Goal: Task Accomplishment & Management: Manage account settings

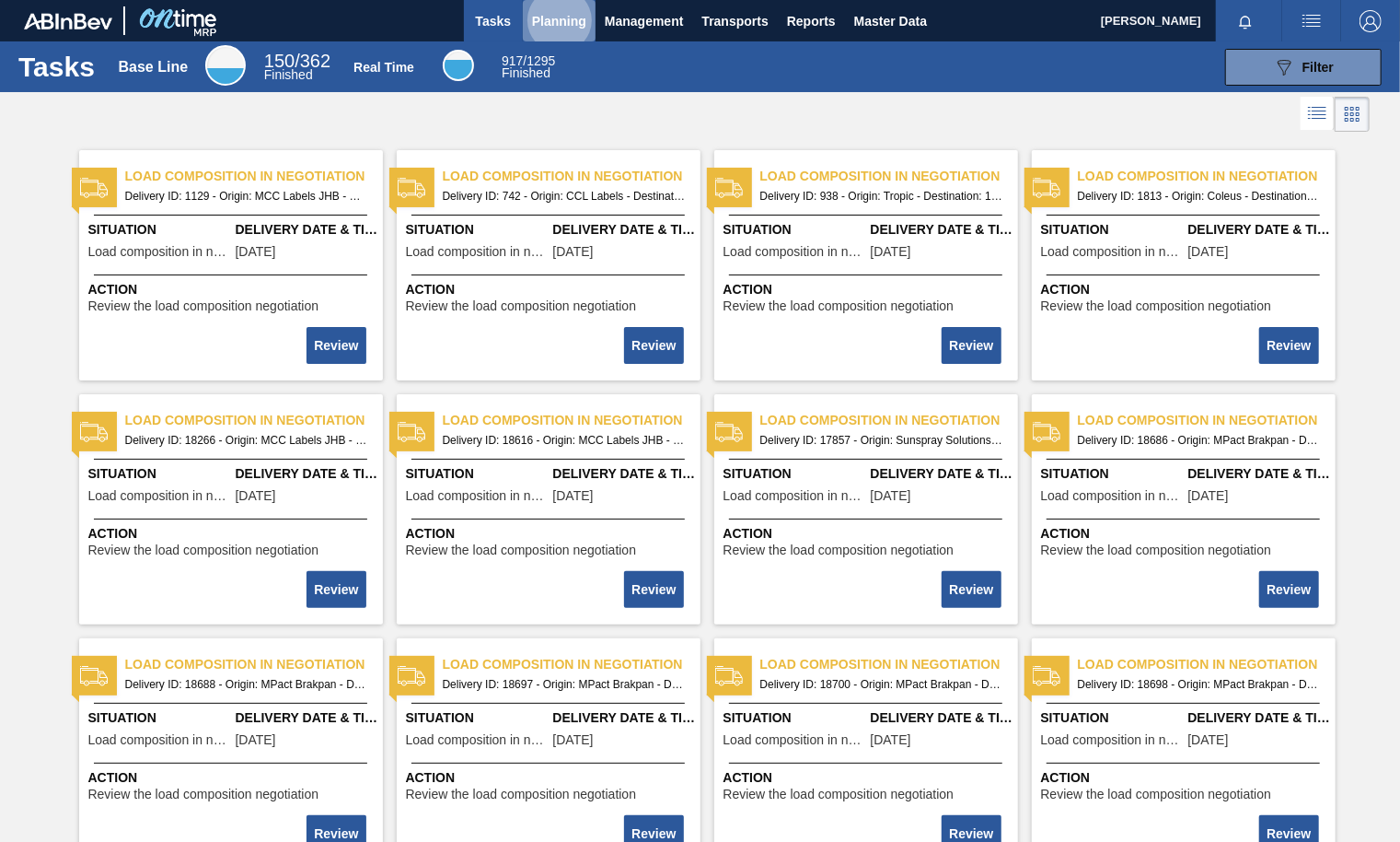
click at [561, 13] on span "Planning" at bounding box center [558, 21] width 54 height 22
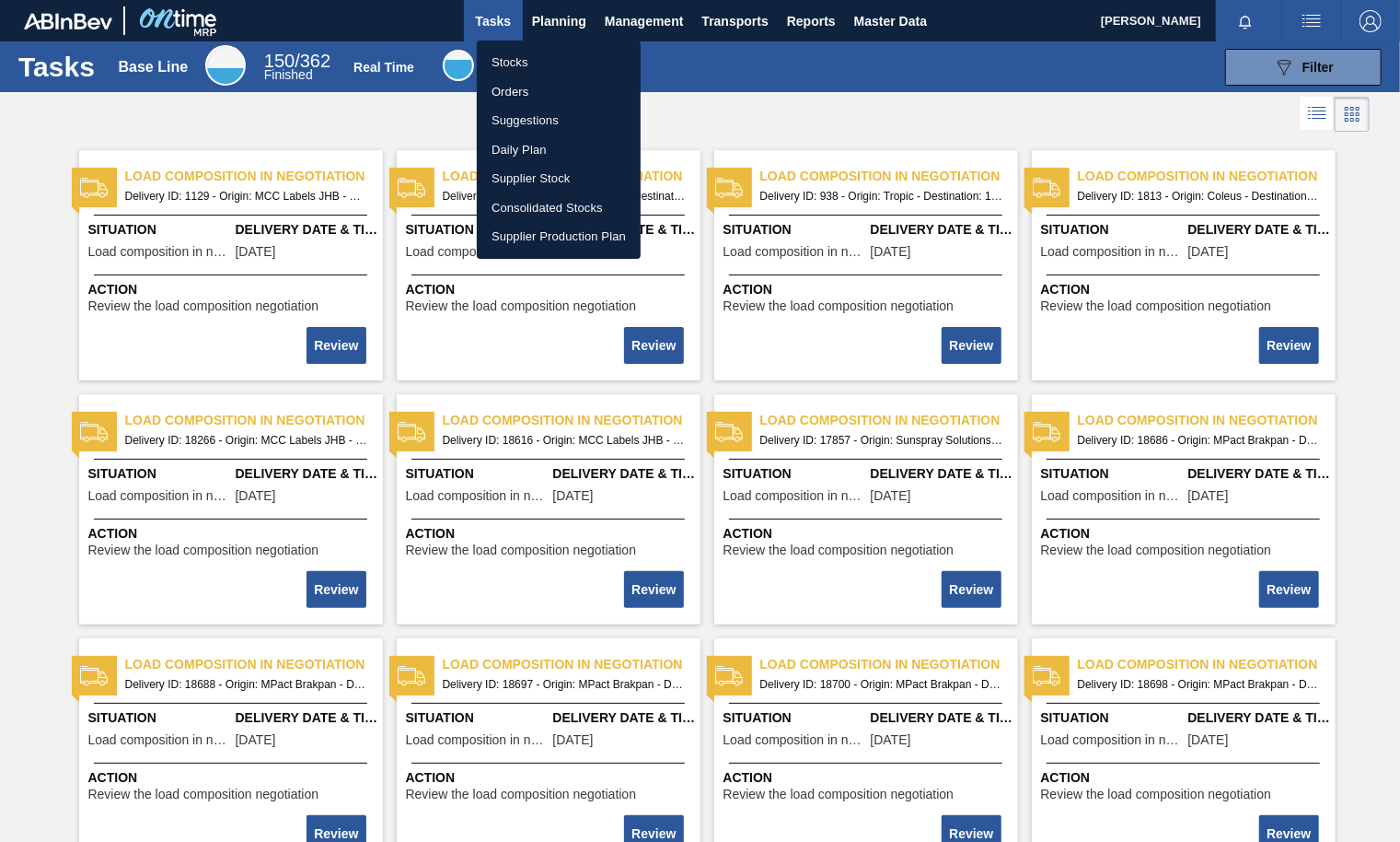
click at [510, 63] on li "Stocks" at bounding box center [558, 63] width 164 height 29
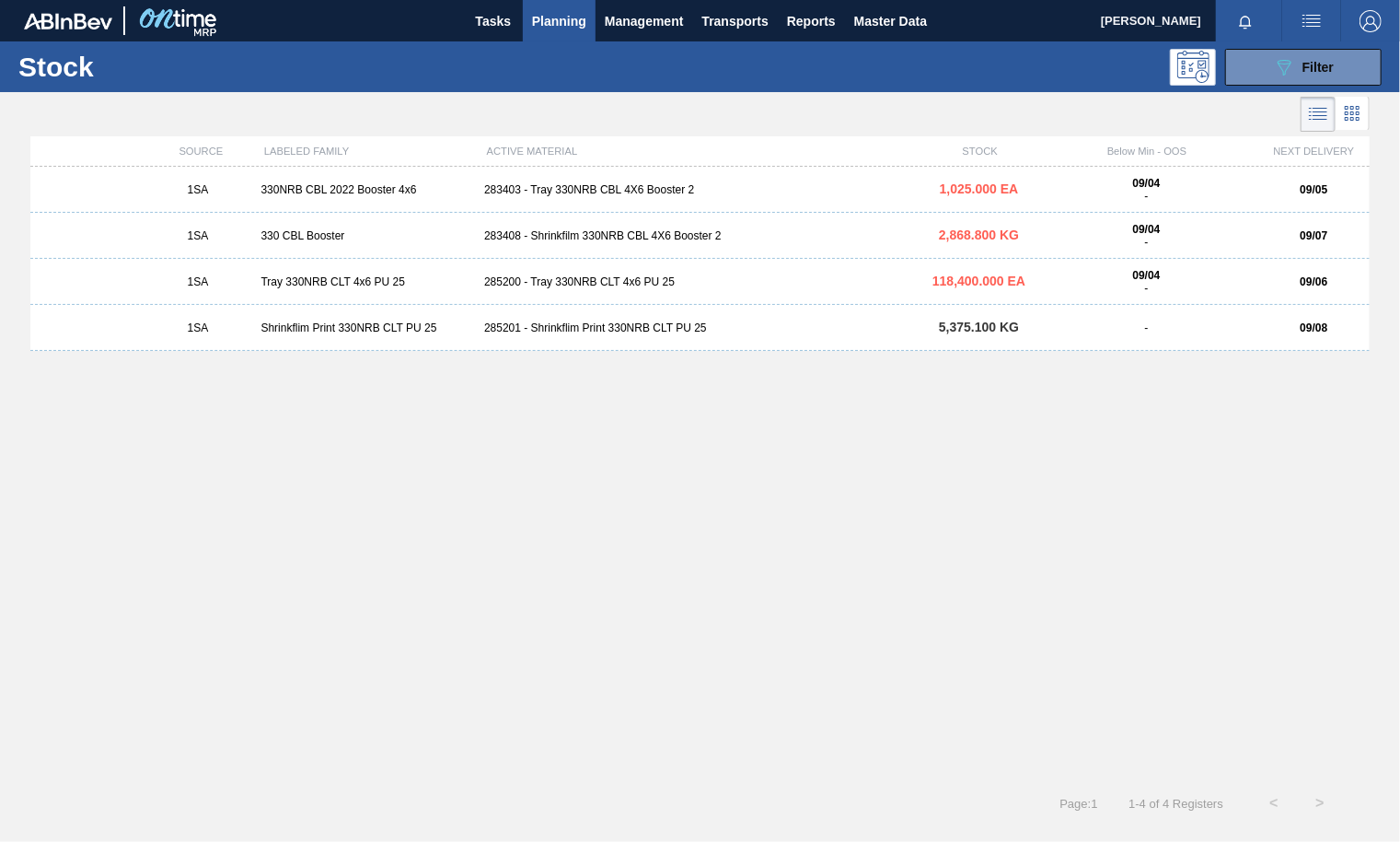
click at [554, 21] on span "Planning" at bounding box center [558, 21] width 54 height 22
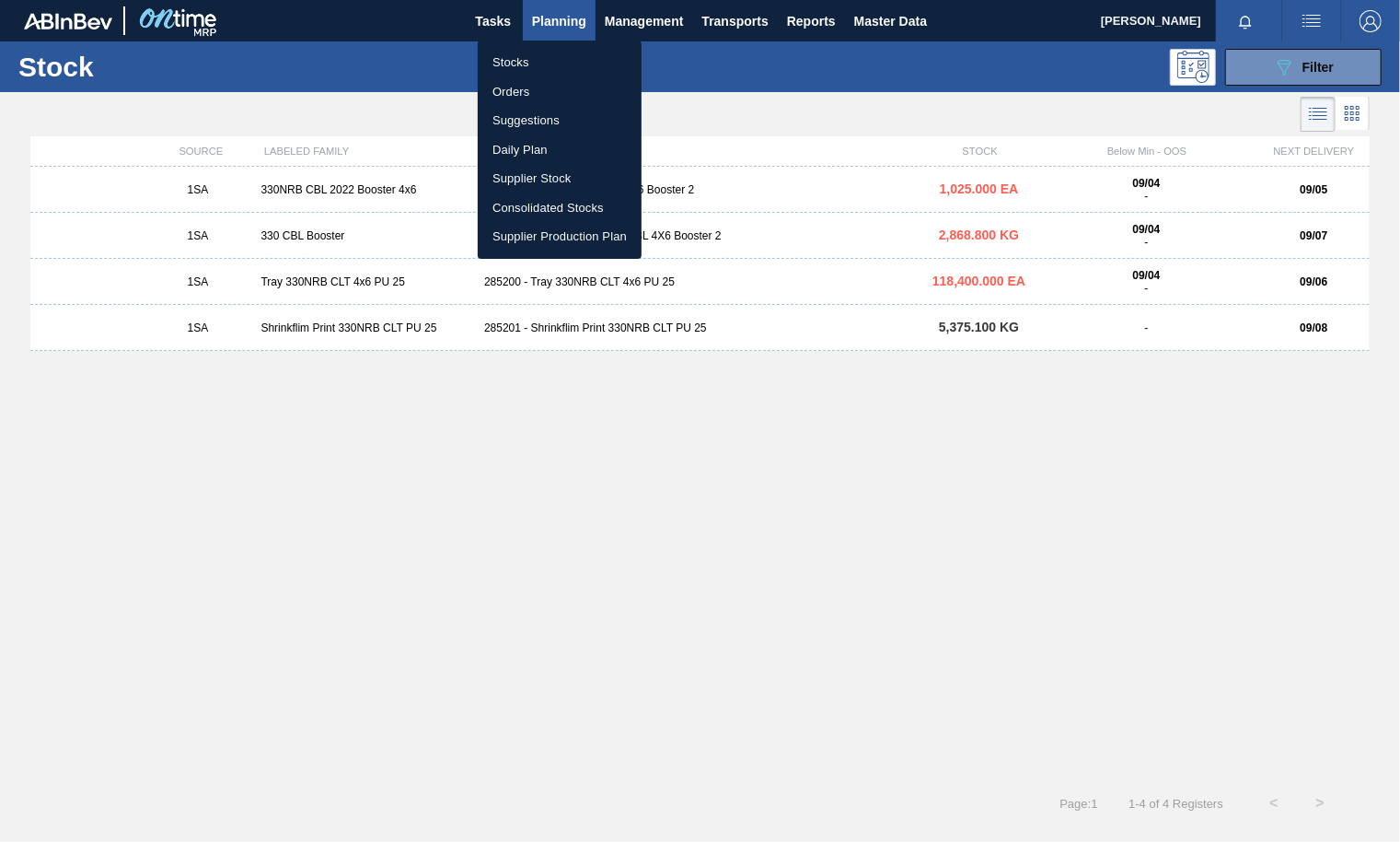
click at [527, 65] on li "Stocks" at bounding box center [559, 63] width 164 height 29
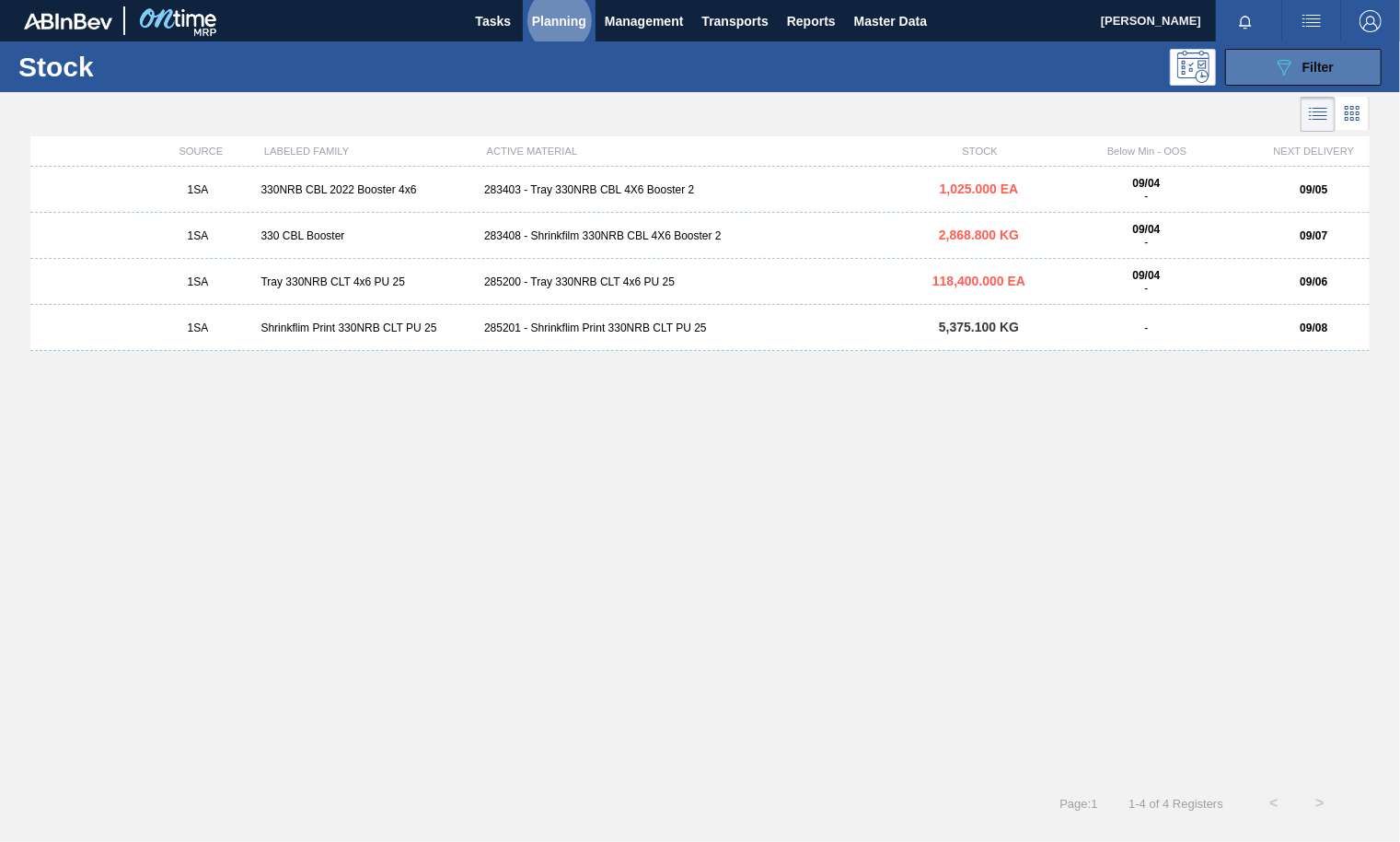
drag, startPoint x: 1302, startPoint y: 65, endPoint x: 1322, endPoint y: 61, distance: 20.4
click at [1302, 66] on span "Filter" at bounding box center [1318, 67] width 31 height 15
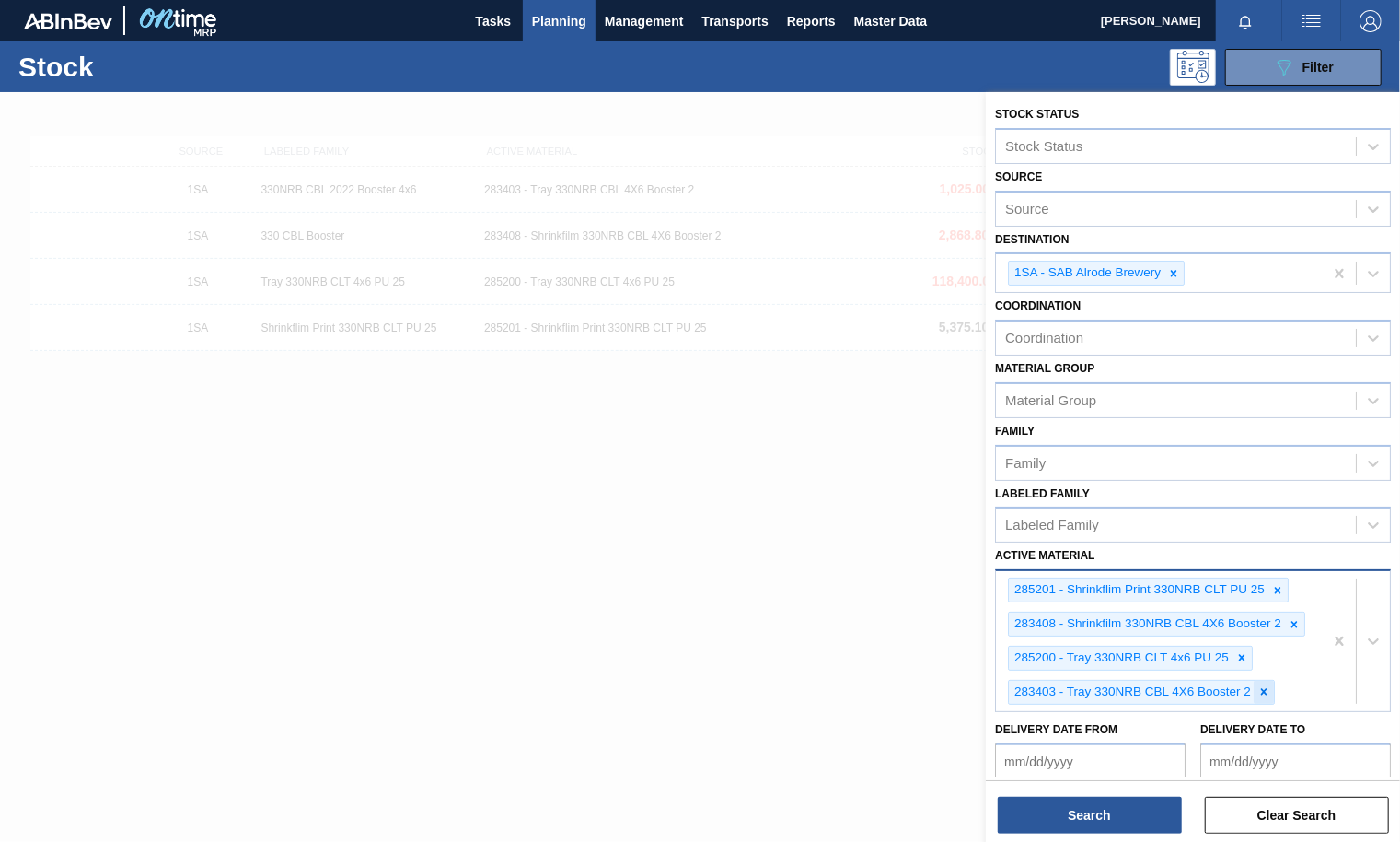
click at [1266, 686] on icon at bounding box center [1264, 692] width 13 height 13
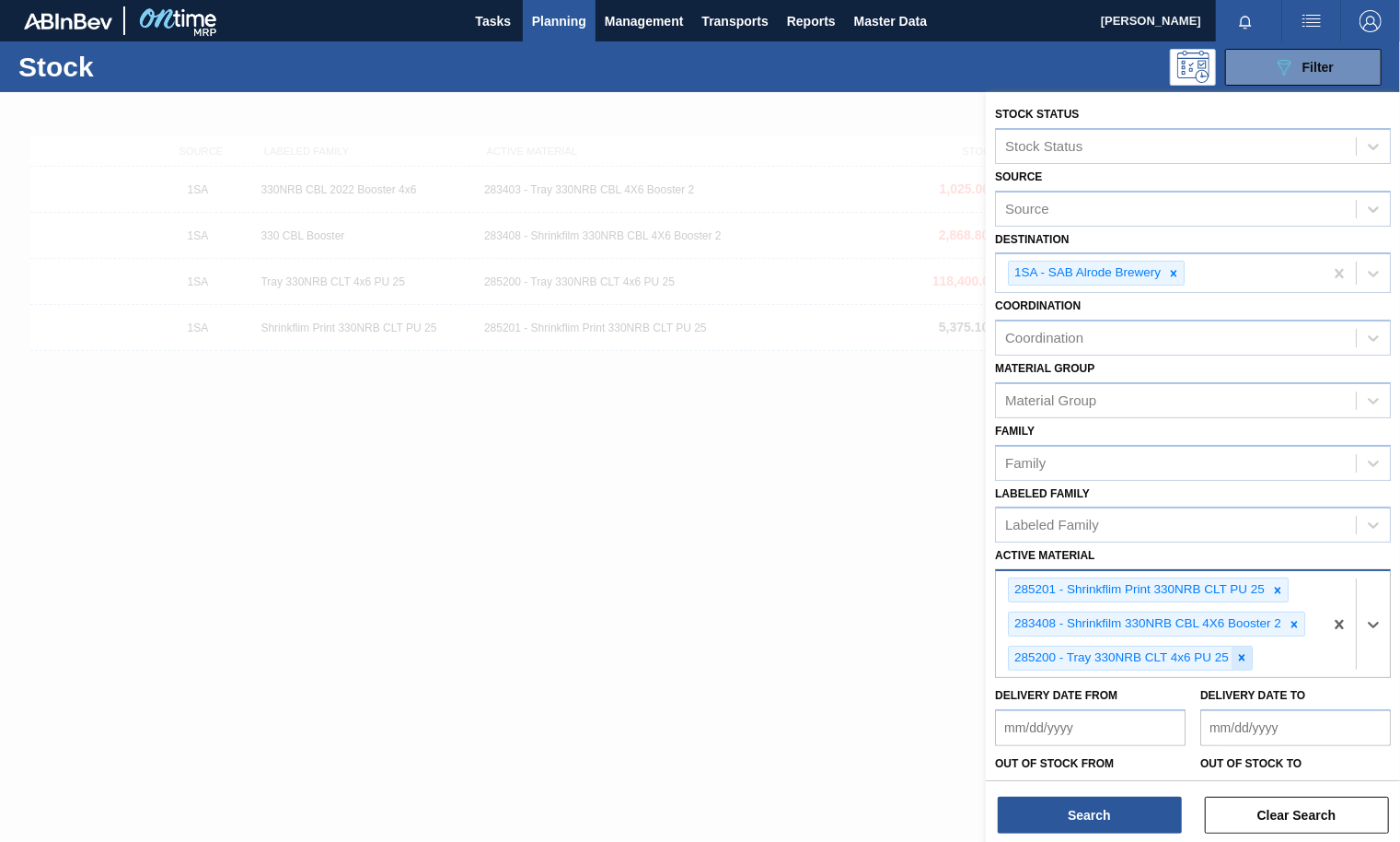
click at [1244, 651] on icon at bounding box center [1242, 658] width 13 height 13
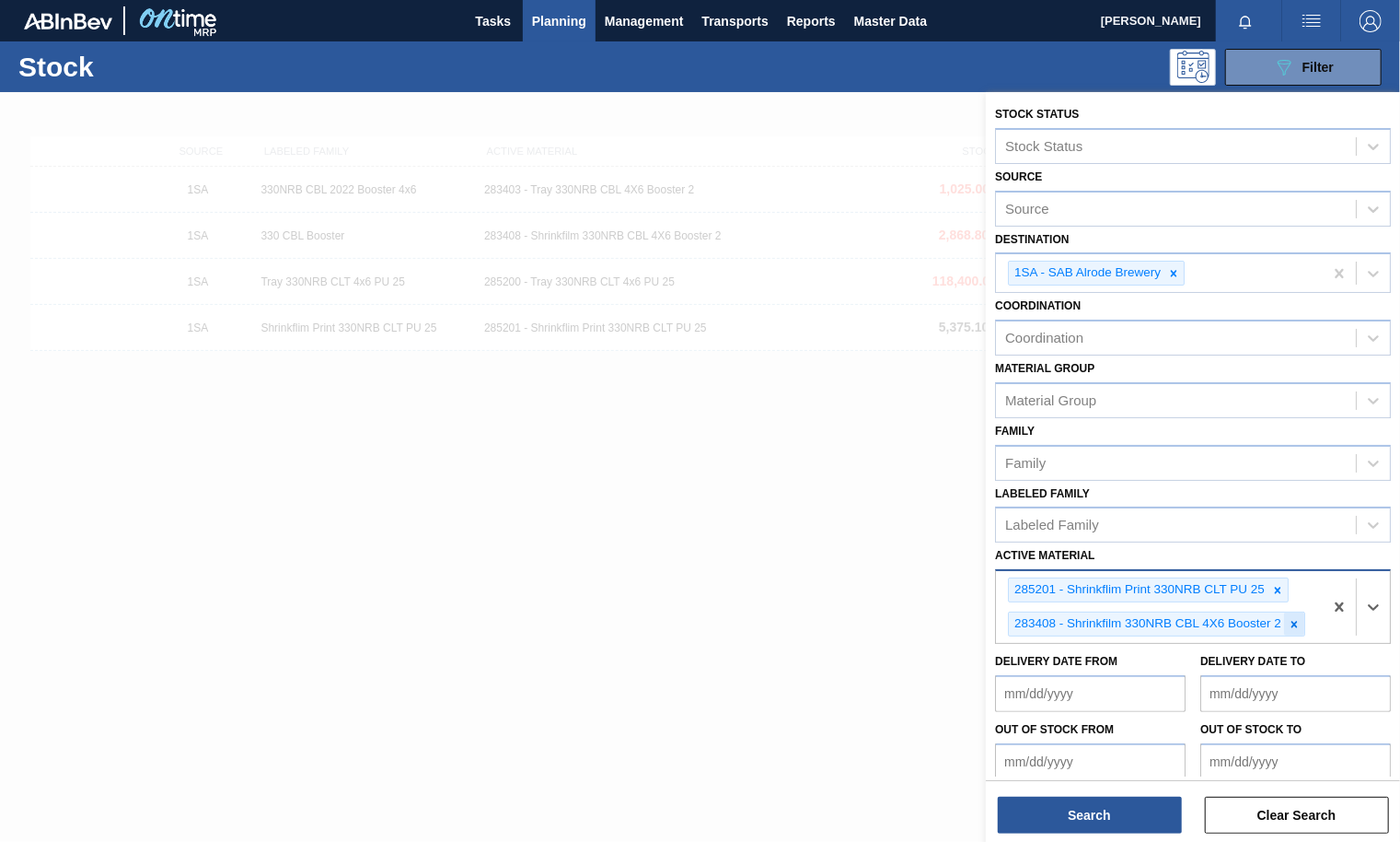
click at [1293, 618] on icon at bounding box center [1295, 625] width 13 height 13
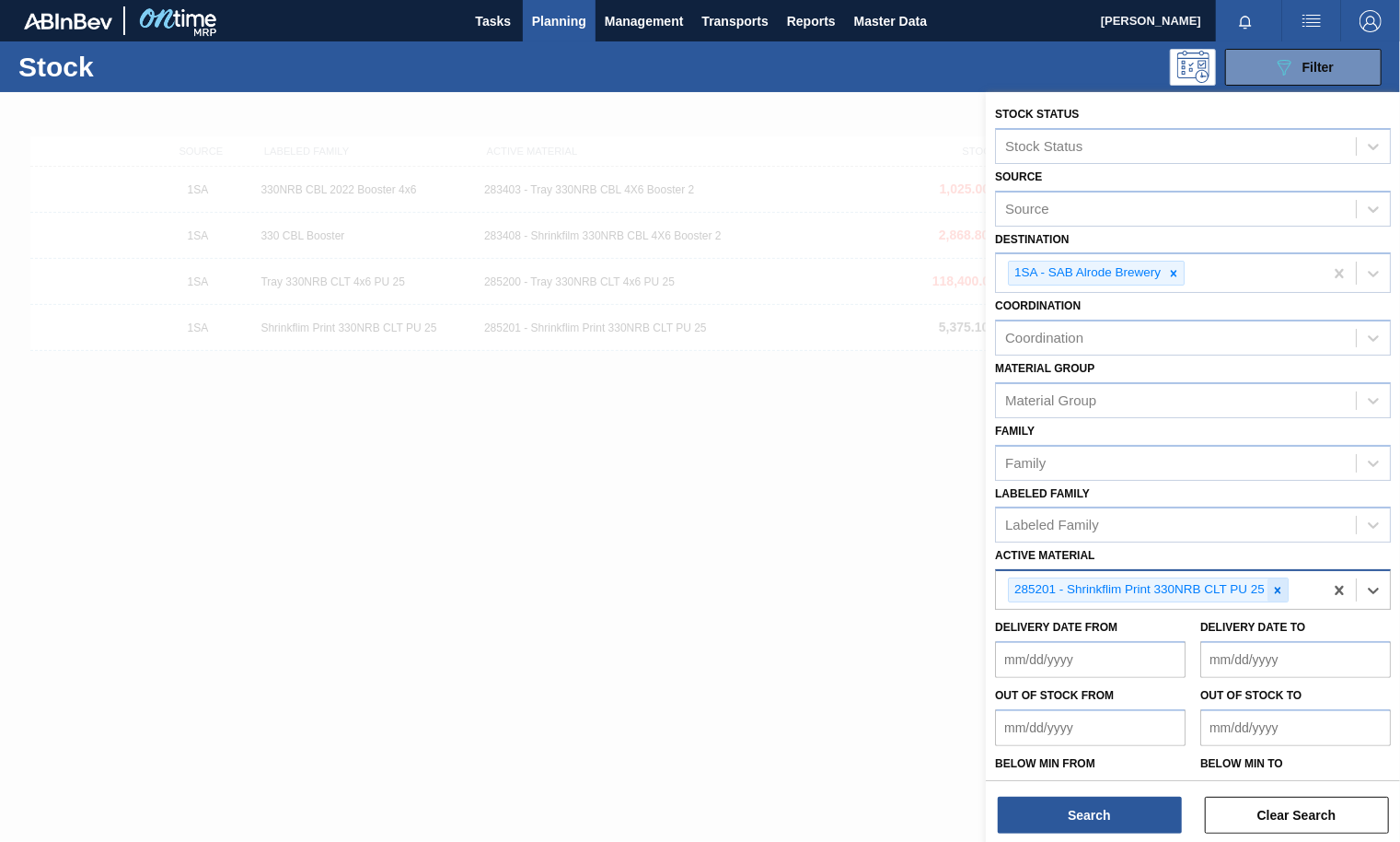
click at [1273, 584] on icon at bounding box center [1278, 591] width 13 height 13
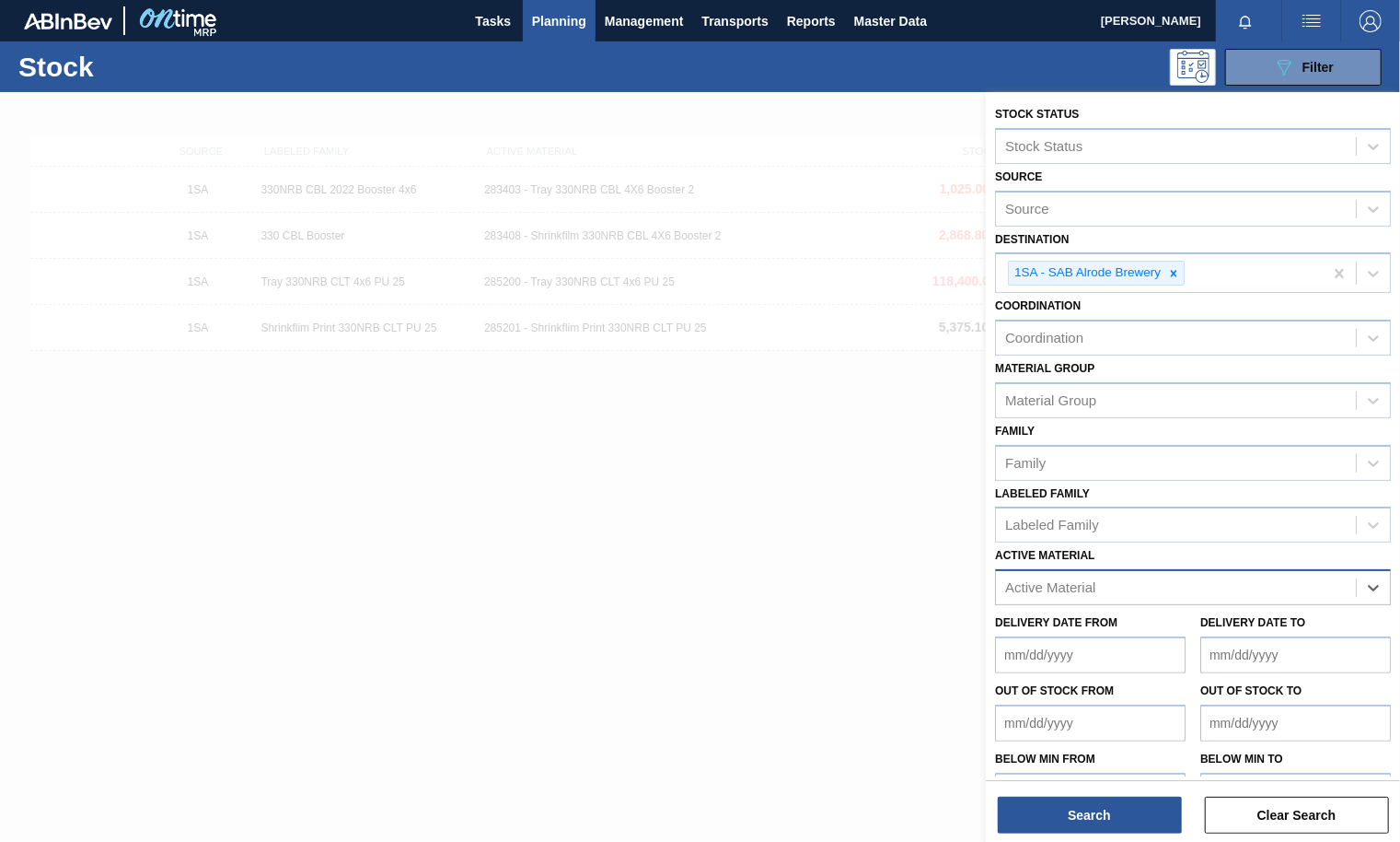
click at [1074, 582] on div "Active Material" at bounding box center [1050, 588] width 90 height 16
type Material "273847"
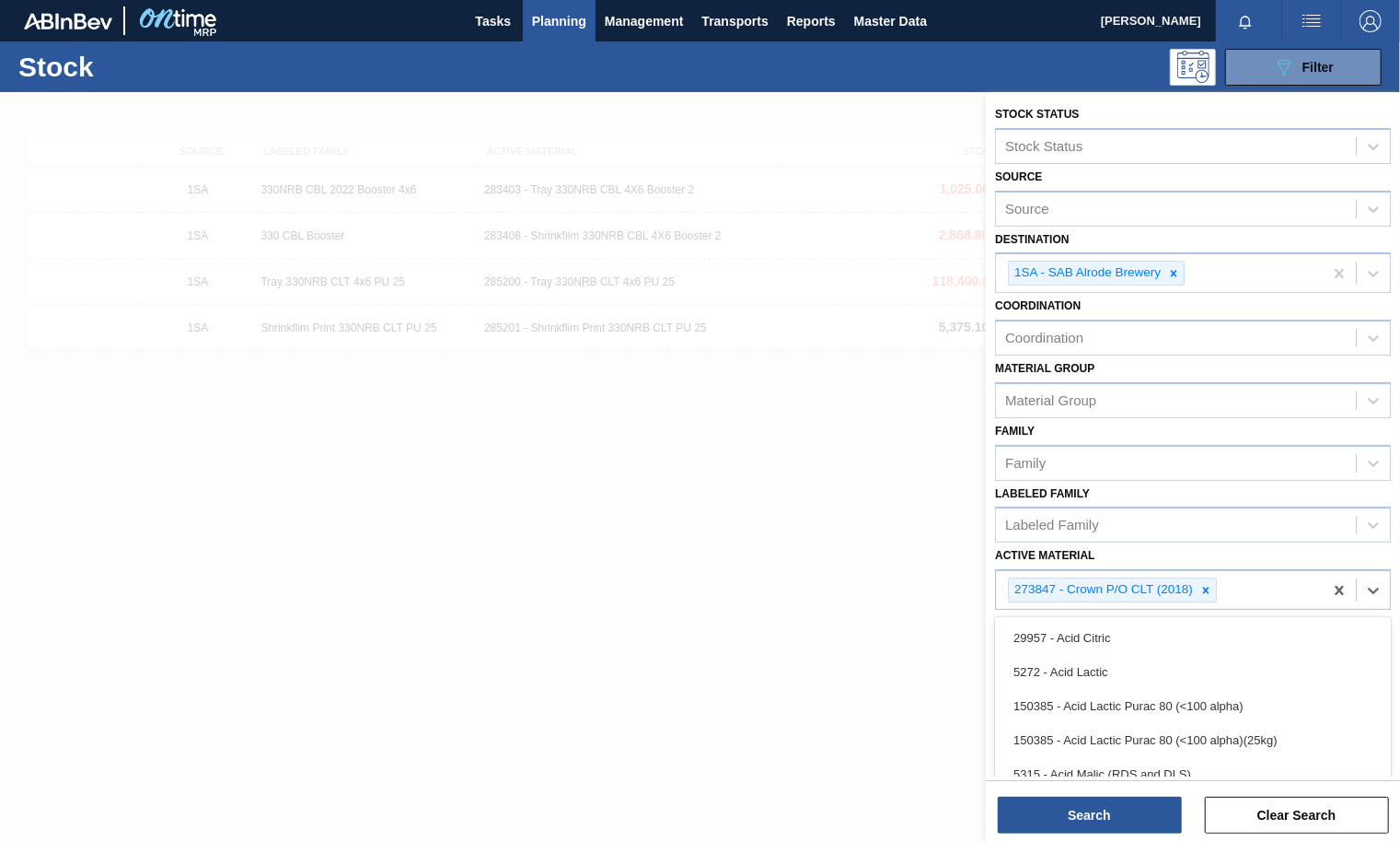
drag, startPoint x: 1227, startPoint y: 579, endPoint x: 1092, endPoint y: 603, distance: 137.1
click at [1092, 603] on div "Stock Status Stock Status Source Source Destination 1SA - SAB Alrode Brewery Co…" at bounding box center [1192, 457] width 414 height 731
click at [1201, 584] on icon at bounding box center [1206, 591] width 13 height 13
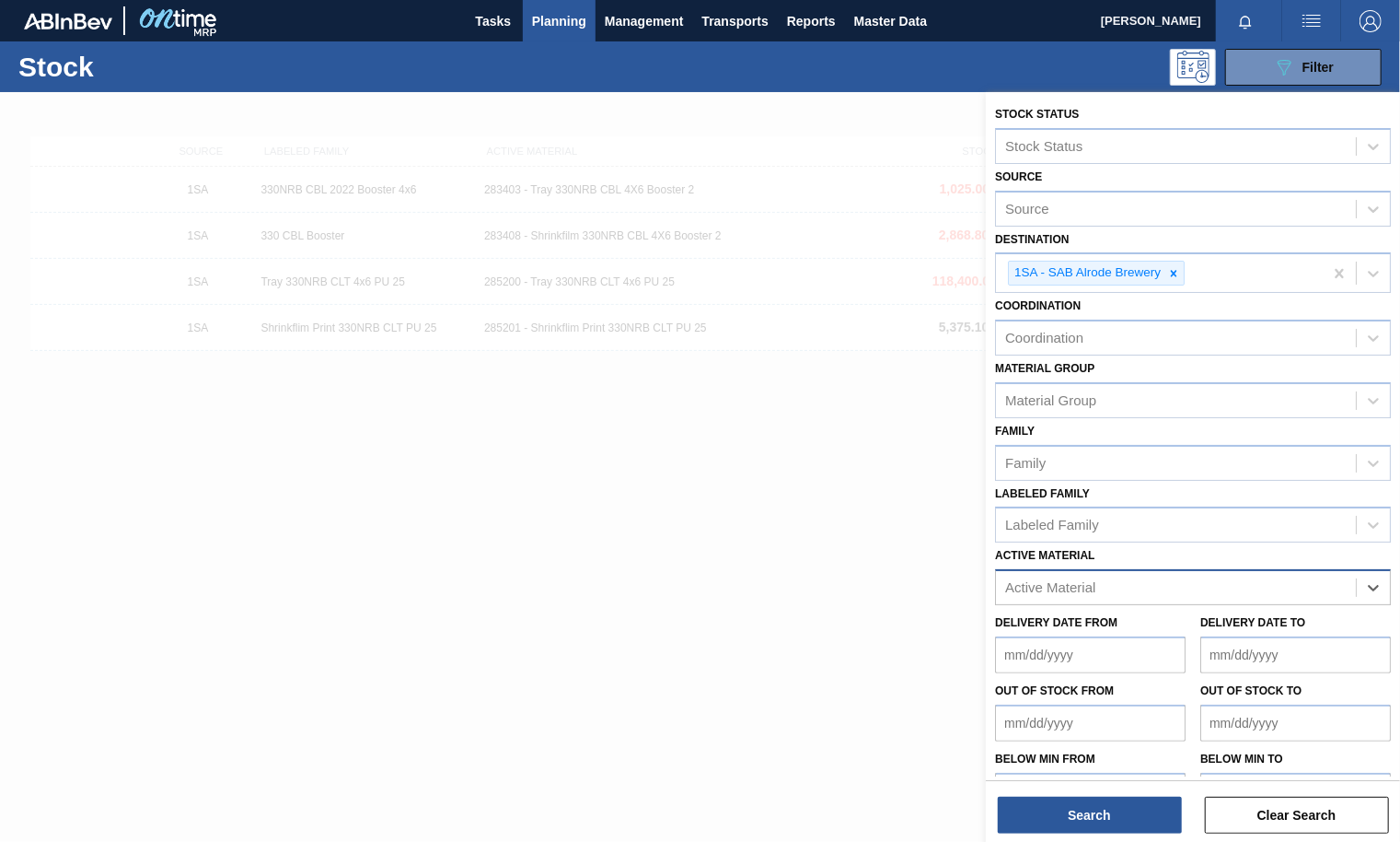
click at [1173, 582] on div "Active Material" at bounding box center [1176, 588] width 360 height 27
click at [1099, 581] on div "Active Material" at bounding box center [1176, 588] width 360 height 27
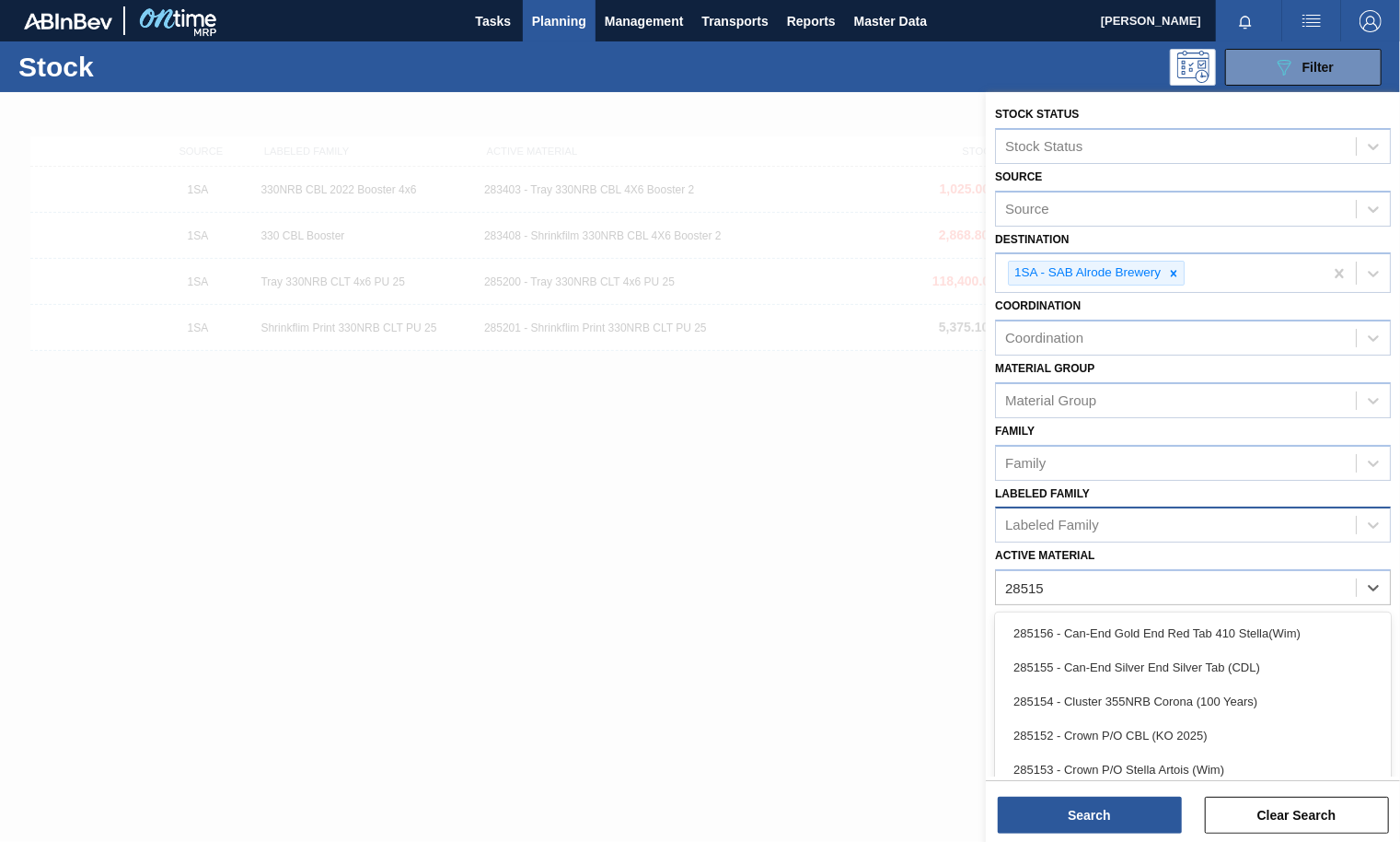
type Material "285152"
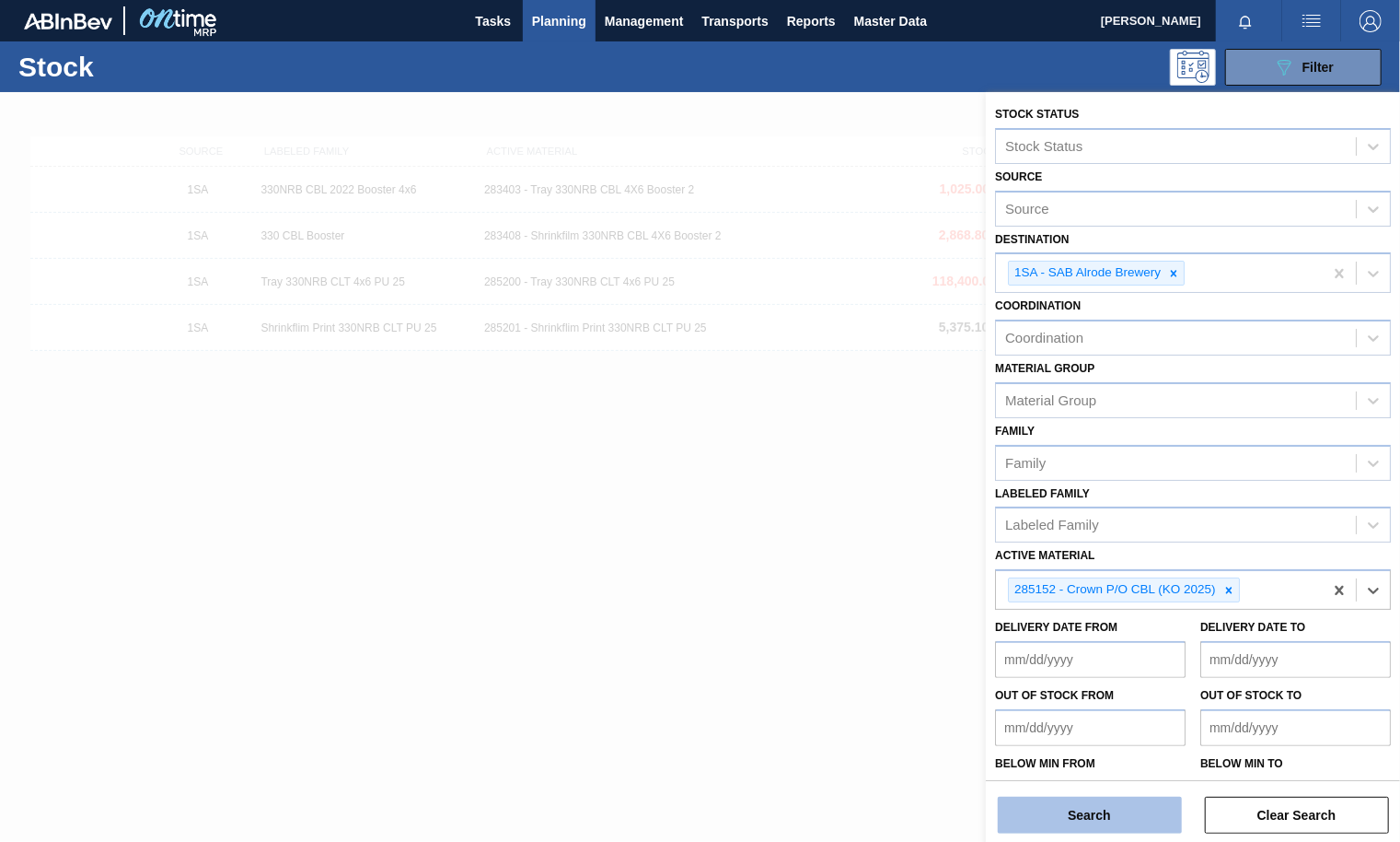
click at [1100, 808] on button "Search" at bounding box center [1090, 815] width 184 height 37
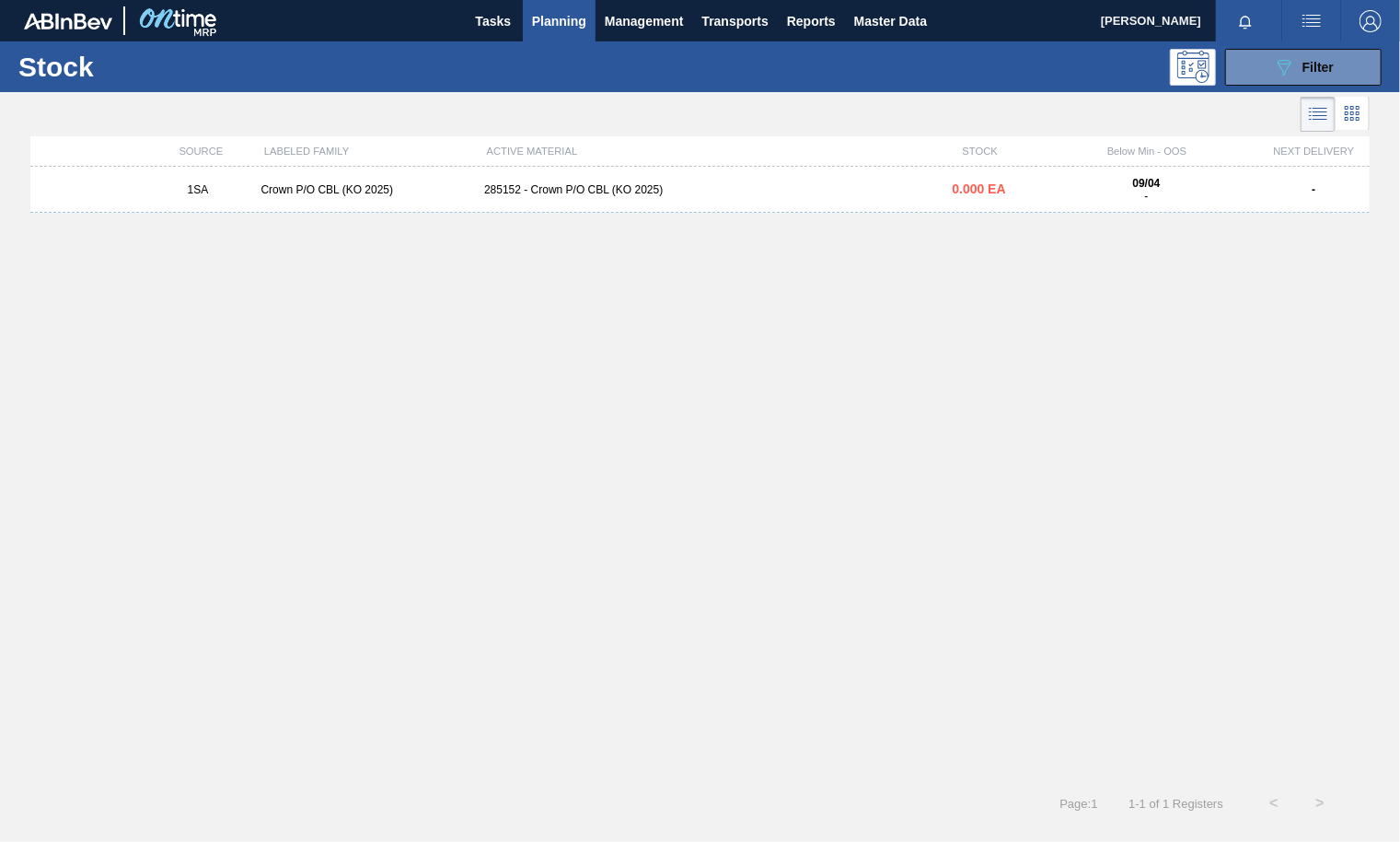
click at [610, 184] on div "285152 - Crown P/O CBL (KO 2025)" at bounding box center [700, 190] width 446 height 13
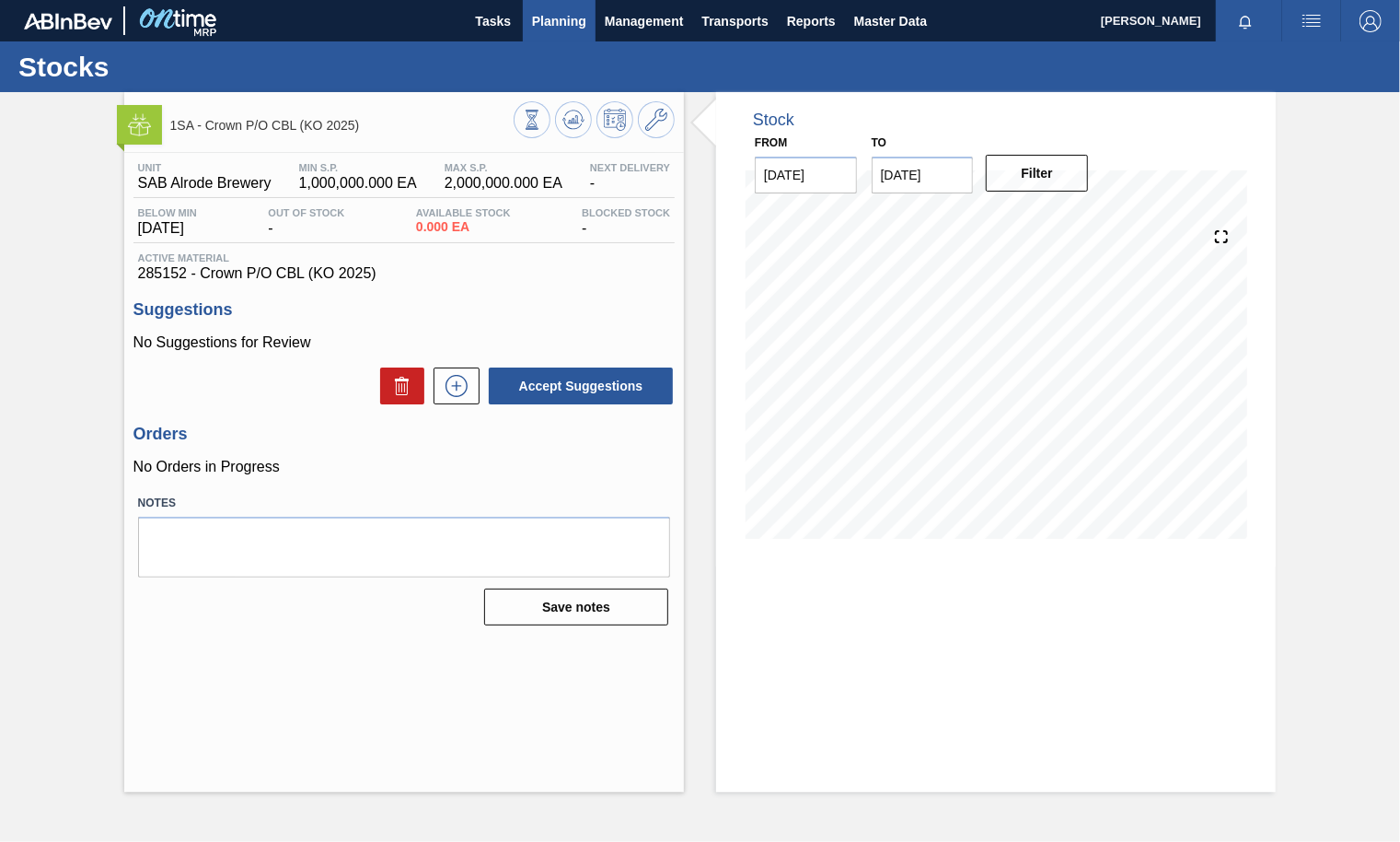
click at [551, 27] on span "Planning" at bounding box center [558, 21] width 54 height 22
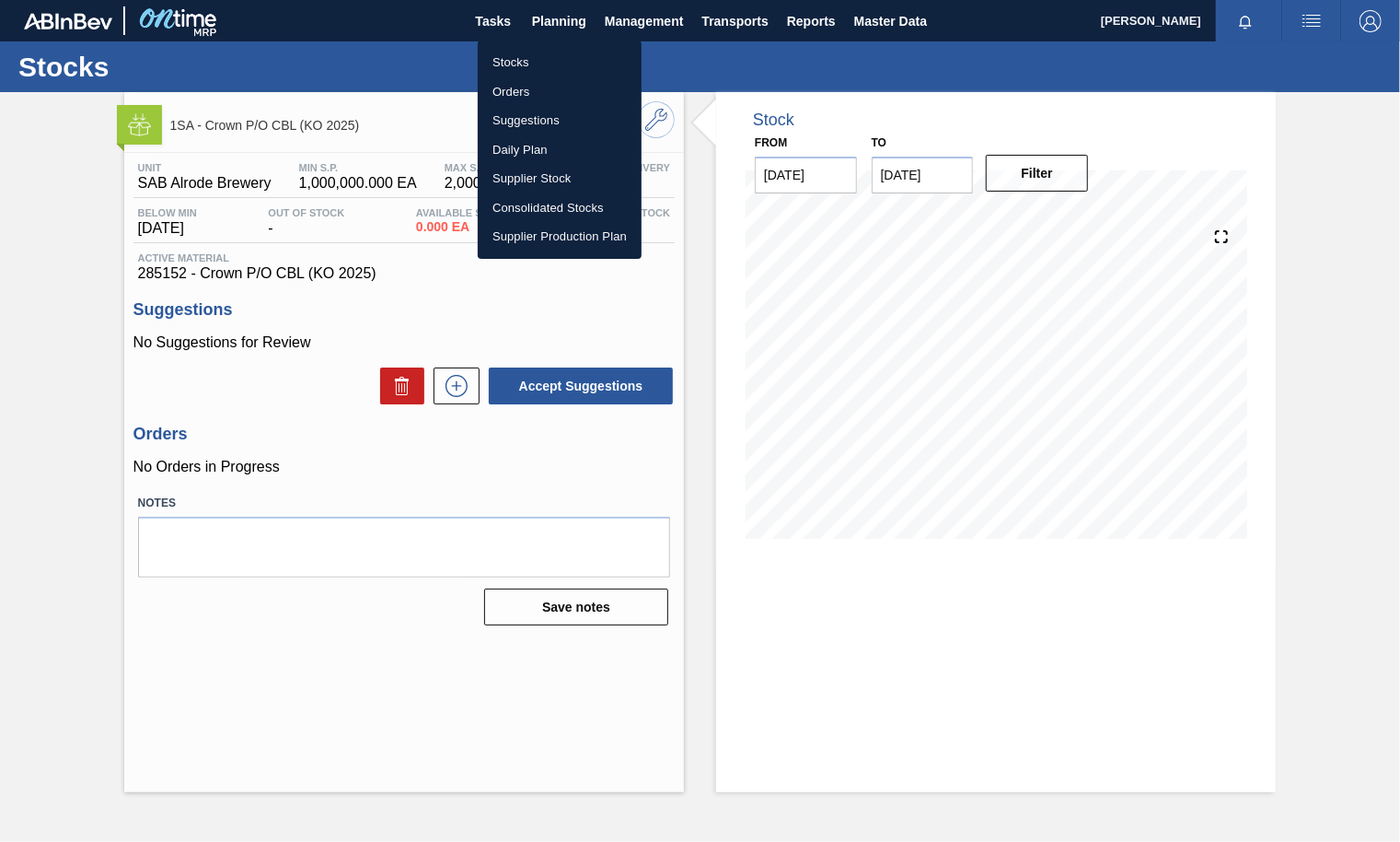
click at [520, 61] on li "Stocks" at bounding box center [559, 63] width 164 height 29
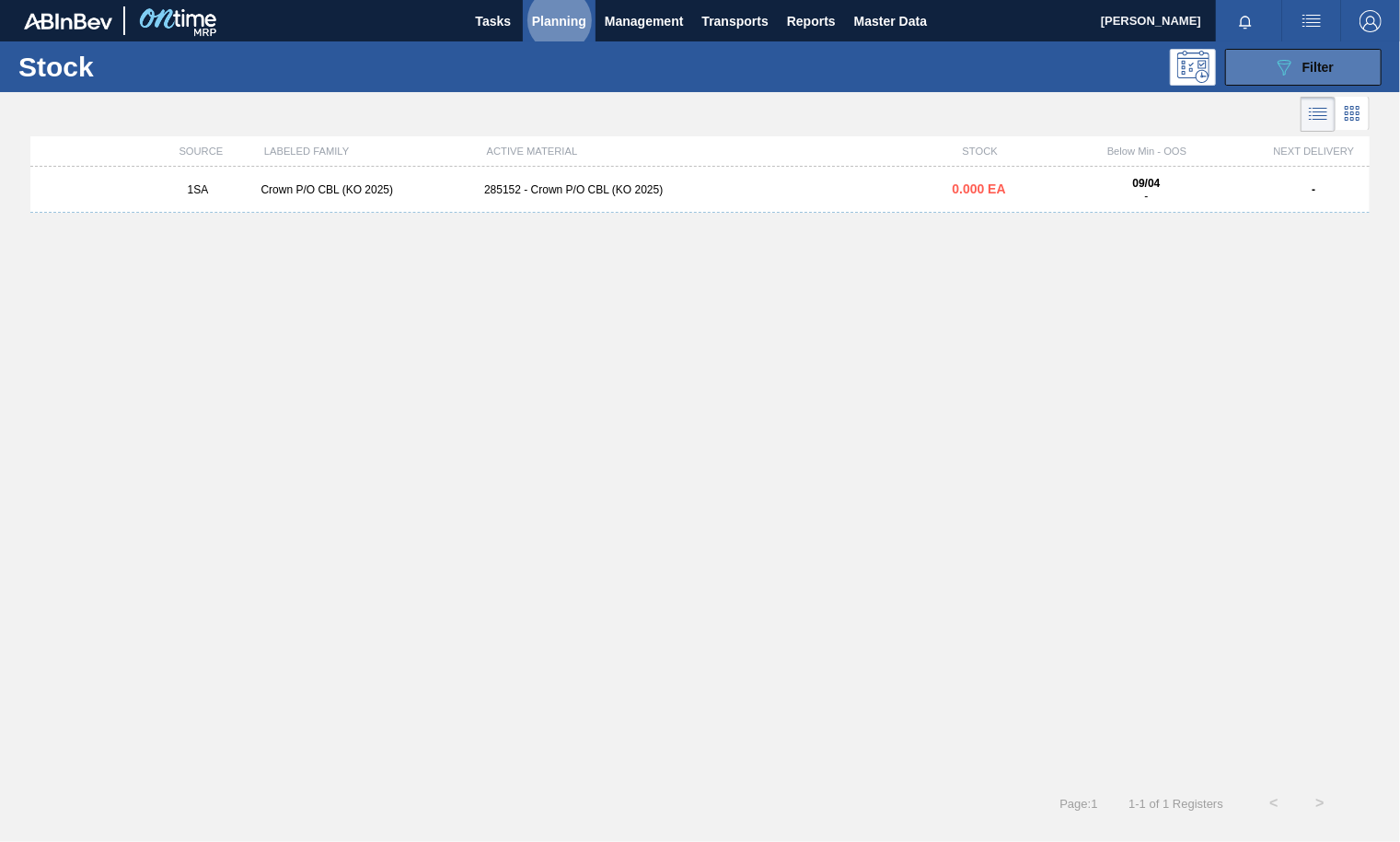
click at [1307, 62] on span "Filter" at bounding box center [1318, 67] width 31 height 15
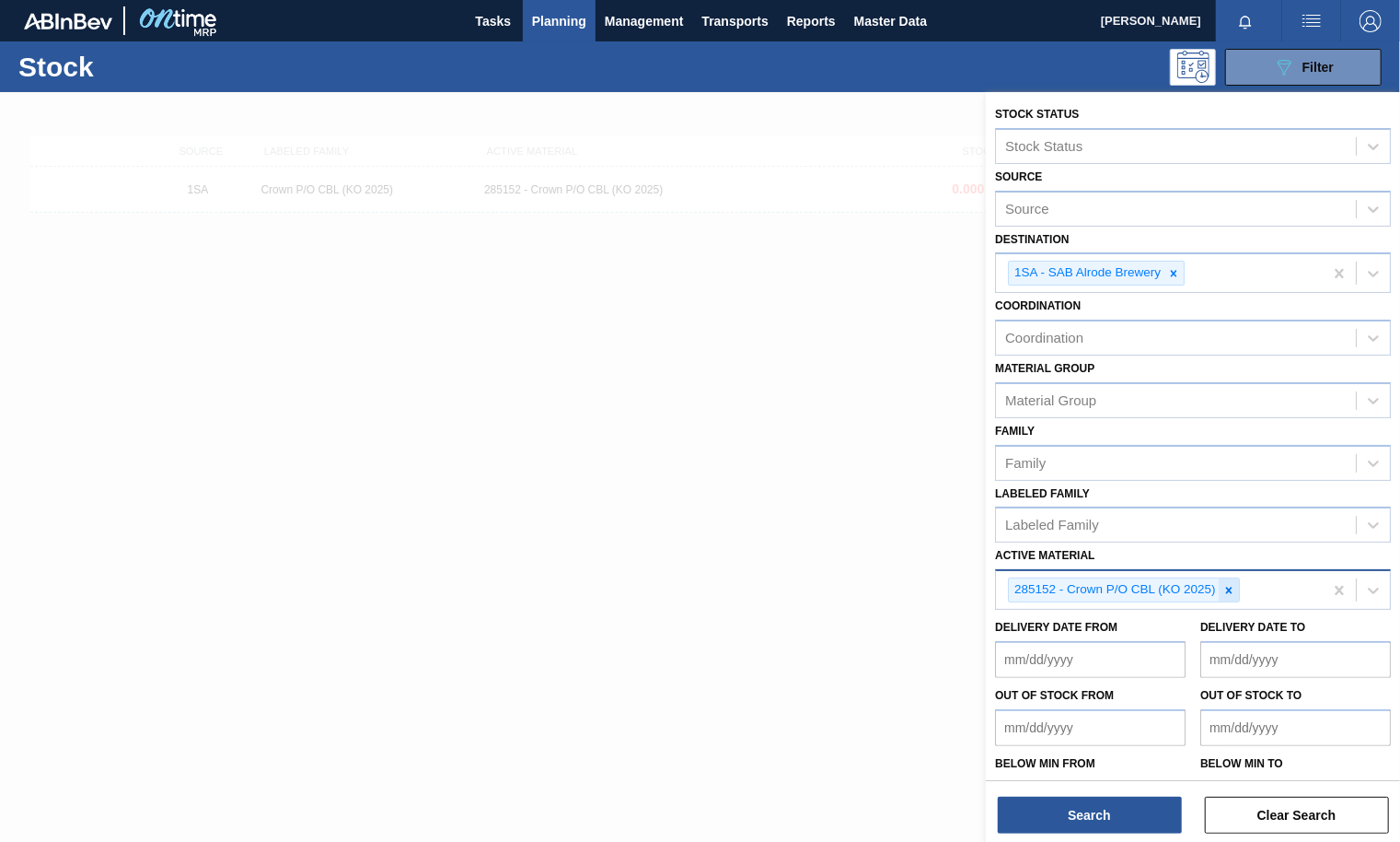
click at [1228, 584] on icon at bounding box center [1229, 591] width 13 height 13
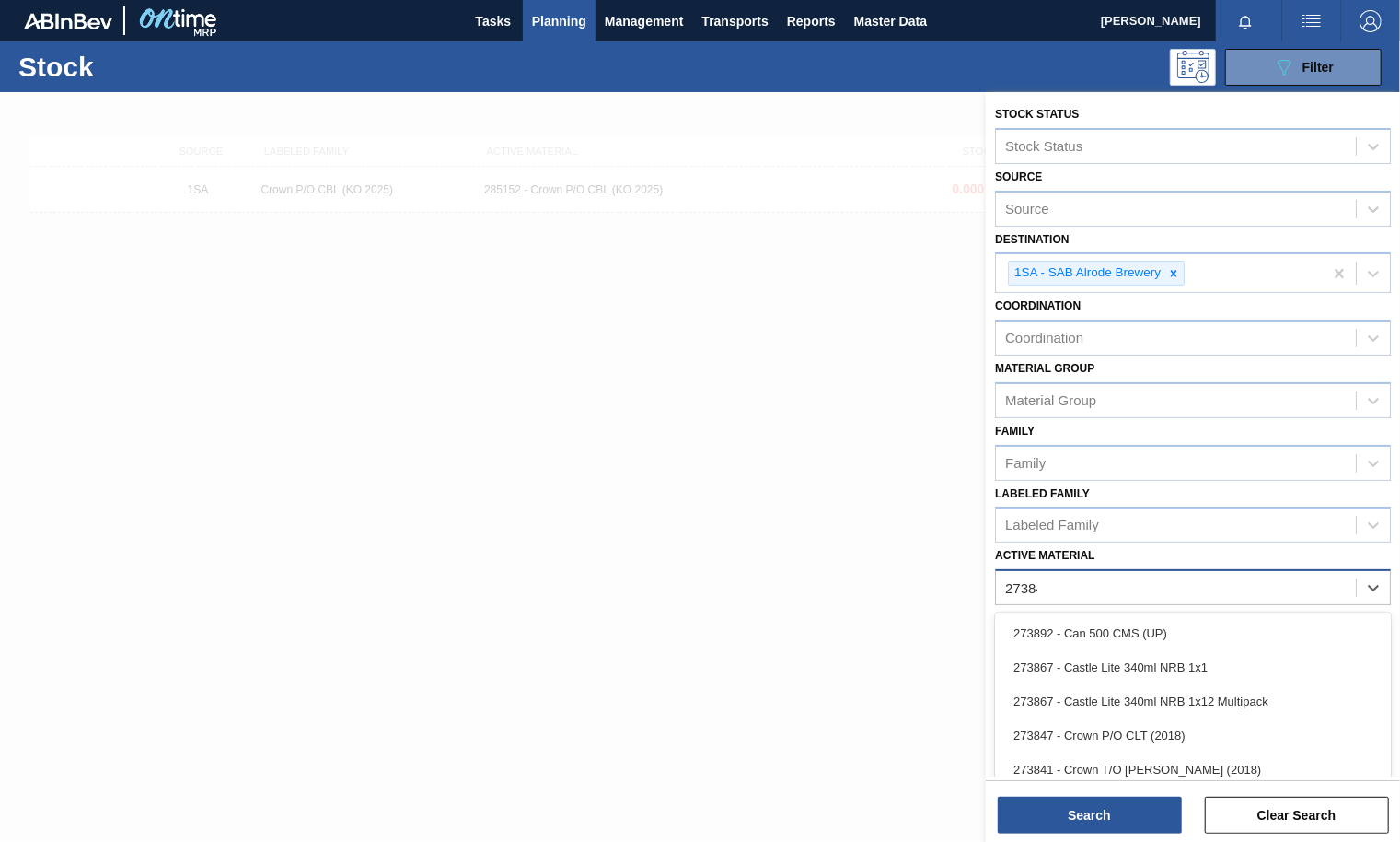
type Material "273847"
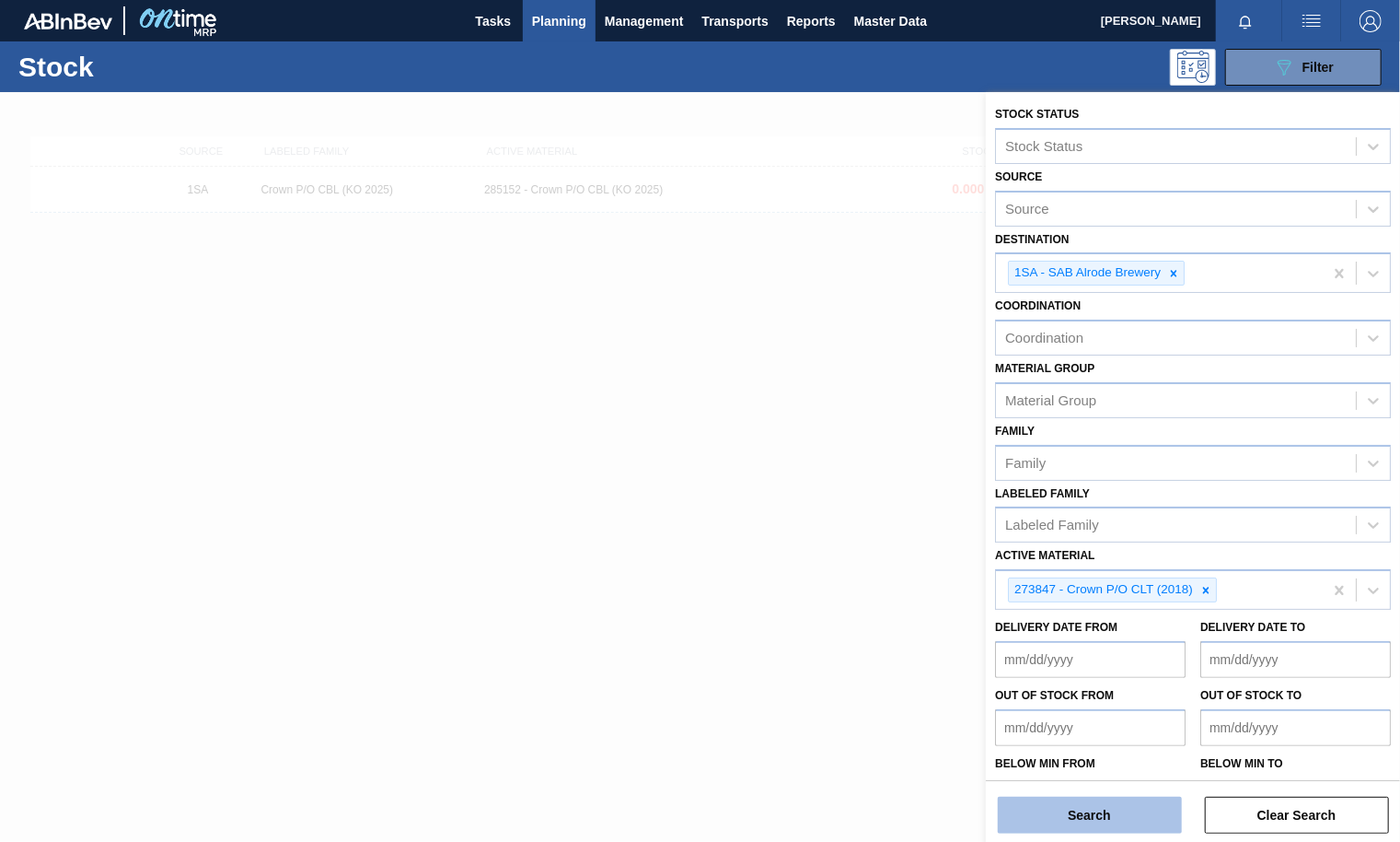
click at [1115, 811] on button "Search" at bounding box center [1090, 815] width 184 height 37
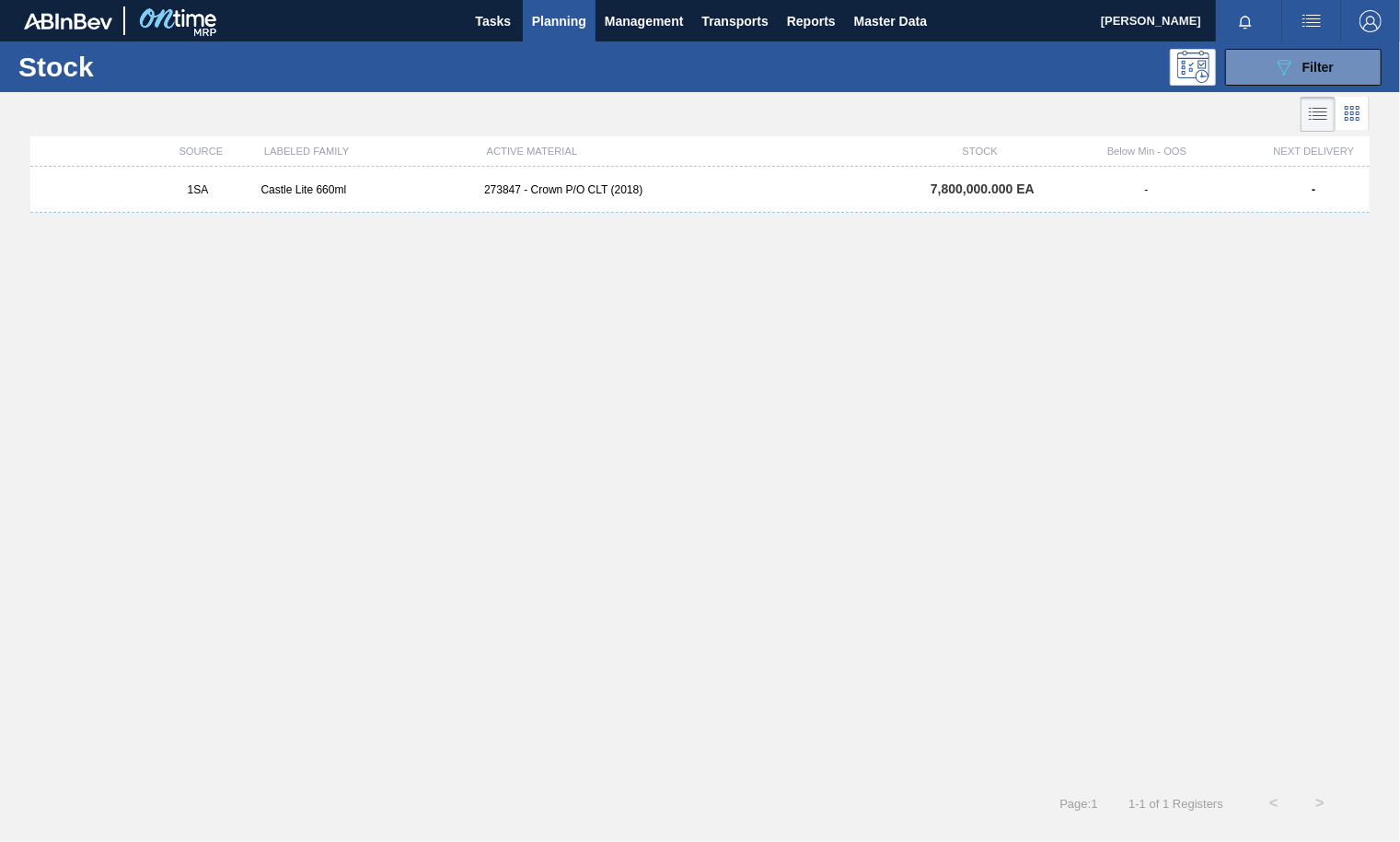
click at [551, 186] on div "273847 - Crown P/O CLT (2018)" at bounding box center [700, 190] width 446 height 13
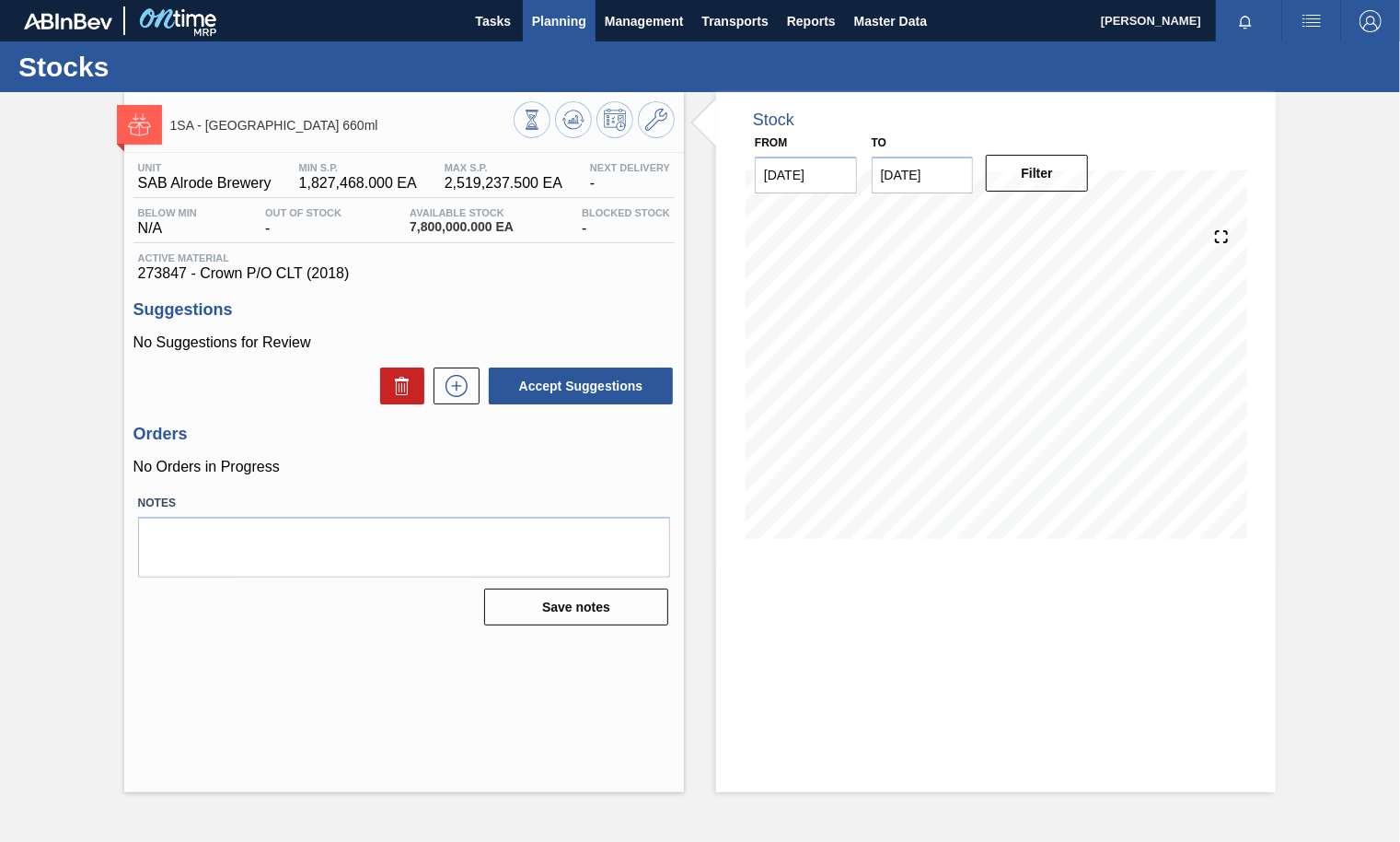
click at [571, 17] on span "Planning" at bounding box center [558, 21] width 54 height 22
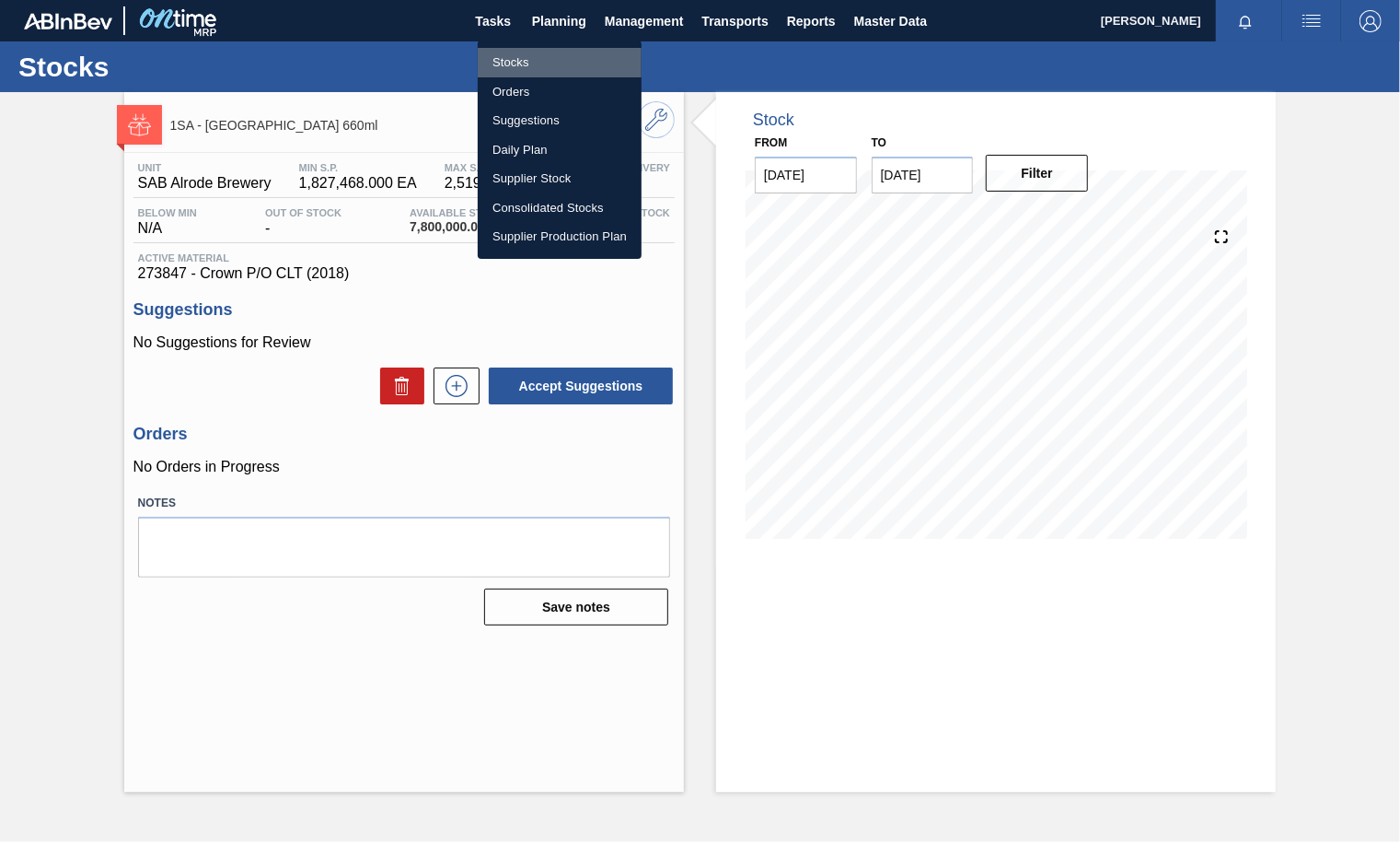
click at [521, 65] on li "Stocks" at bounding box center [559, 63] width 164 height 29
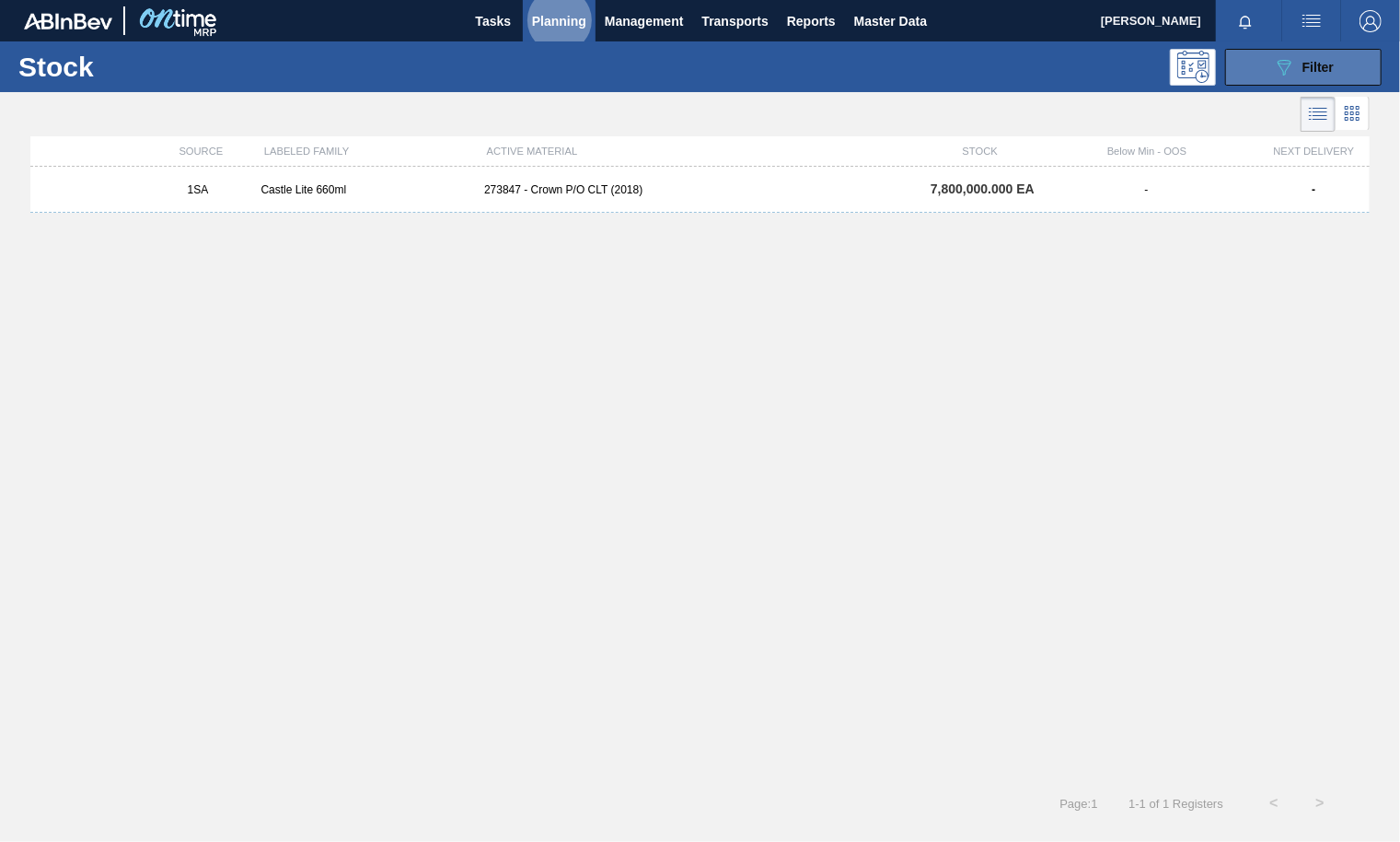
click at [1316, 68] on span "Filter" at bounding box center [1318, 67] width 31 height 15
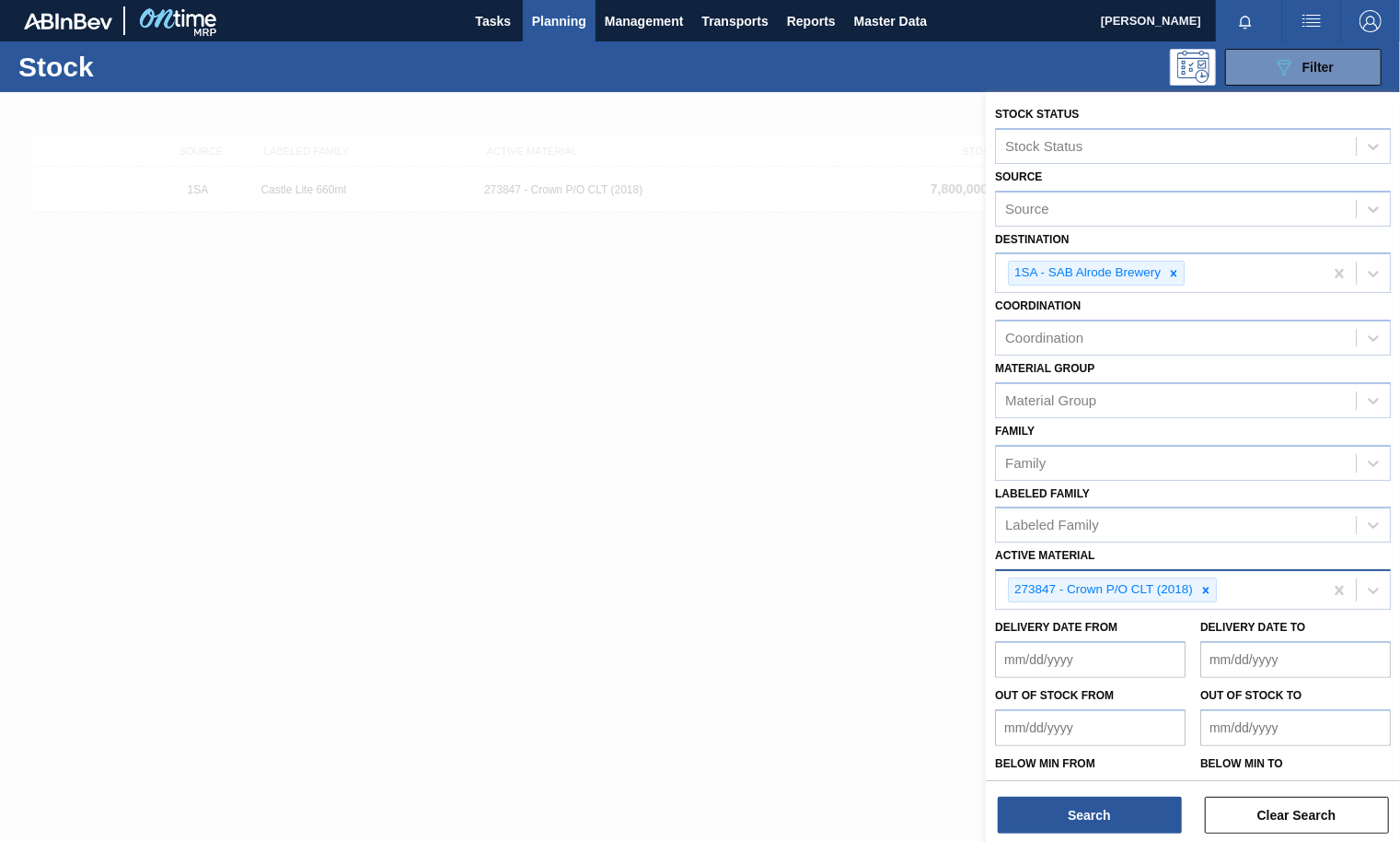
click at [1227, 581] on div "273847 - Crown P/O CLT (2018)" at bounding box center [1159, 590] width 327 height 38
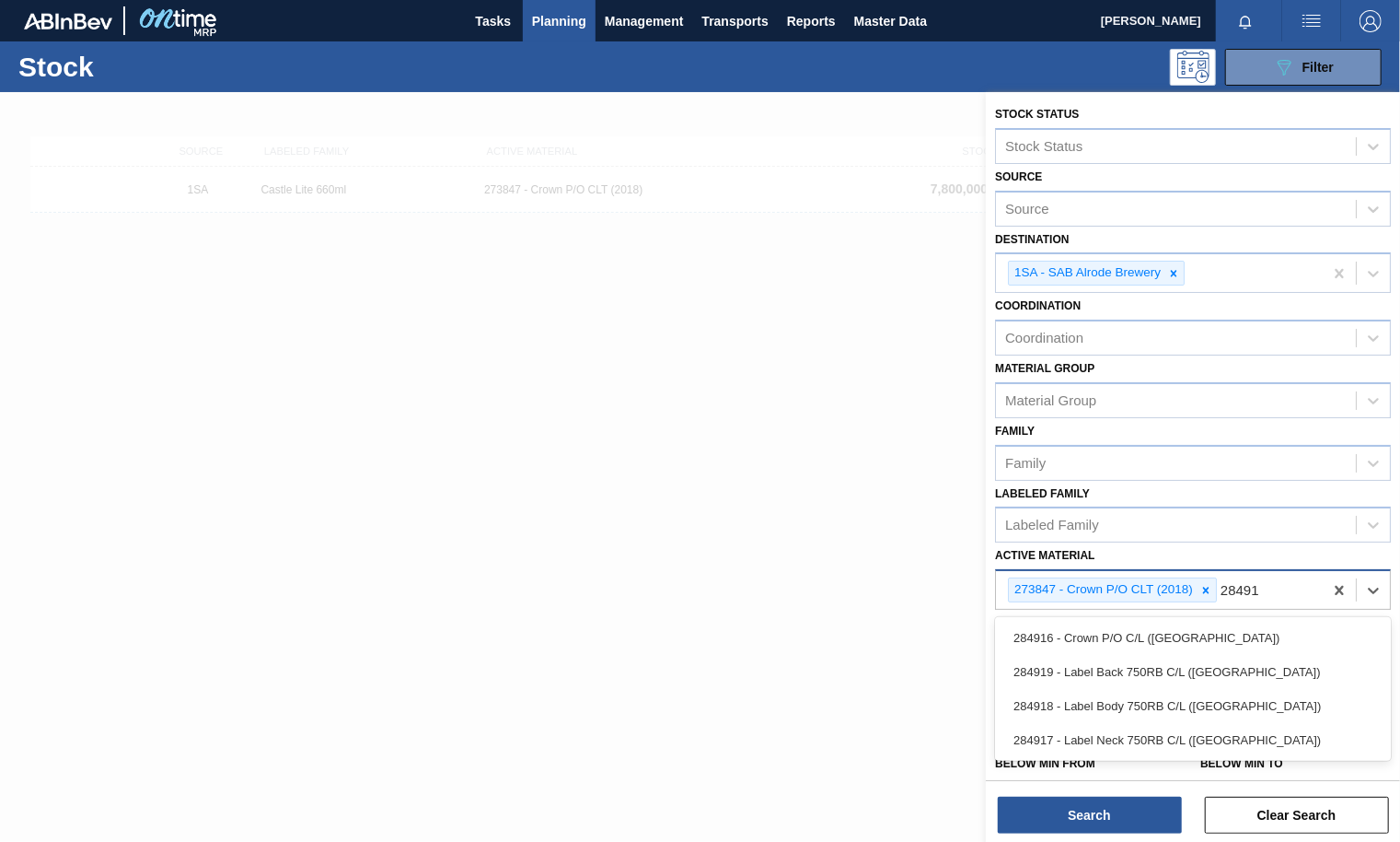
type Material "284917"
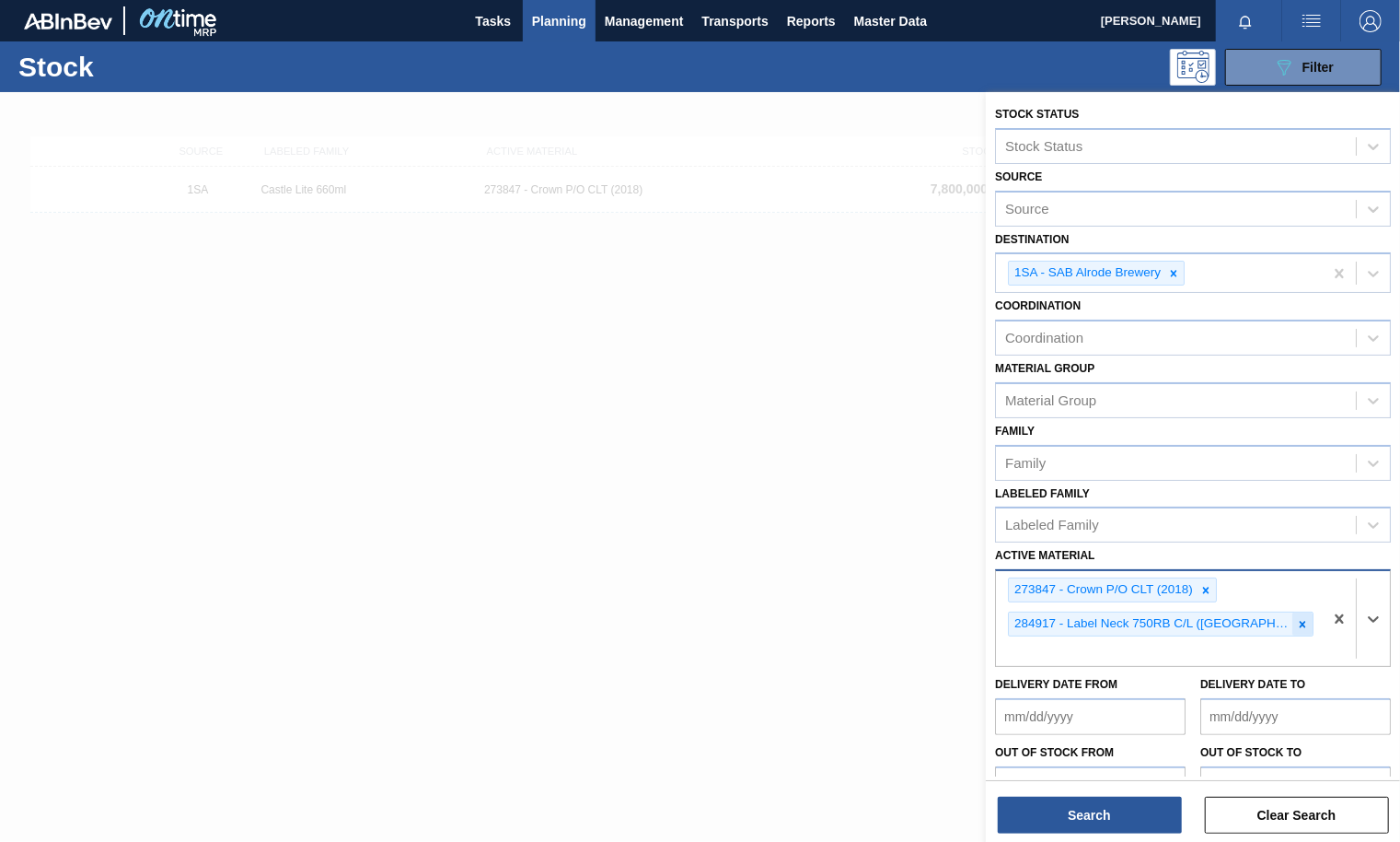
click at [1296, 619] on icon at bounding box center [1302, 625] width 13 height 13
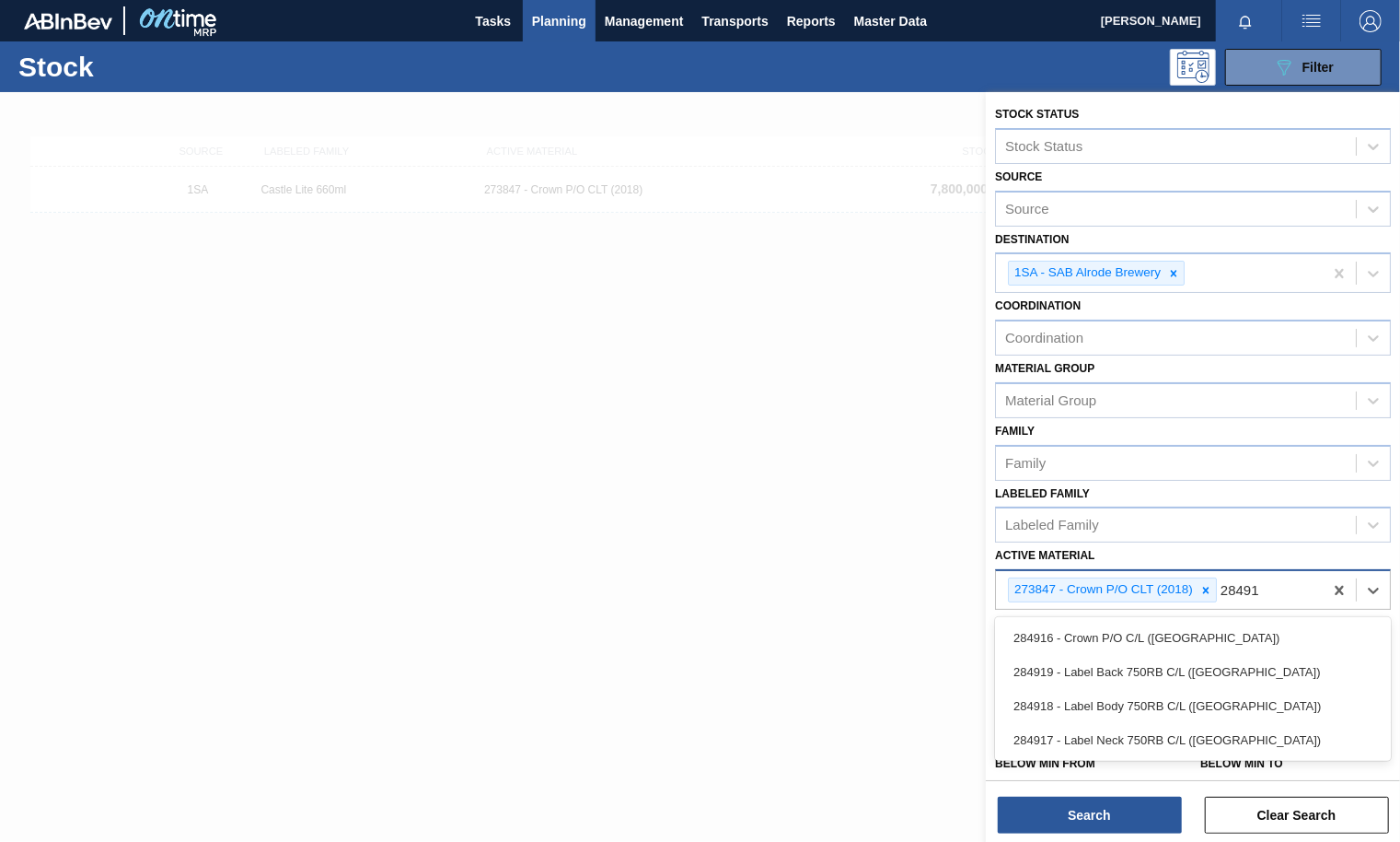
type Material "284916"
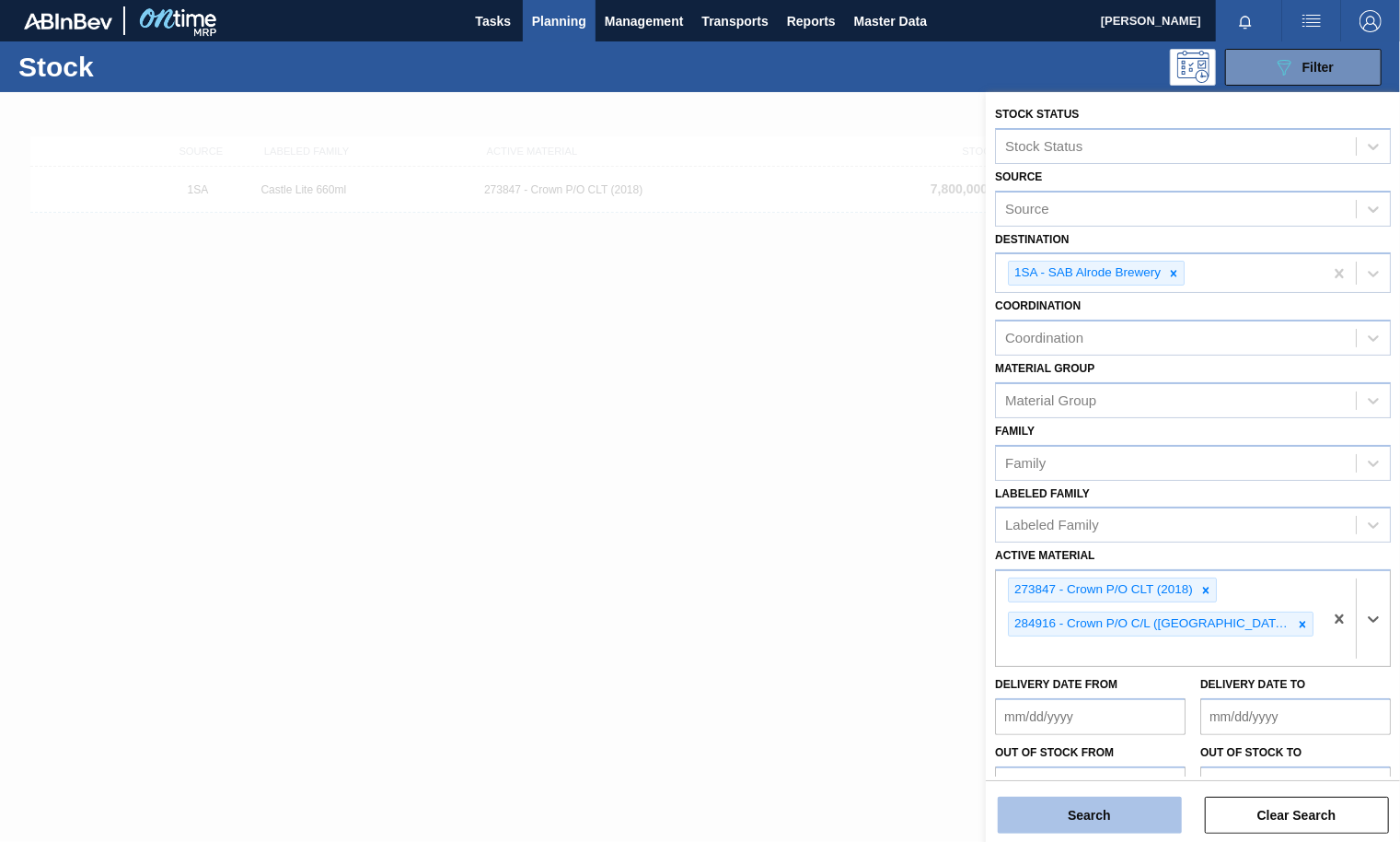
click at [1153, 823] on button "Search" at bounding box center [1090, 815] width 184 height 37
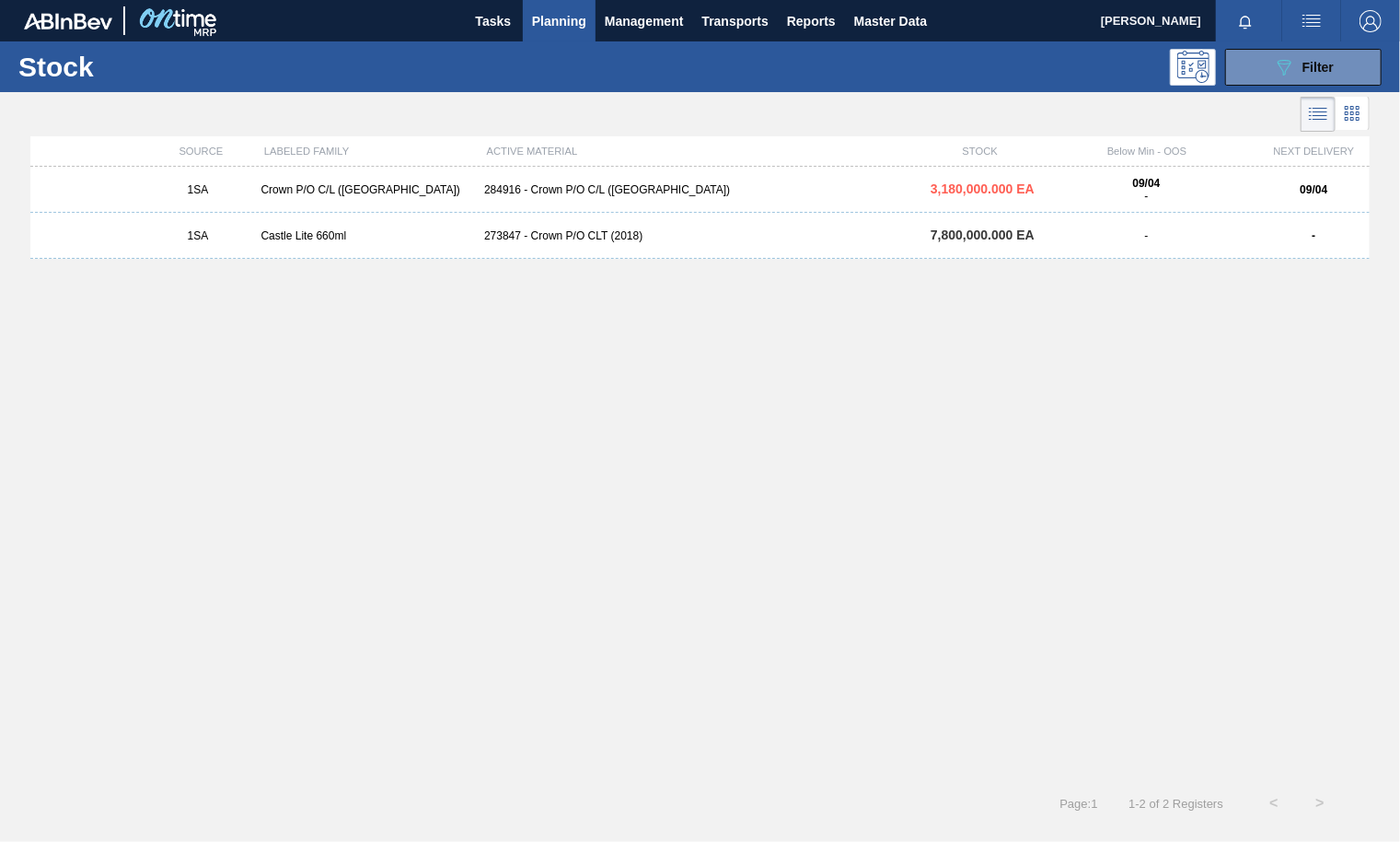
click at [341, 190] on div "Crown P/O C/L ([GEOGRAPHIC_DATA])" at bounding box center [366, 190] width 224 height 13
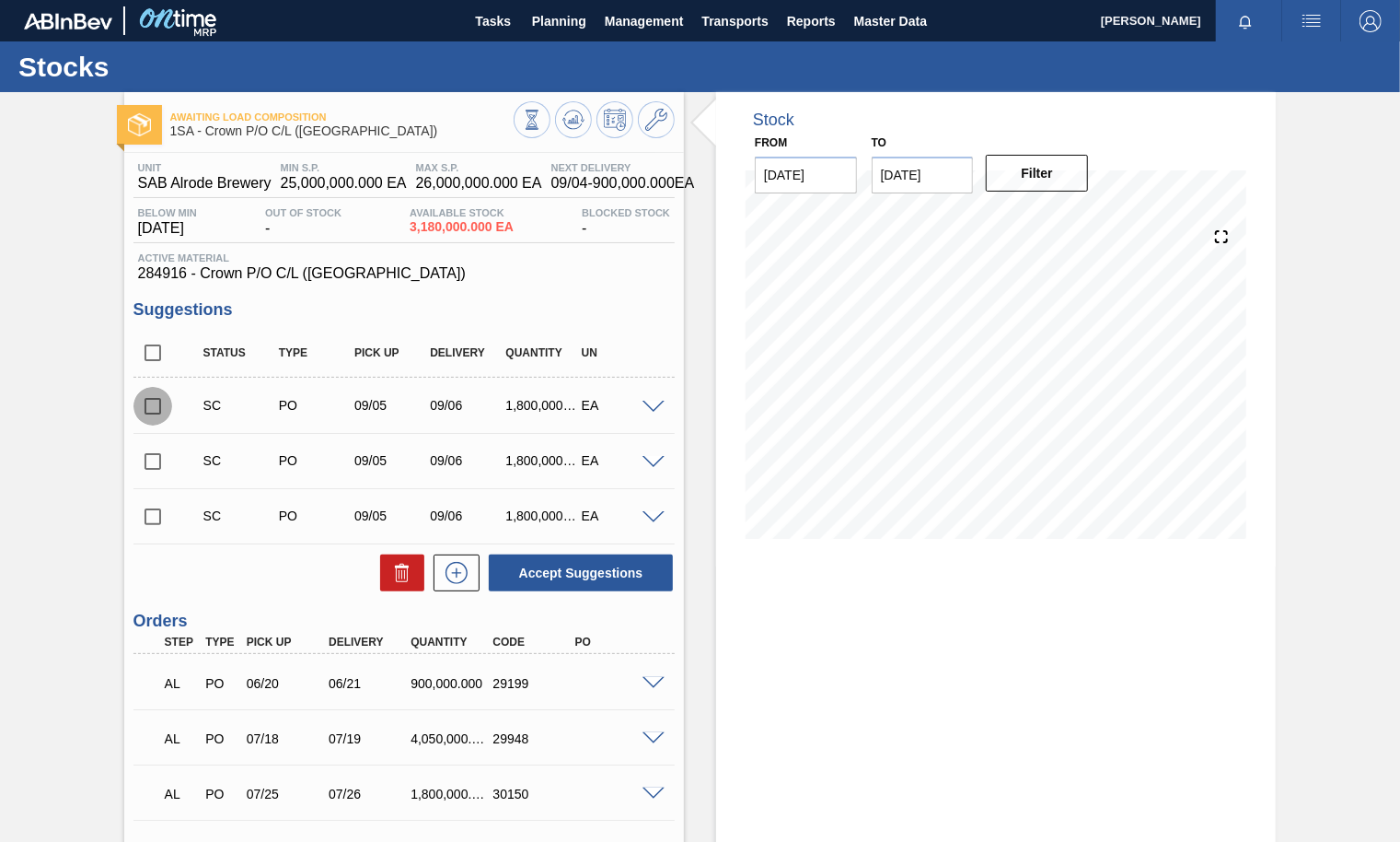
click at [155, 406] on input "checkbox" at bounding box center [153, 406] width 39 height 39
click at [579, 587] on button "Accept Suggestions" at bounding box center [581, 573] width 184 height 37
checkbox input "false"
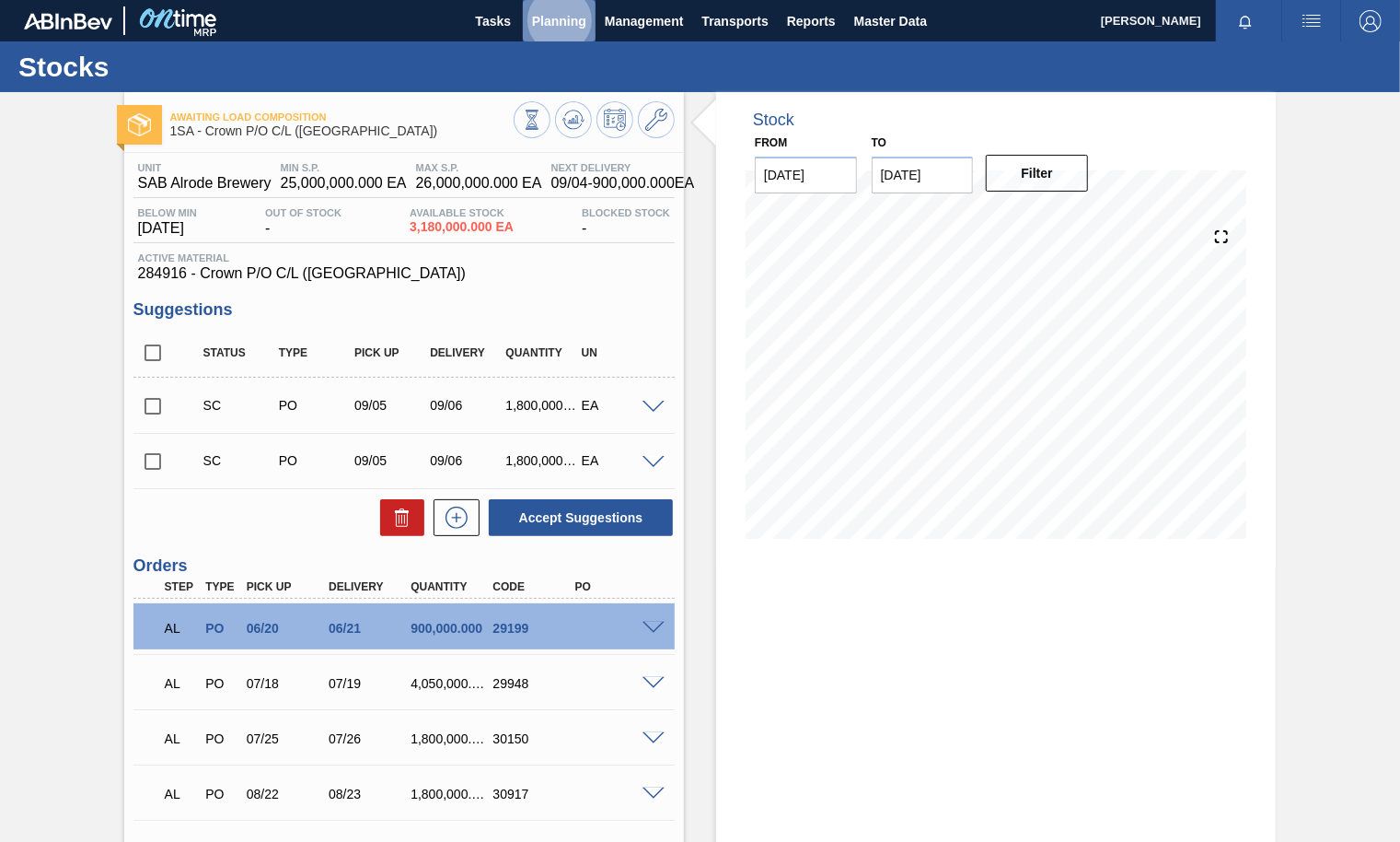
click at [577, 16] on span "Planning" at bounding box center [558, 21] width 54 height 22
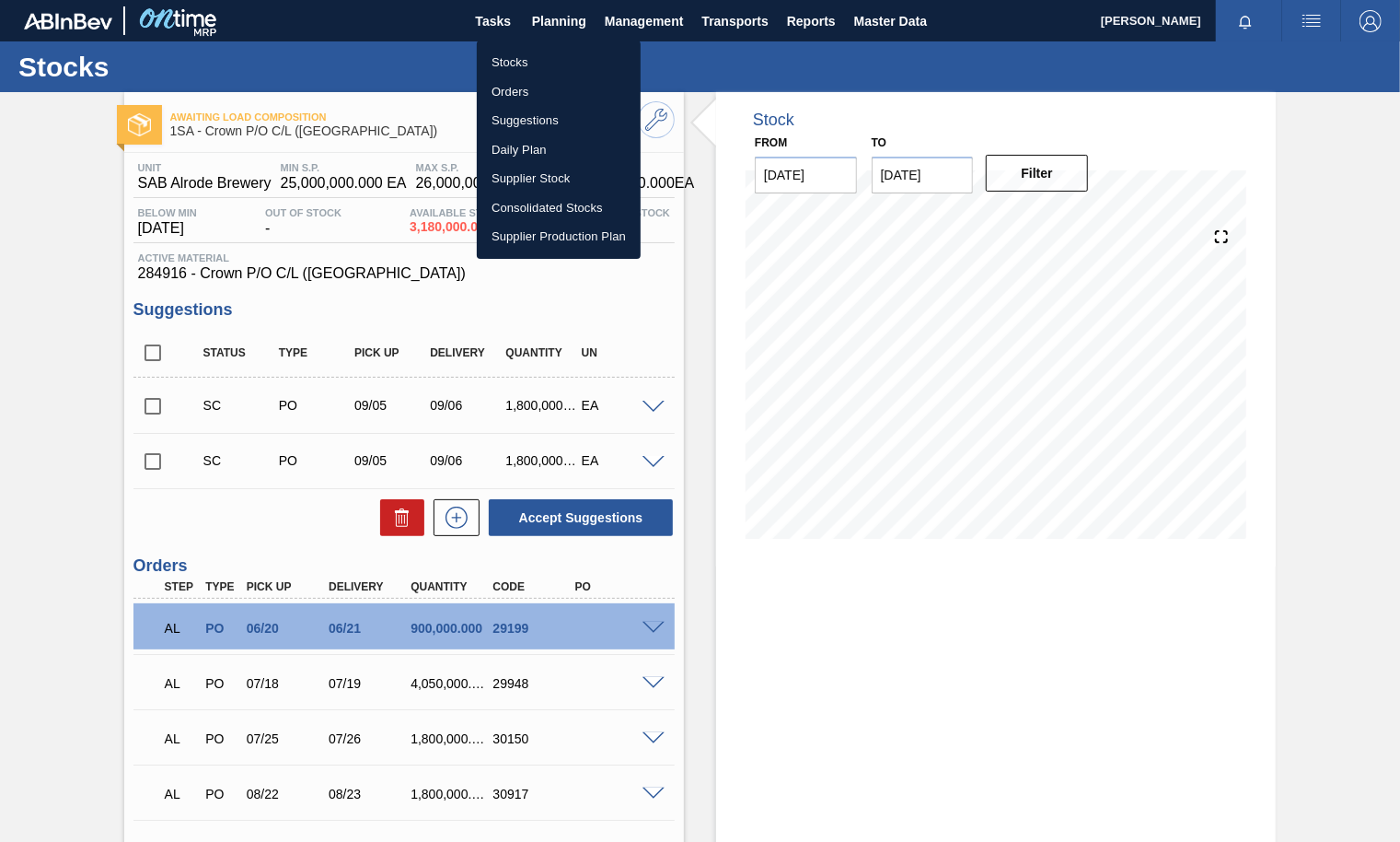
click at [560, 16] on div at bounding box center [700, 421] width 1400 height 842
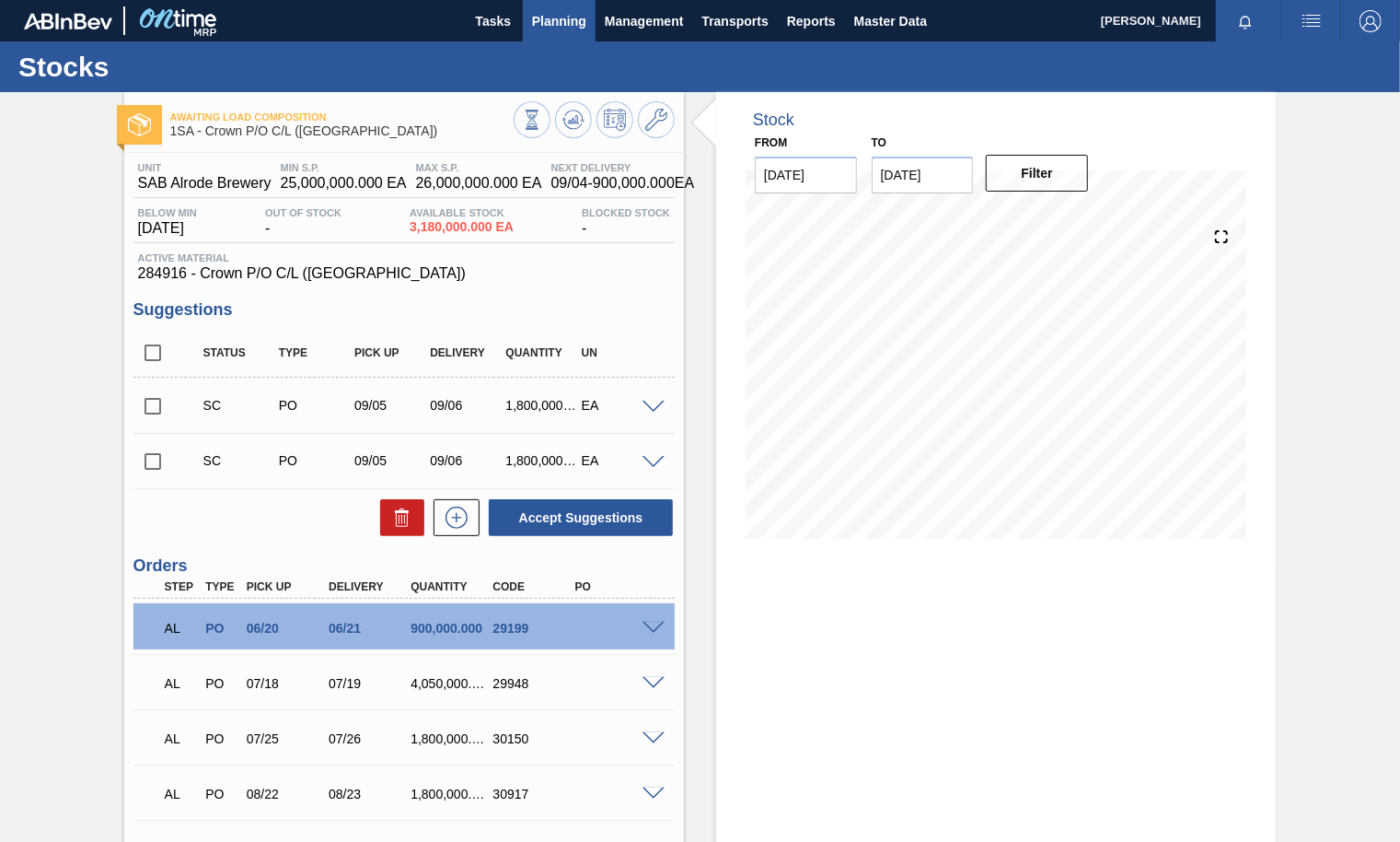
click at [556, 15] on span "Planning" at bounding box center [558, 21] width 54 height 22
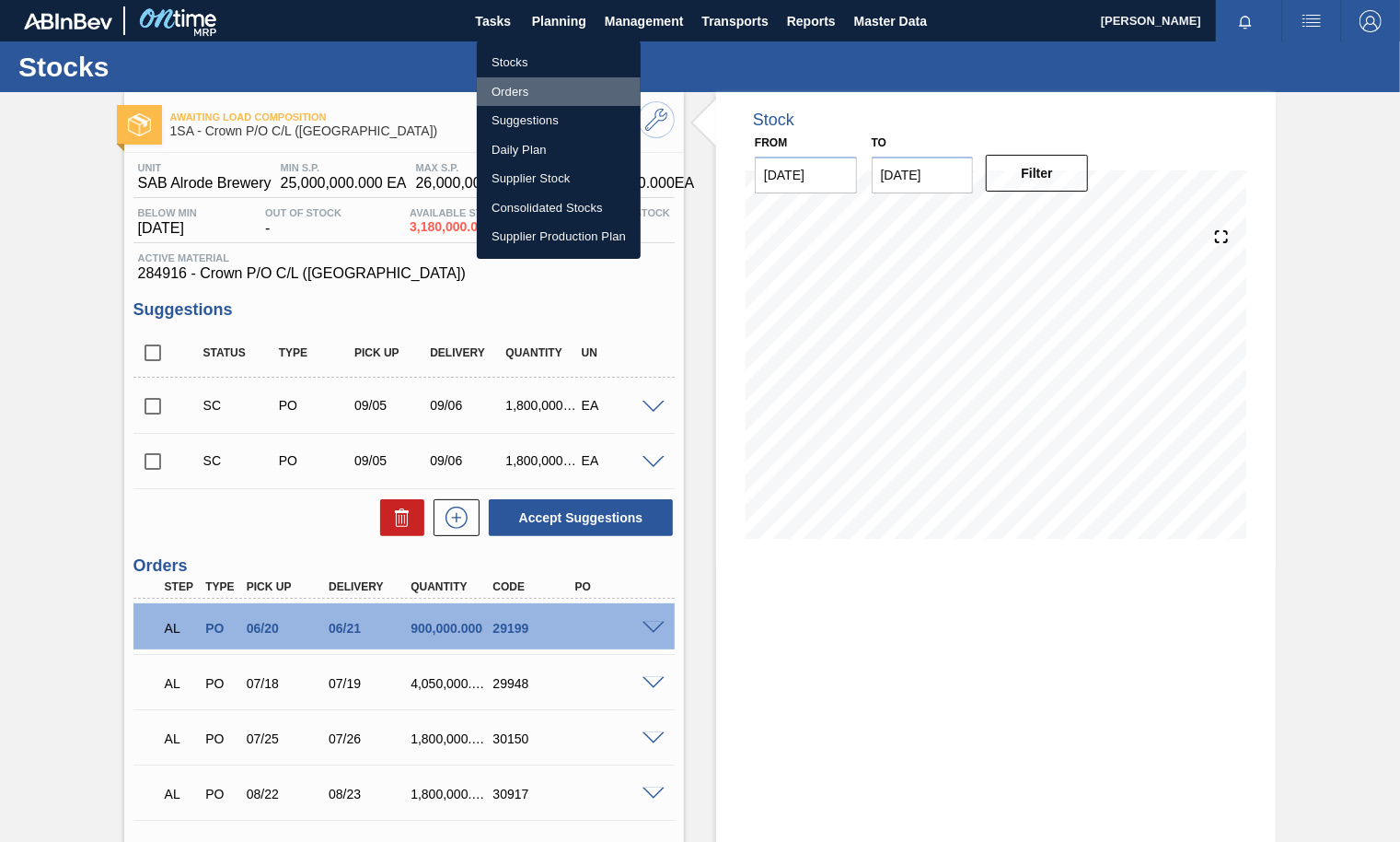
click at [510, 92] on li "Orders" at bounding box center [558, 92] width 164 height 29
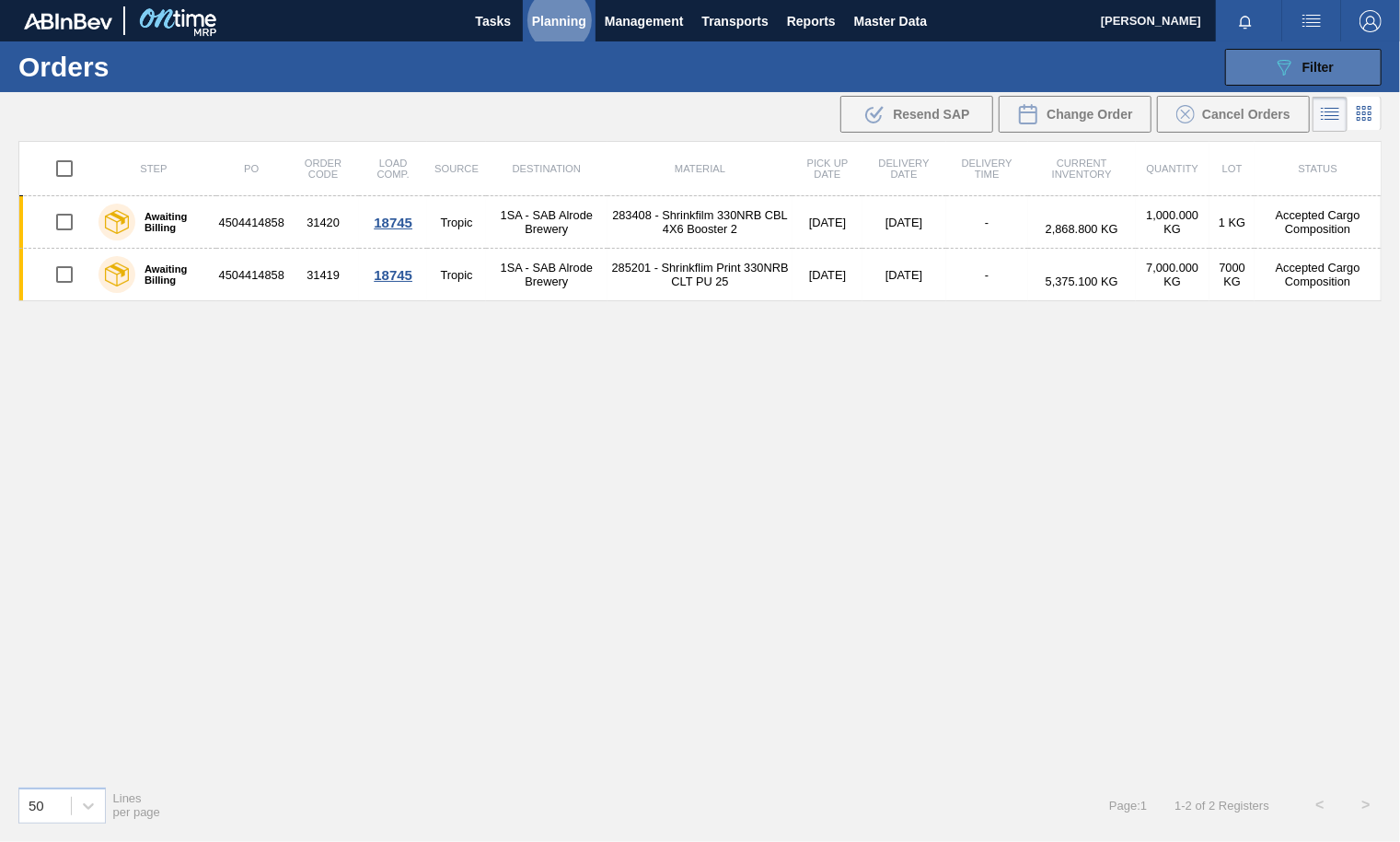
click at [1298, 65] on div "089F7B8B-B2A5-4AFE-B5C0-19BA573D28AC Filter" at bounding box center [1303, 66] width 61 height 22
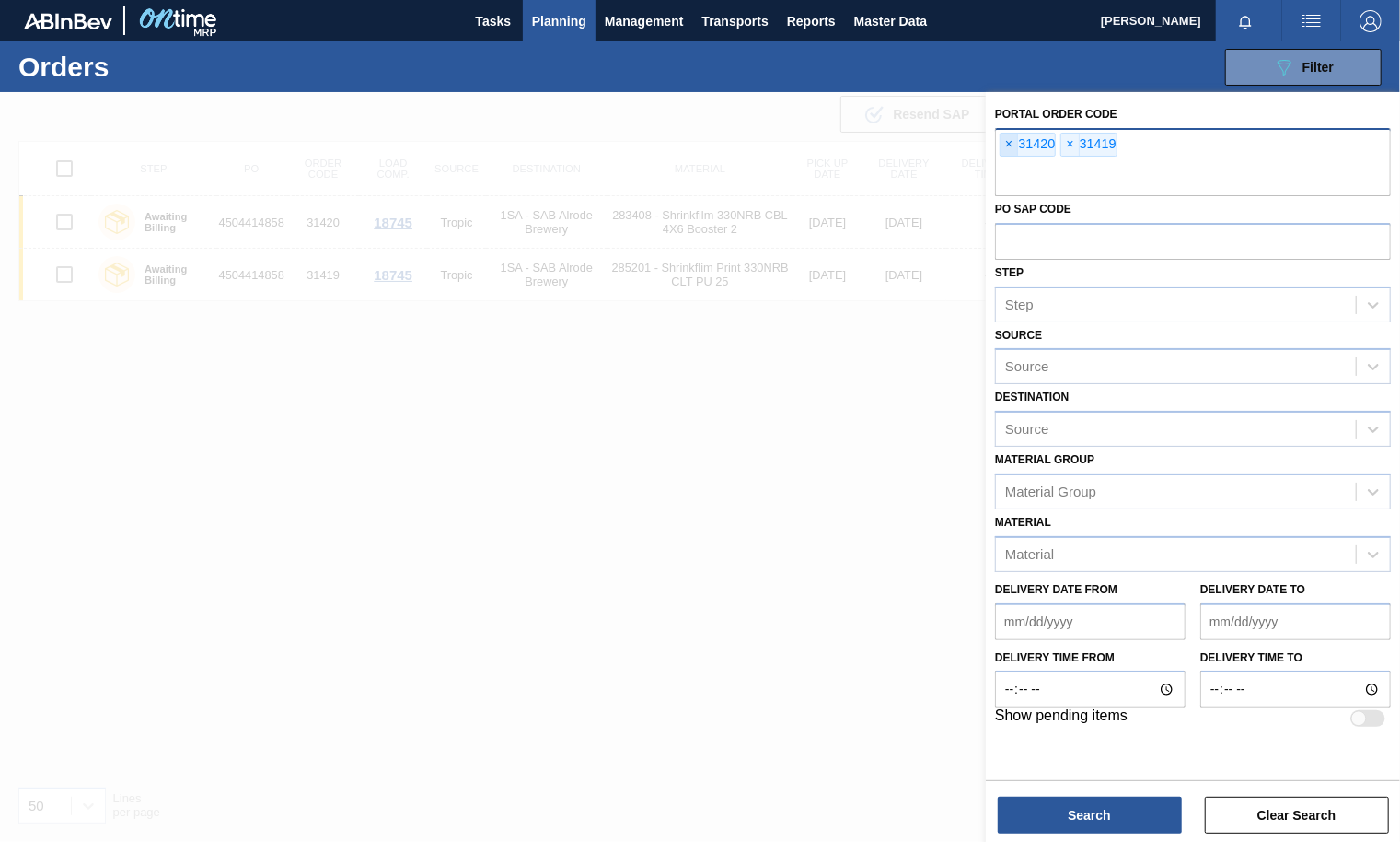
click at [1010, 140] on span "×" at bounding box center [1009, 144] width 17 height 22
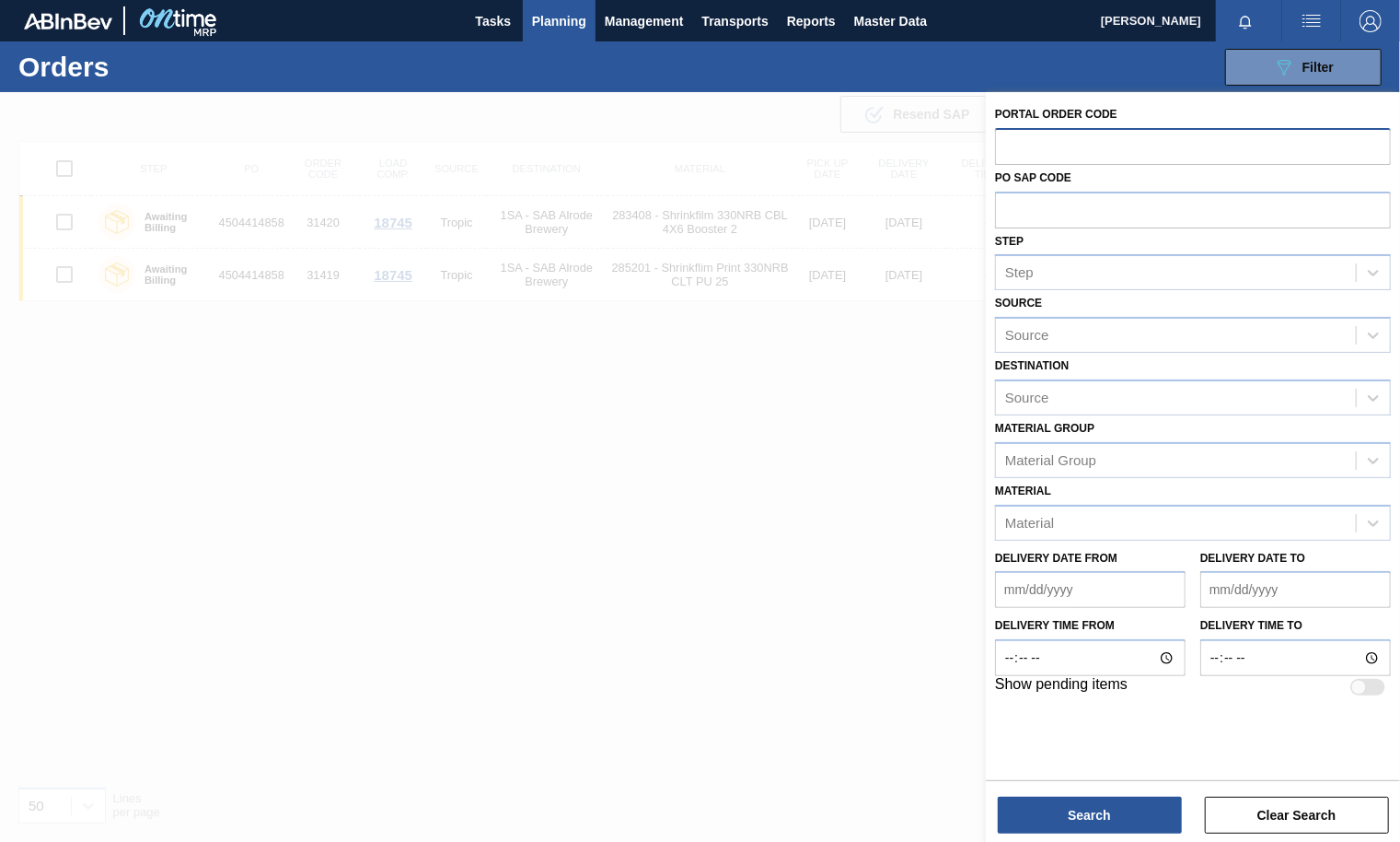
click at [1037, 140] on input "text" at bounding box center [1193, 145] width 396 height 35
type input "31458"
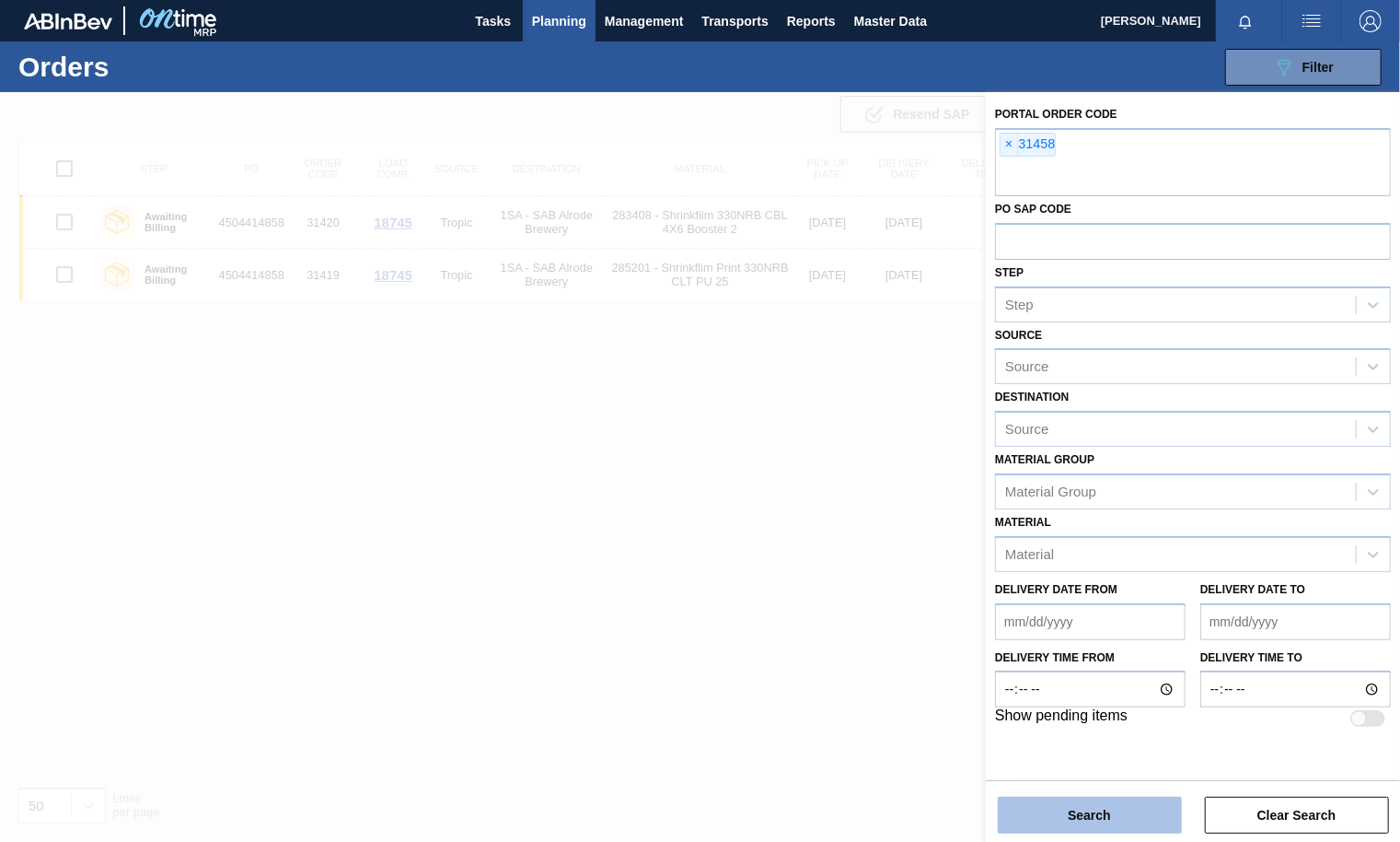
click at [1069, 805] on button "Search" at bounding box center [1090, 815] width 184 height 37
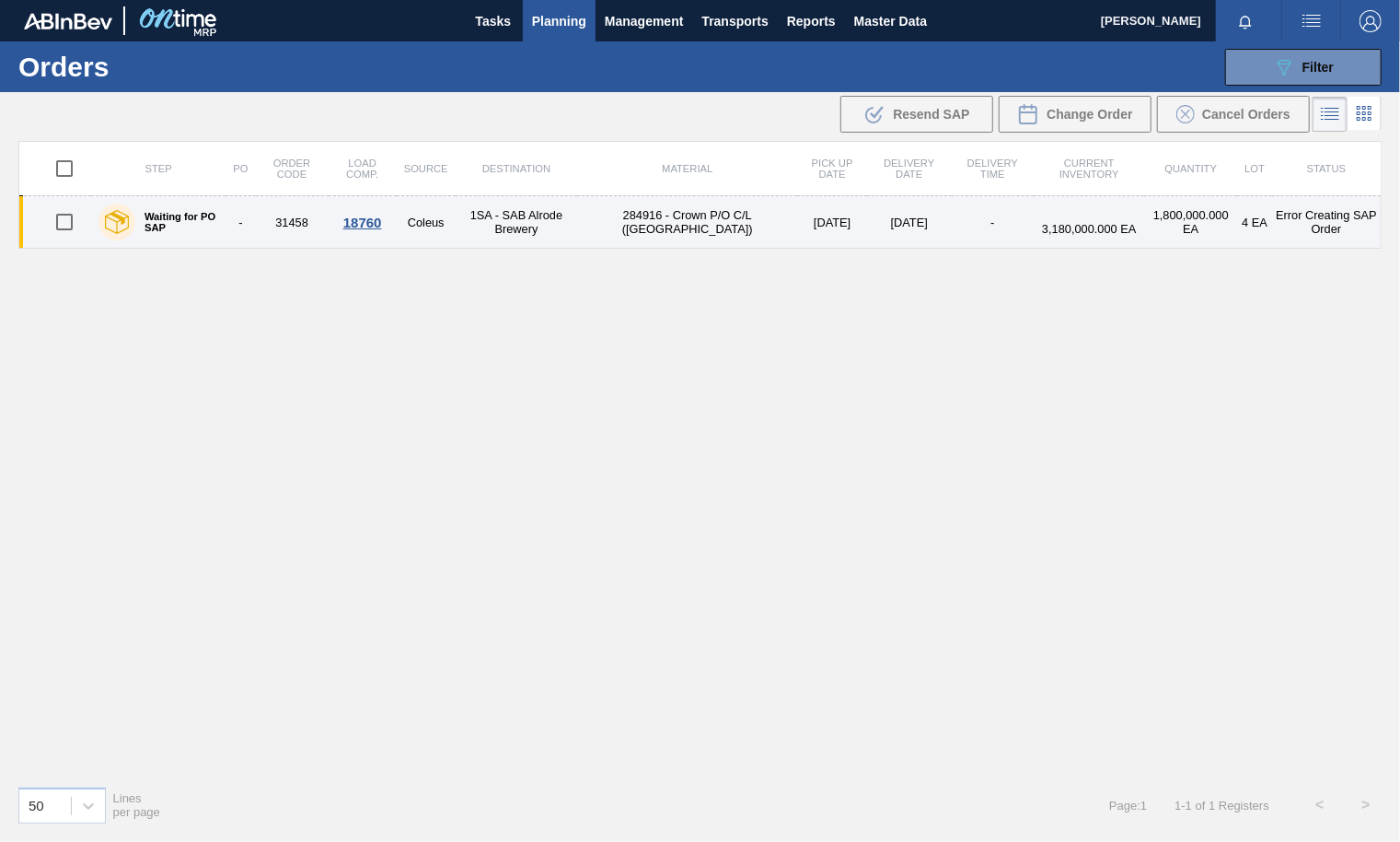
click at [374, 227] on div "18760" at bounding box center [363, 222] width 63 height 16
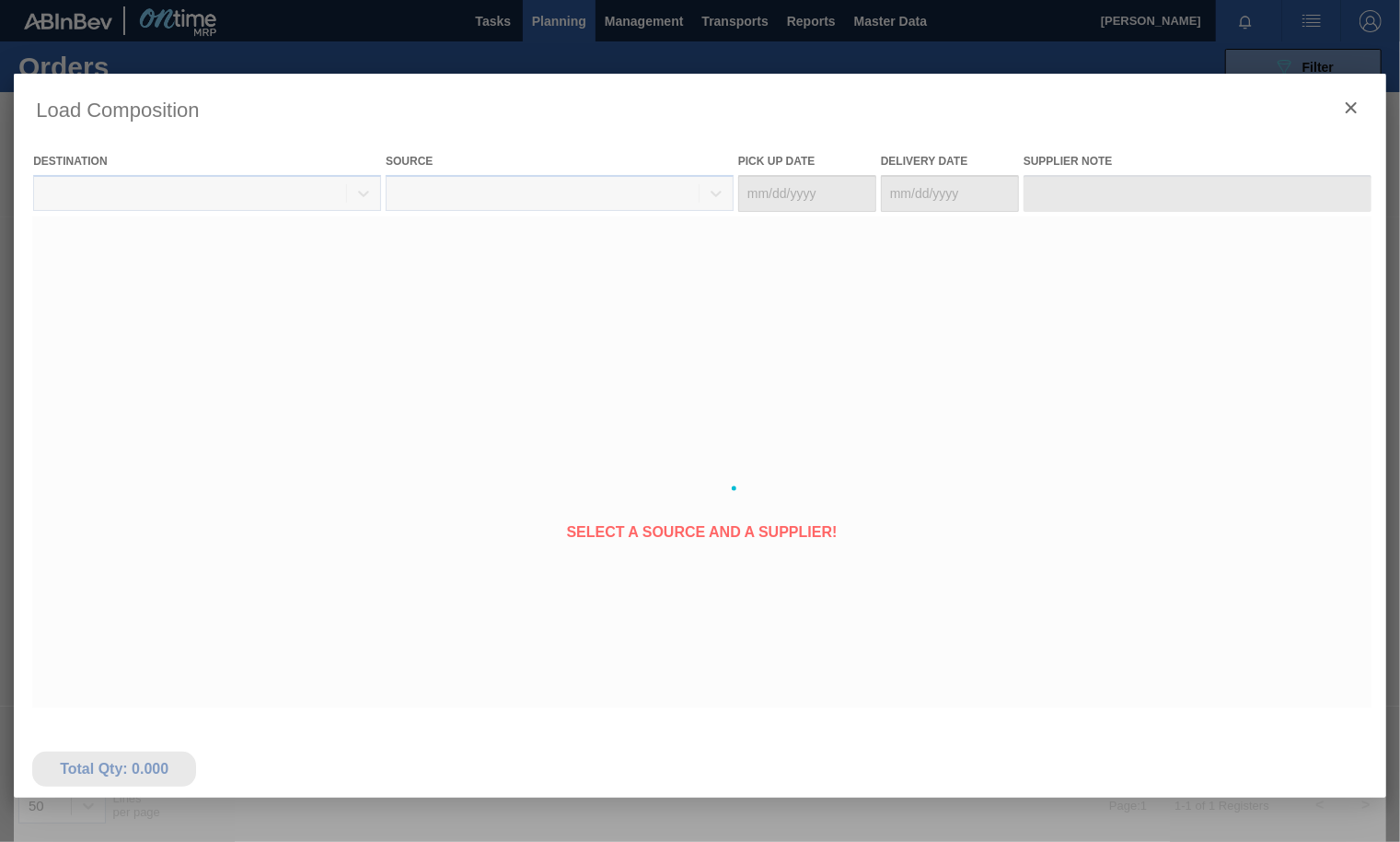
type Date "[DATE]"
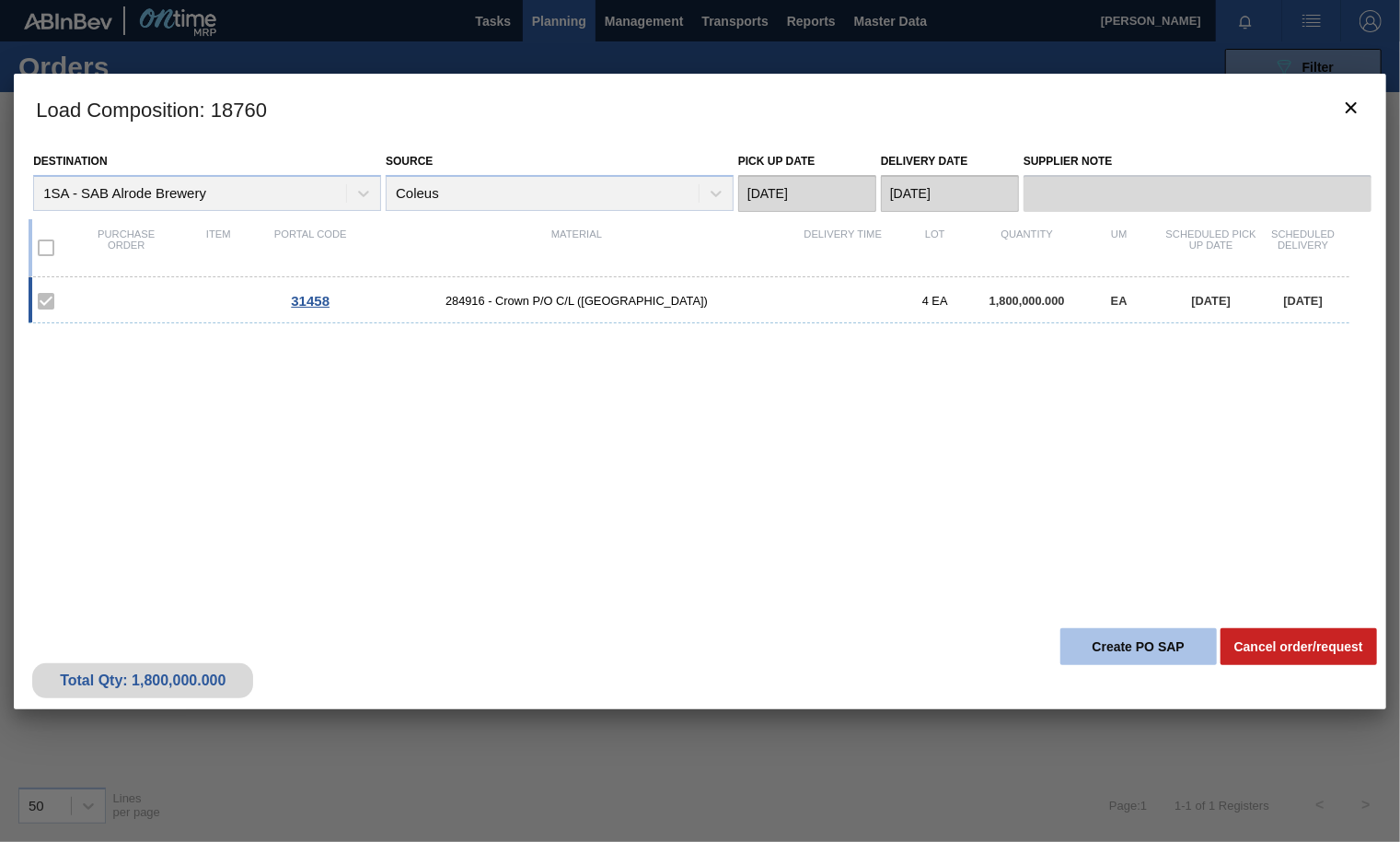
click at [1144, 653] on button "Create PO SAP" at bounding box center [1138, 646] width 156 height 37
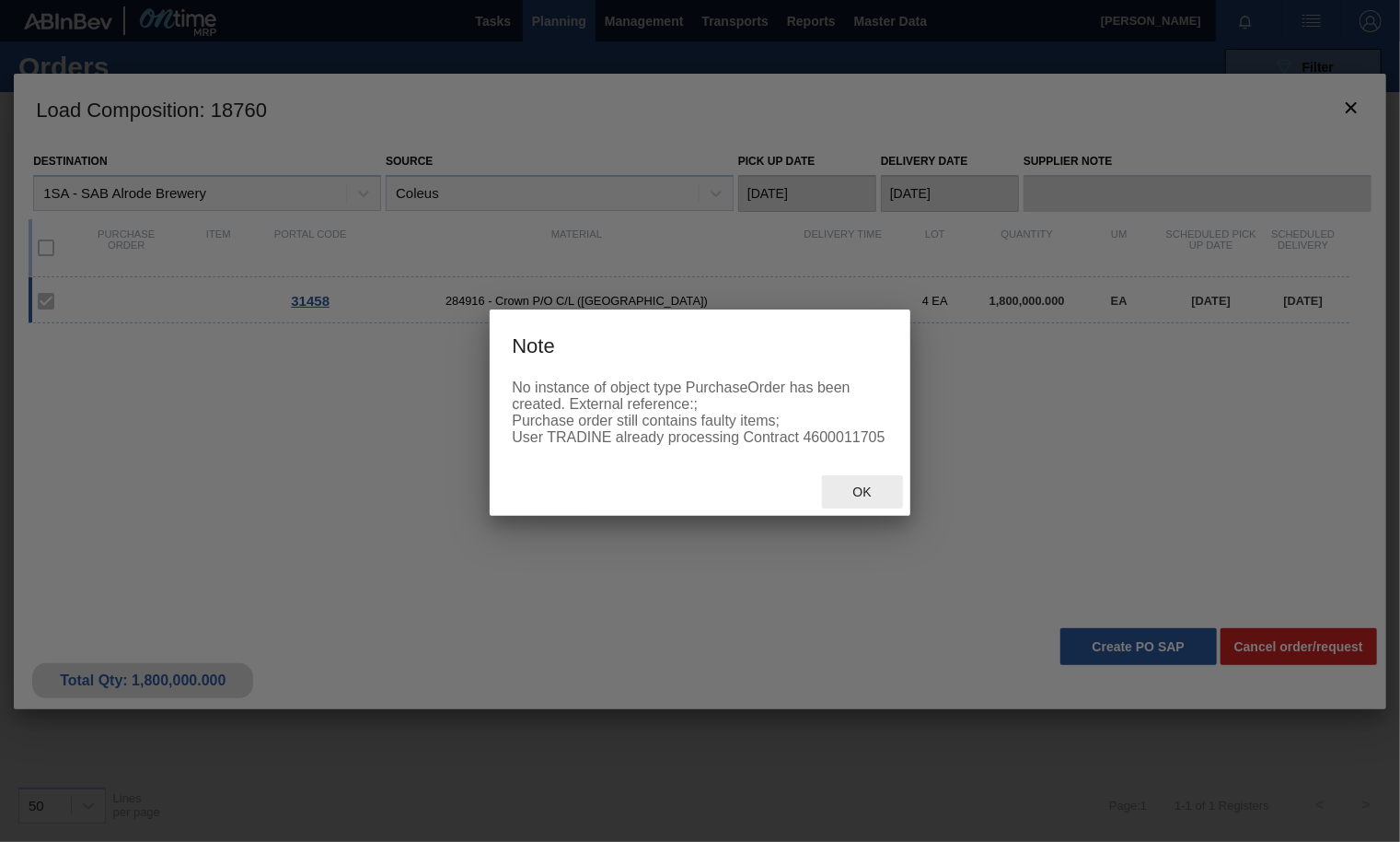
click at [855, 499] on span "Ok" at bounding box center [863, 492] width 48 height 15
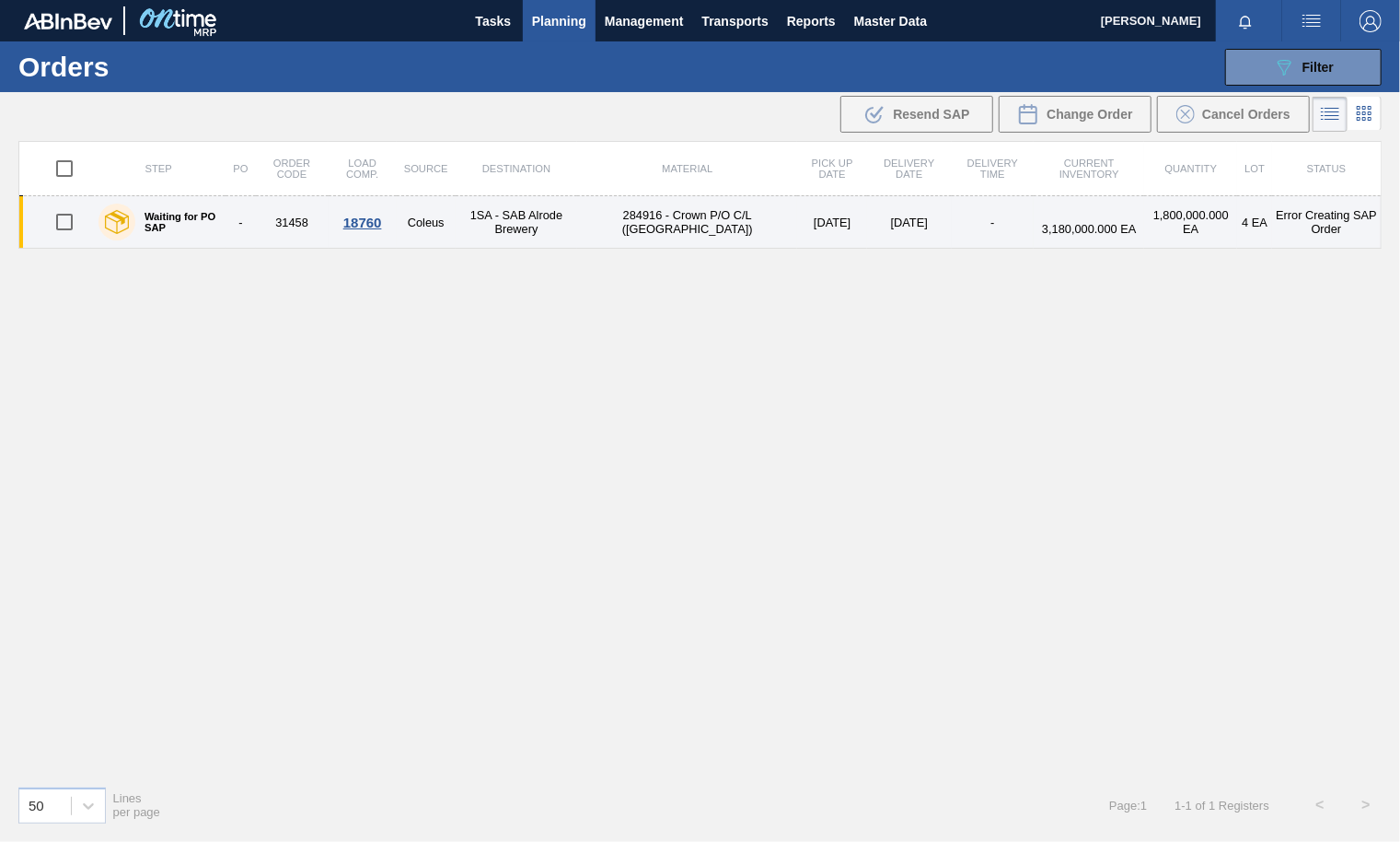
click at [367, 223] on div "18760" at bounding box center [363, 222] width 63 height 16
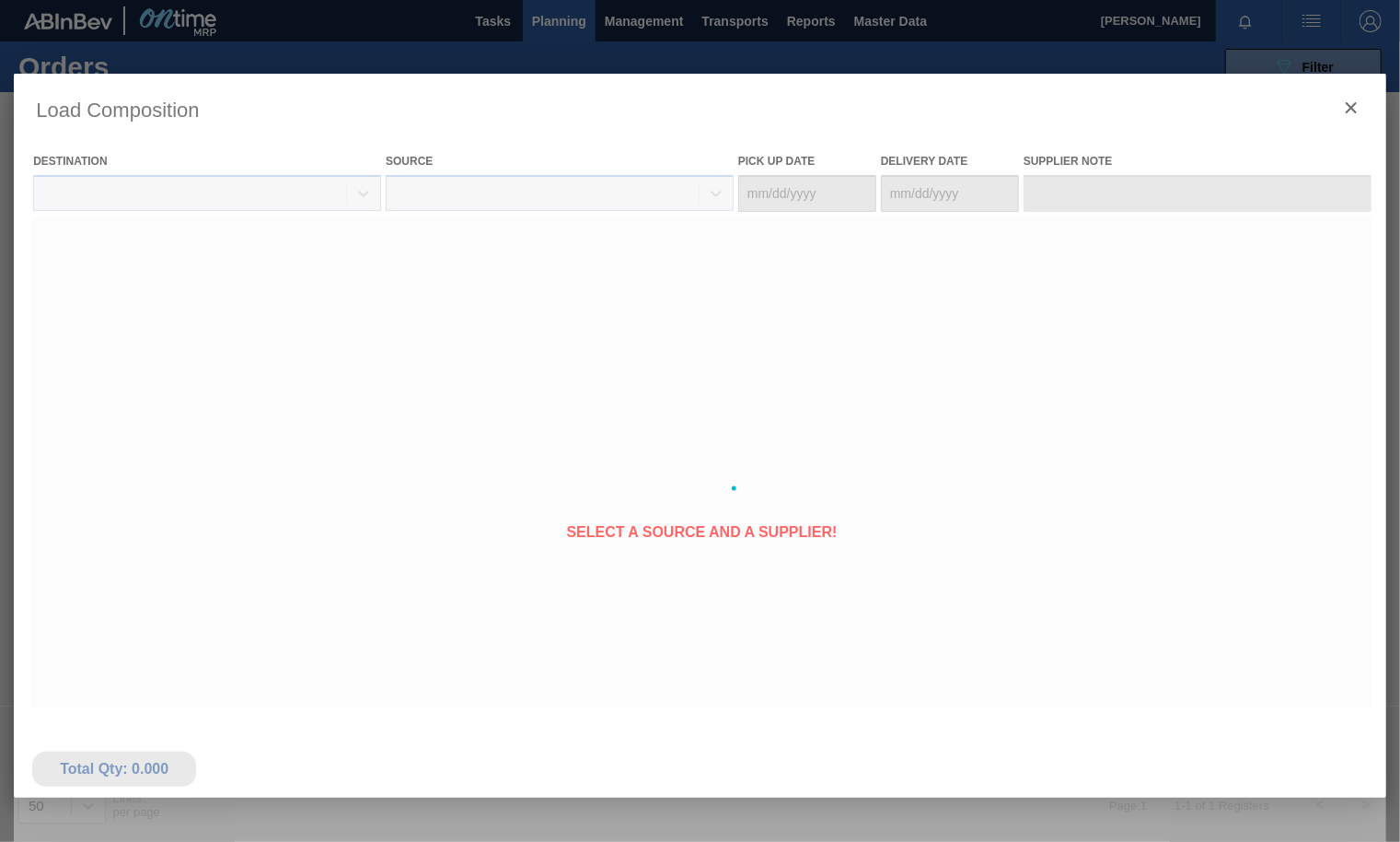
type Date "[DATE]"
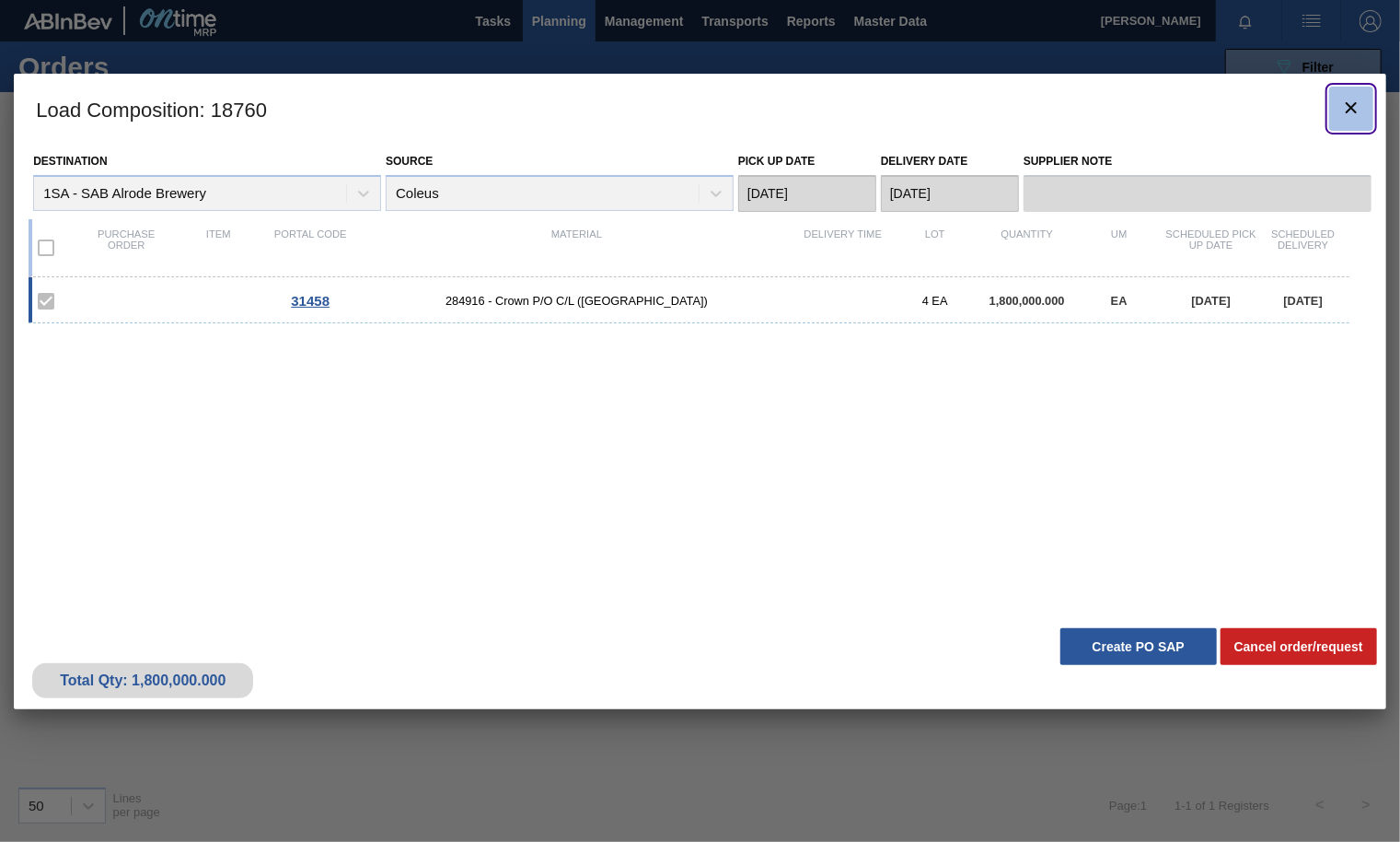
click at [1351, 105] on icon "botão de ícone" at bounding box center [1351, 107] width 22 height 22
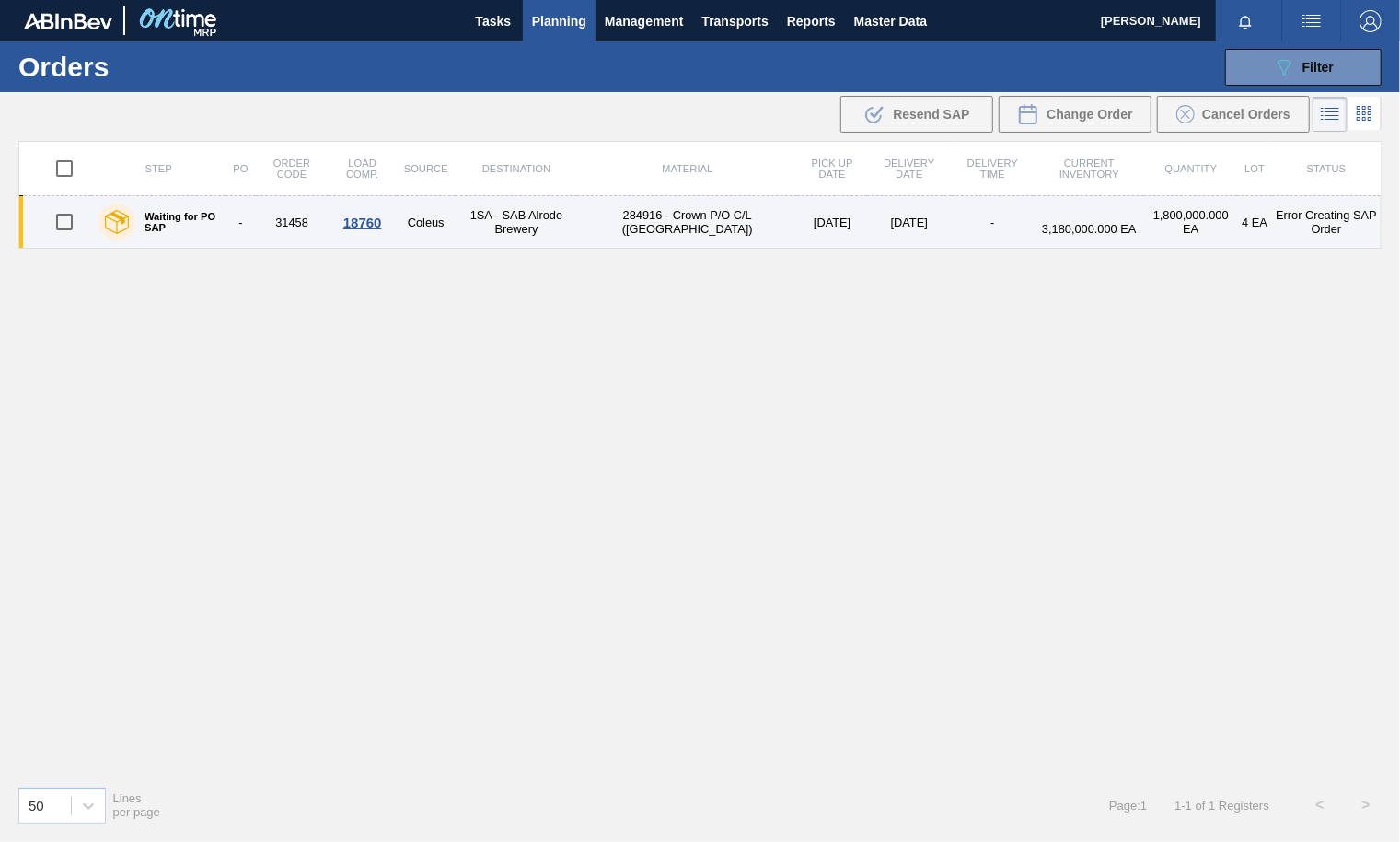
click at [302, 220] on td "31458" at bounding box center [292, 222] width 73 height 52
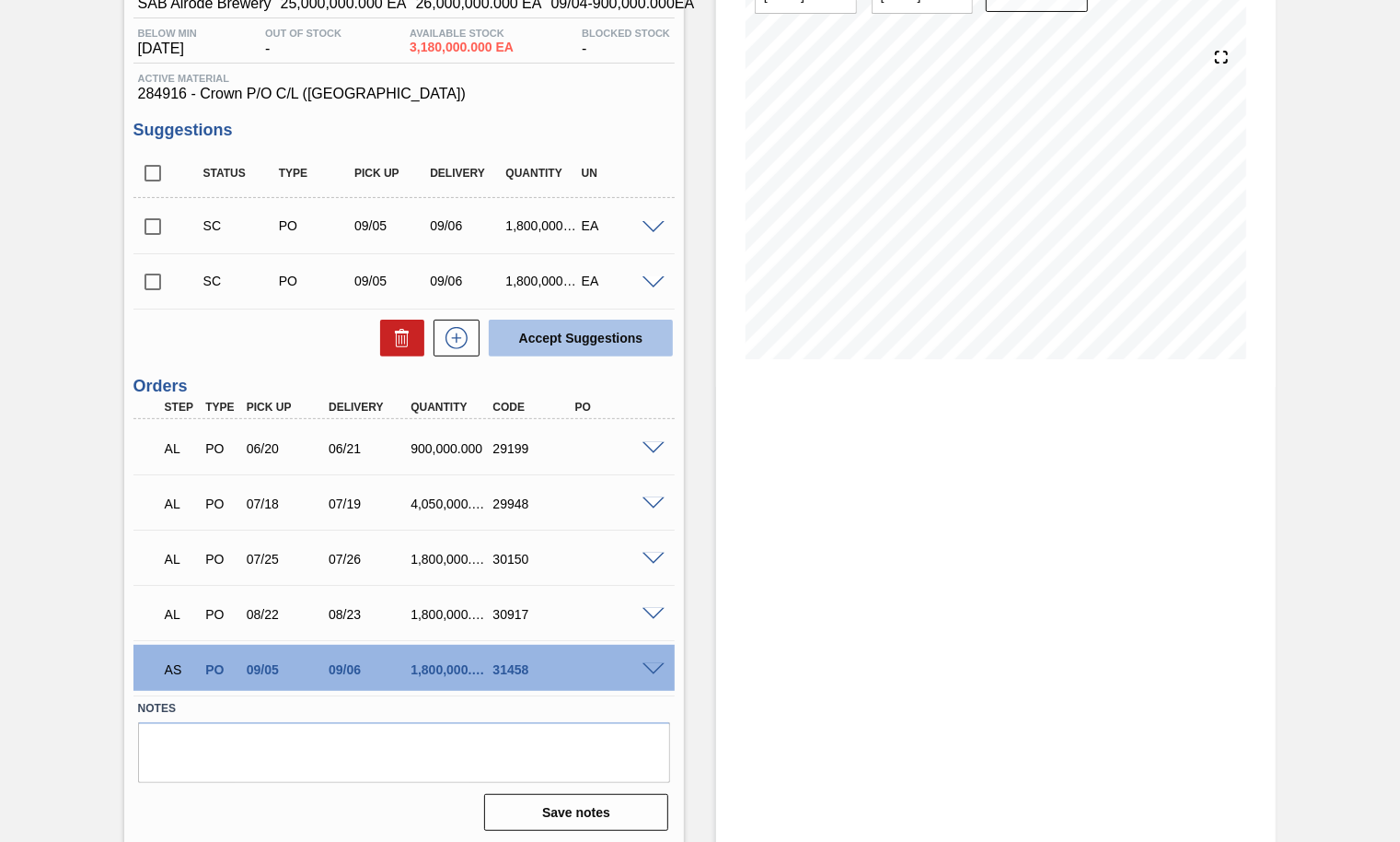
scroll to position [184, 0]
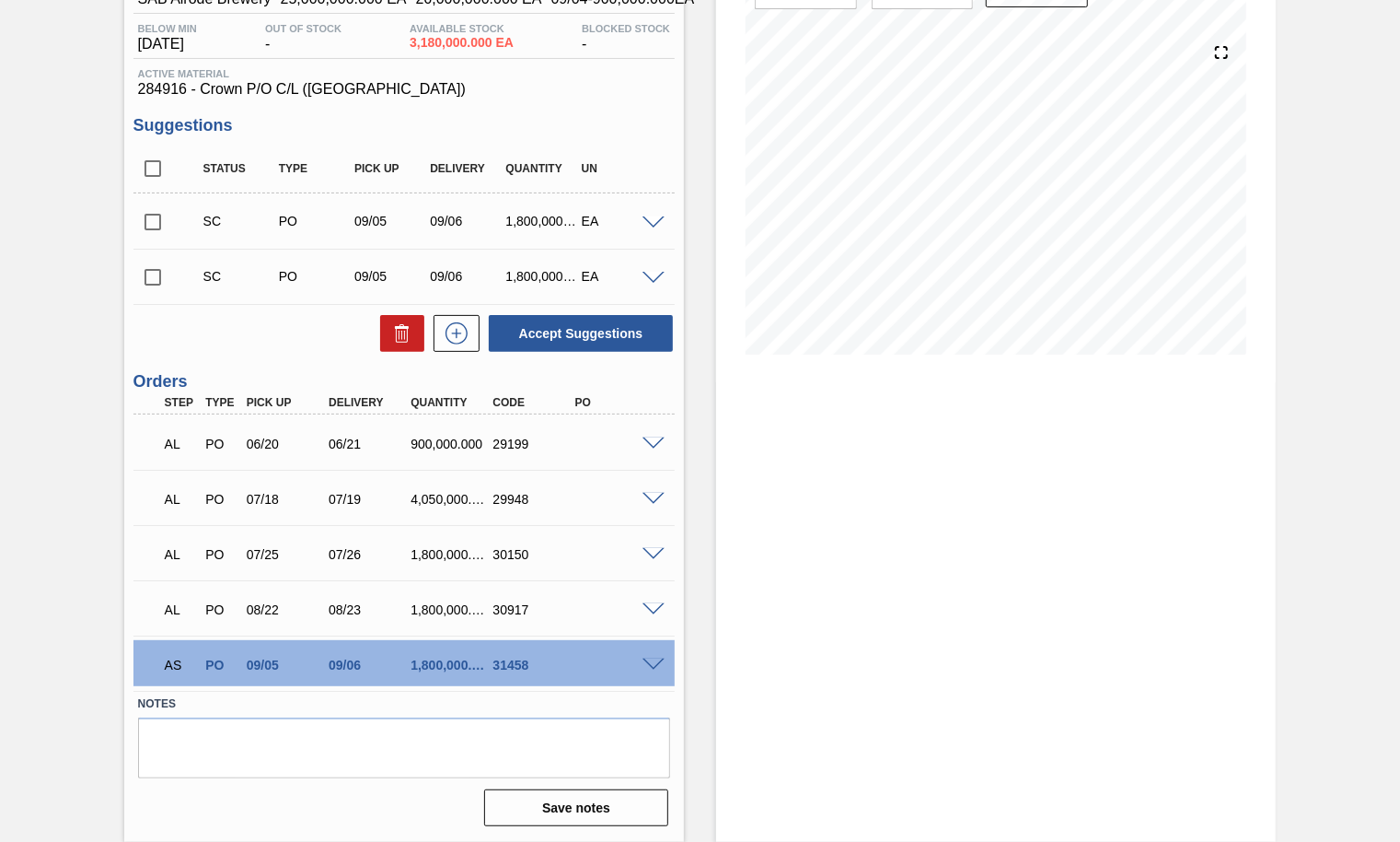
click at [650, 665] on span at bounding box center [653, 665] width 22 height 14
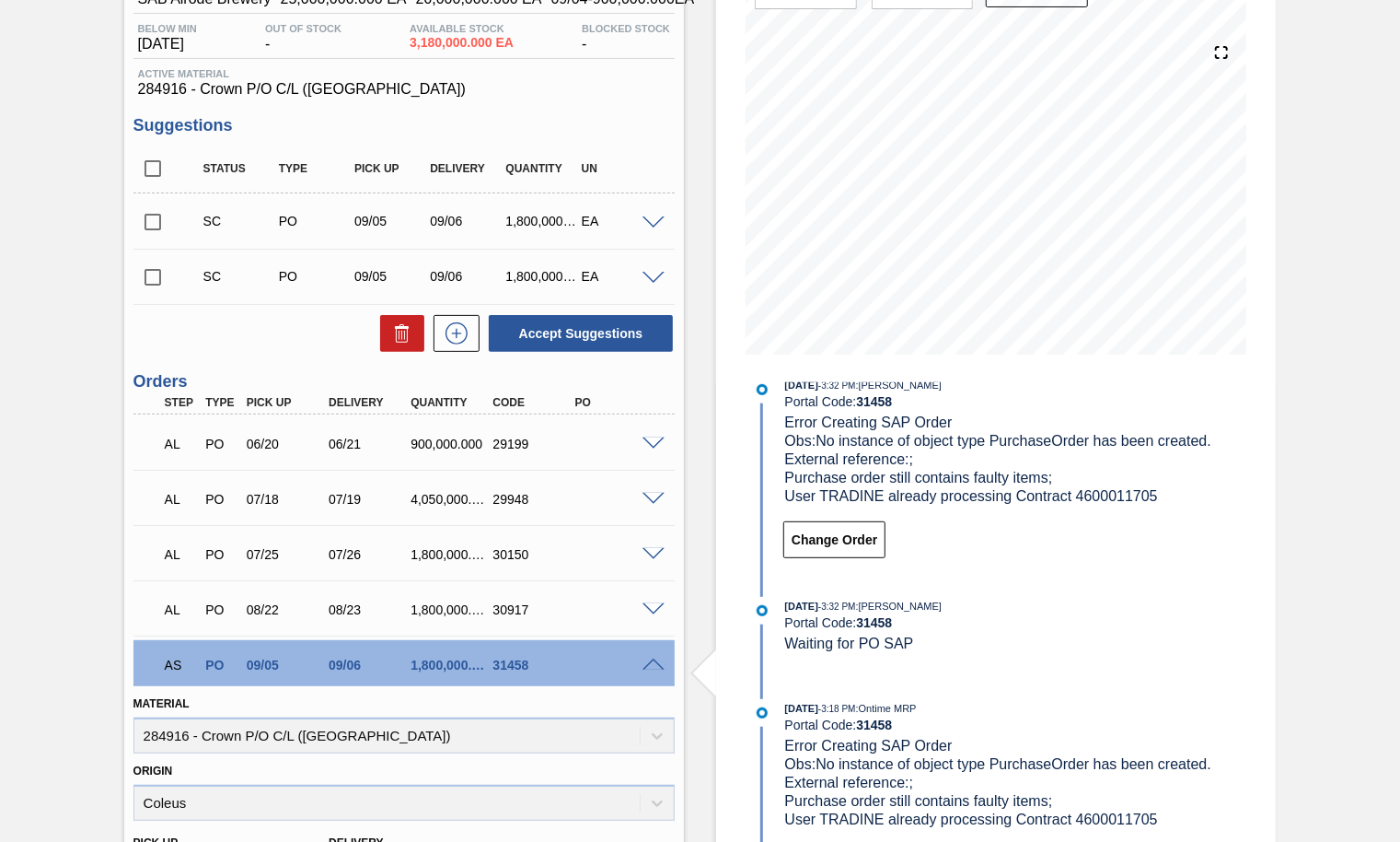
scroll to position [0, 0]
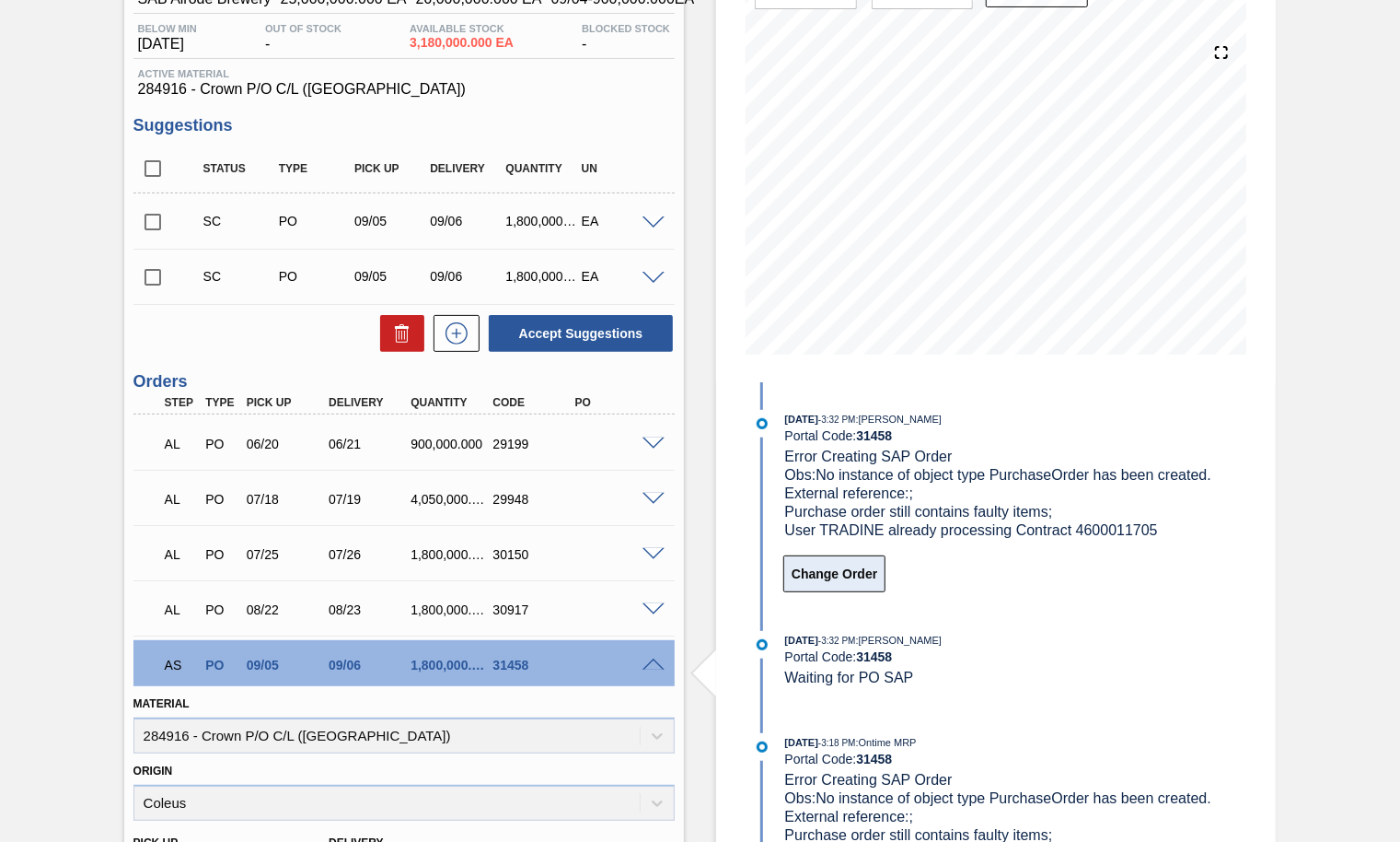
click at [852, 592] on button "Change Order" at bounding box center [834, 574] width 102 height 37
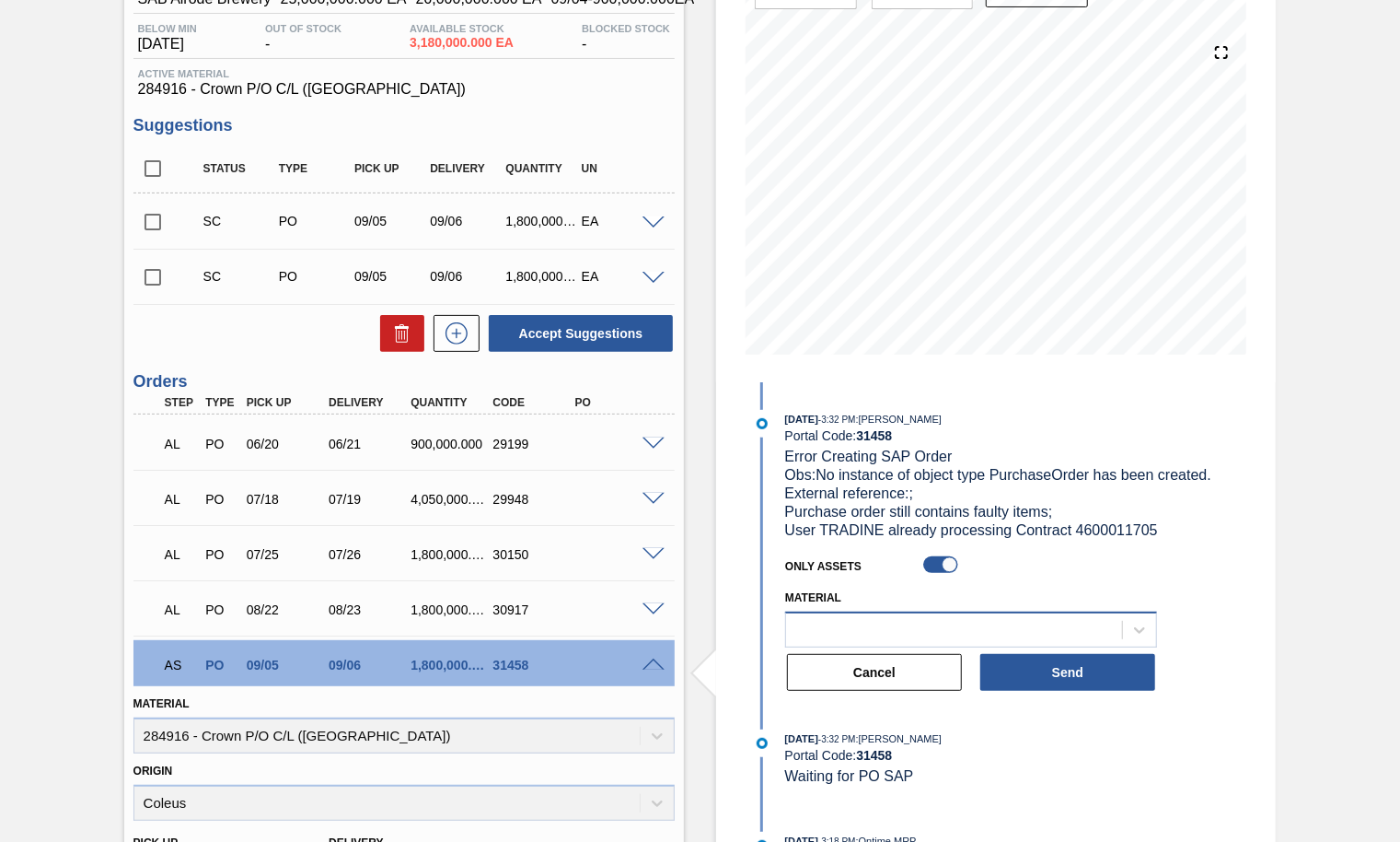
click at [825, 641] on div at bounding box center [971, 630] width 372 height 36
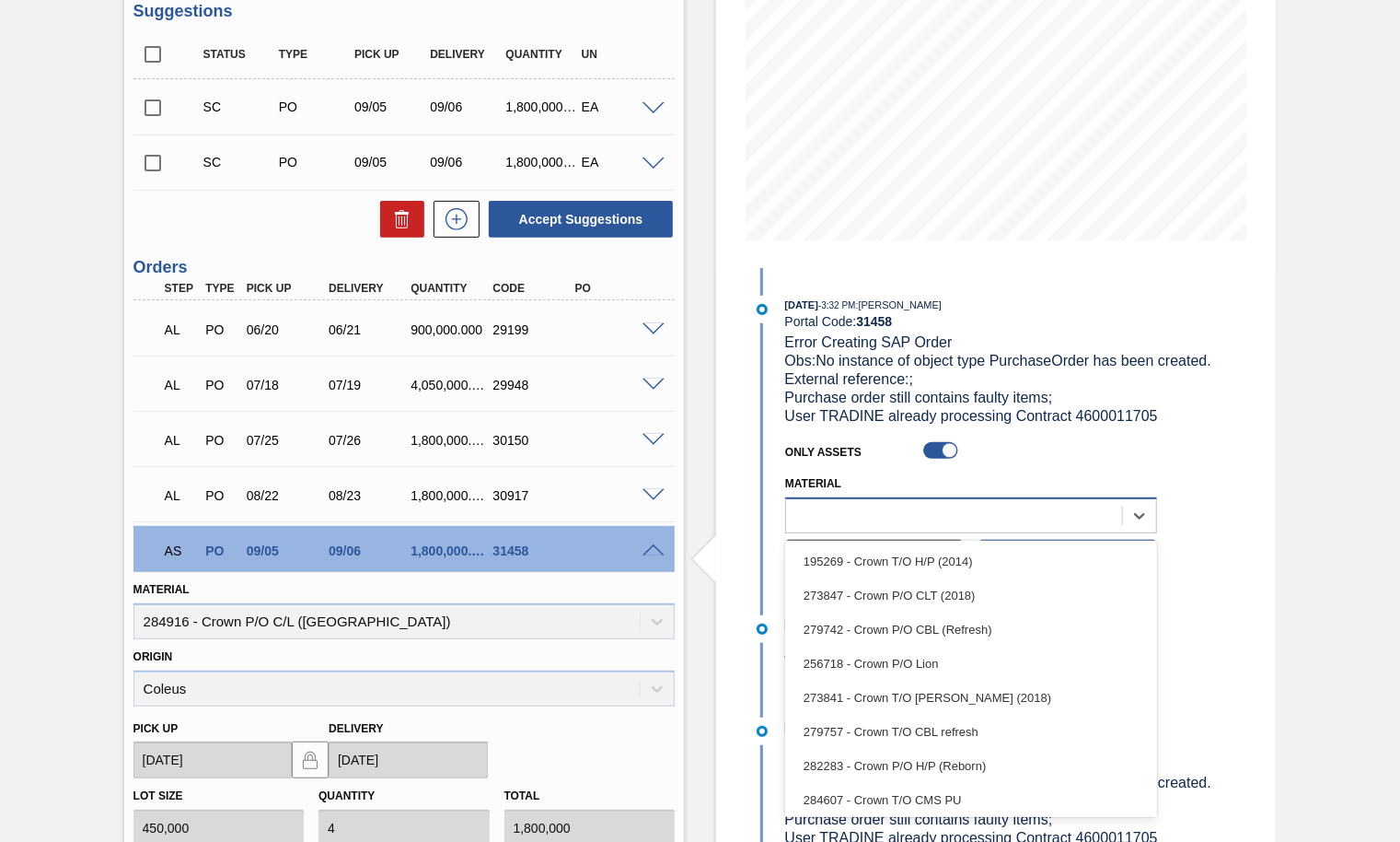
click at [817, 528] on div at bounding box center [954, 515] width 336 height 27
click at [842, 528] on div at bounding box center [954, 515] width 336 height 27
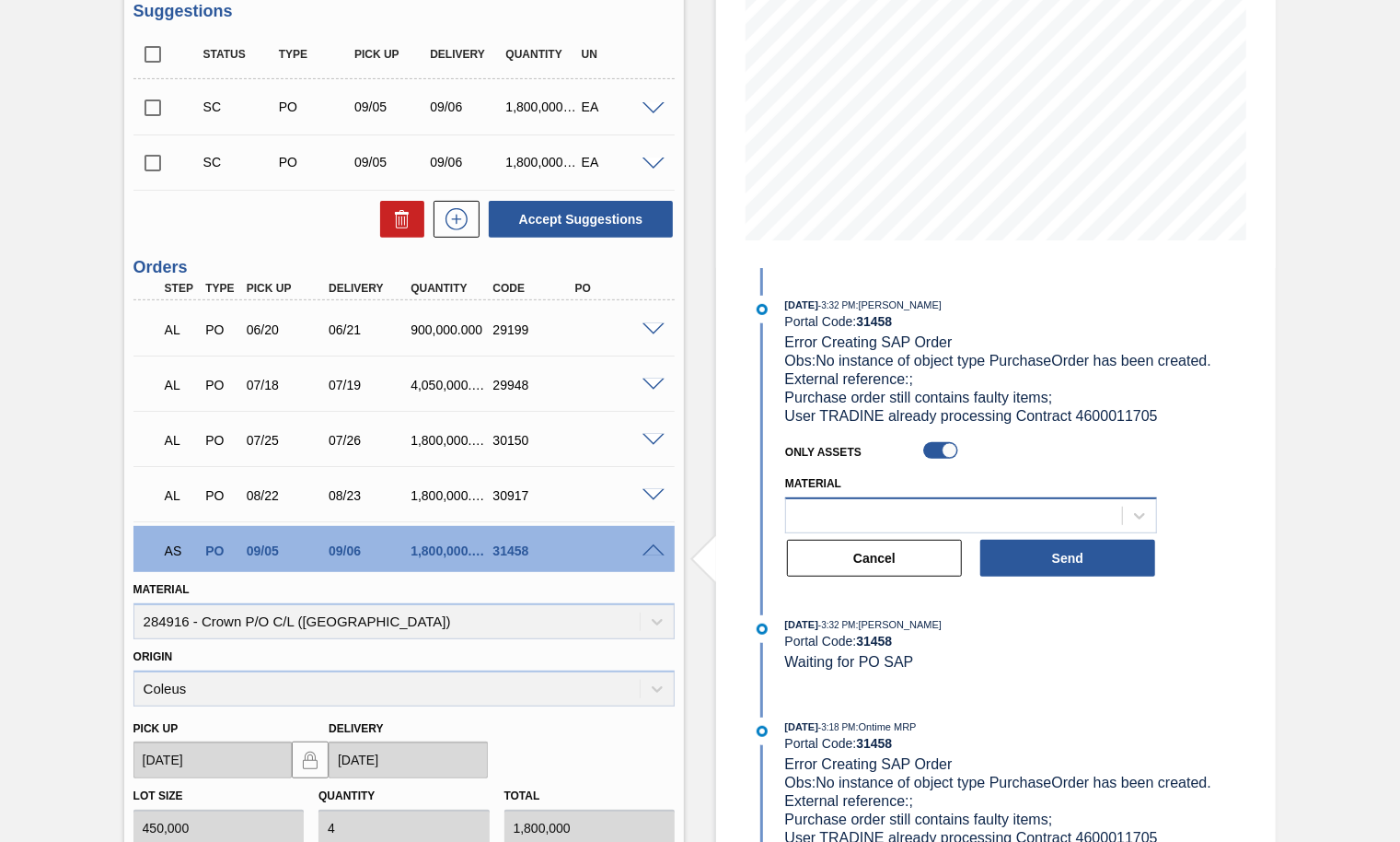
click at [842, 528] on div at bounding box center [954, 515] width 336 height 27
type input "285152"
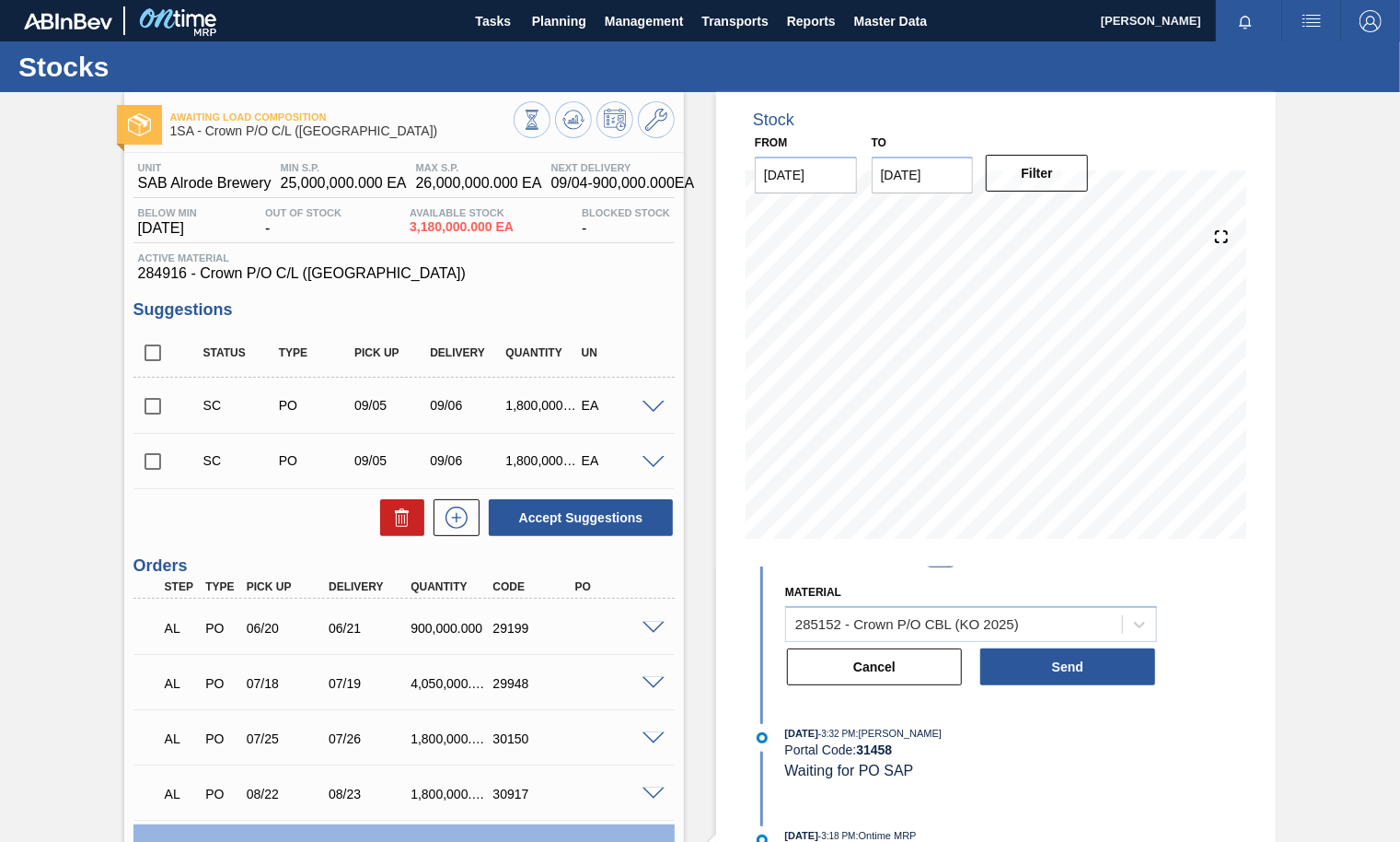
scroll to position [115, 0]
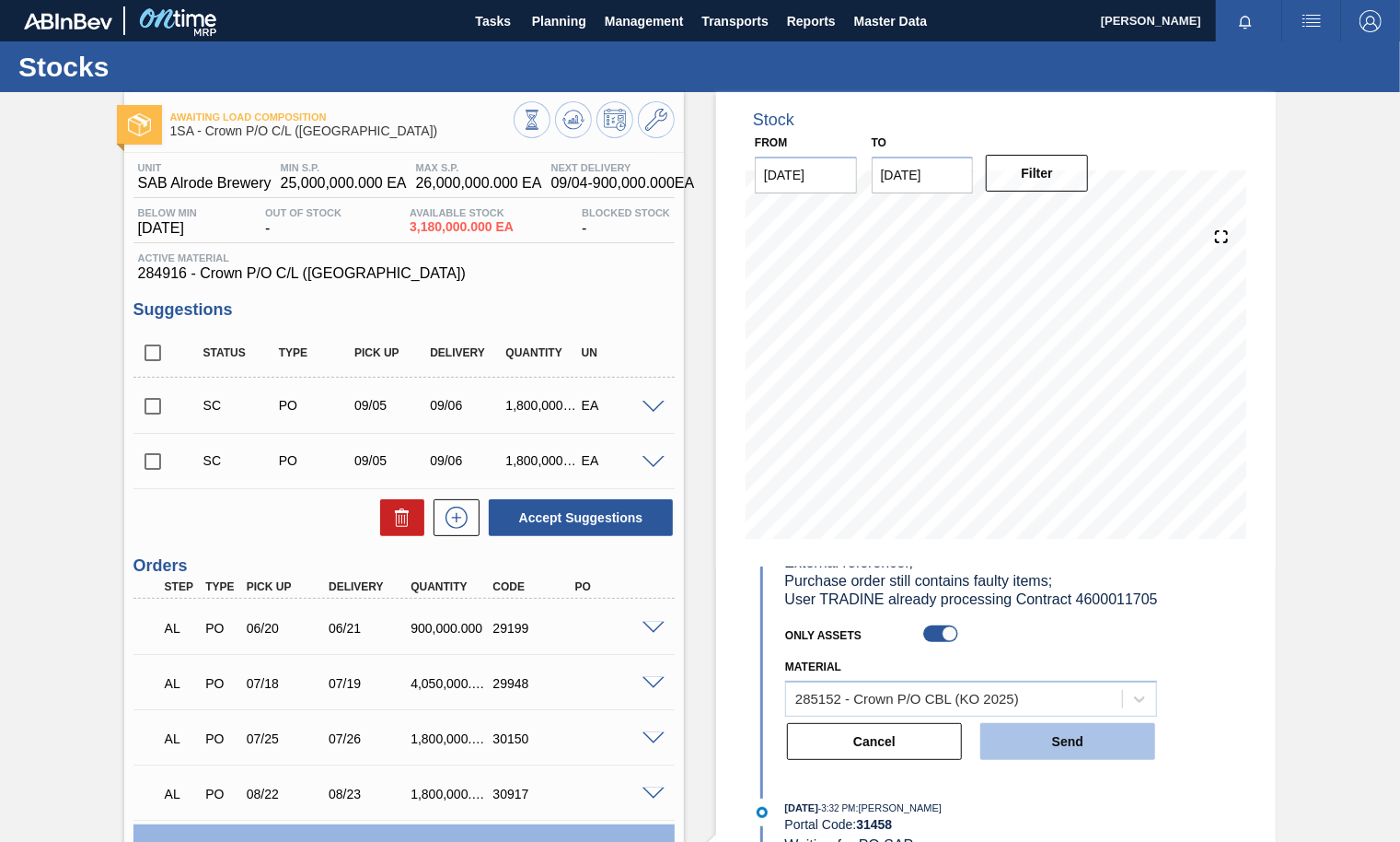
click at [1069, 760] on button "Send" at bounding box center [1067, 741] width 175 height 37
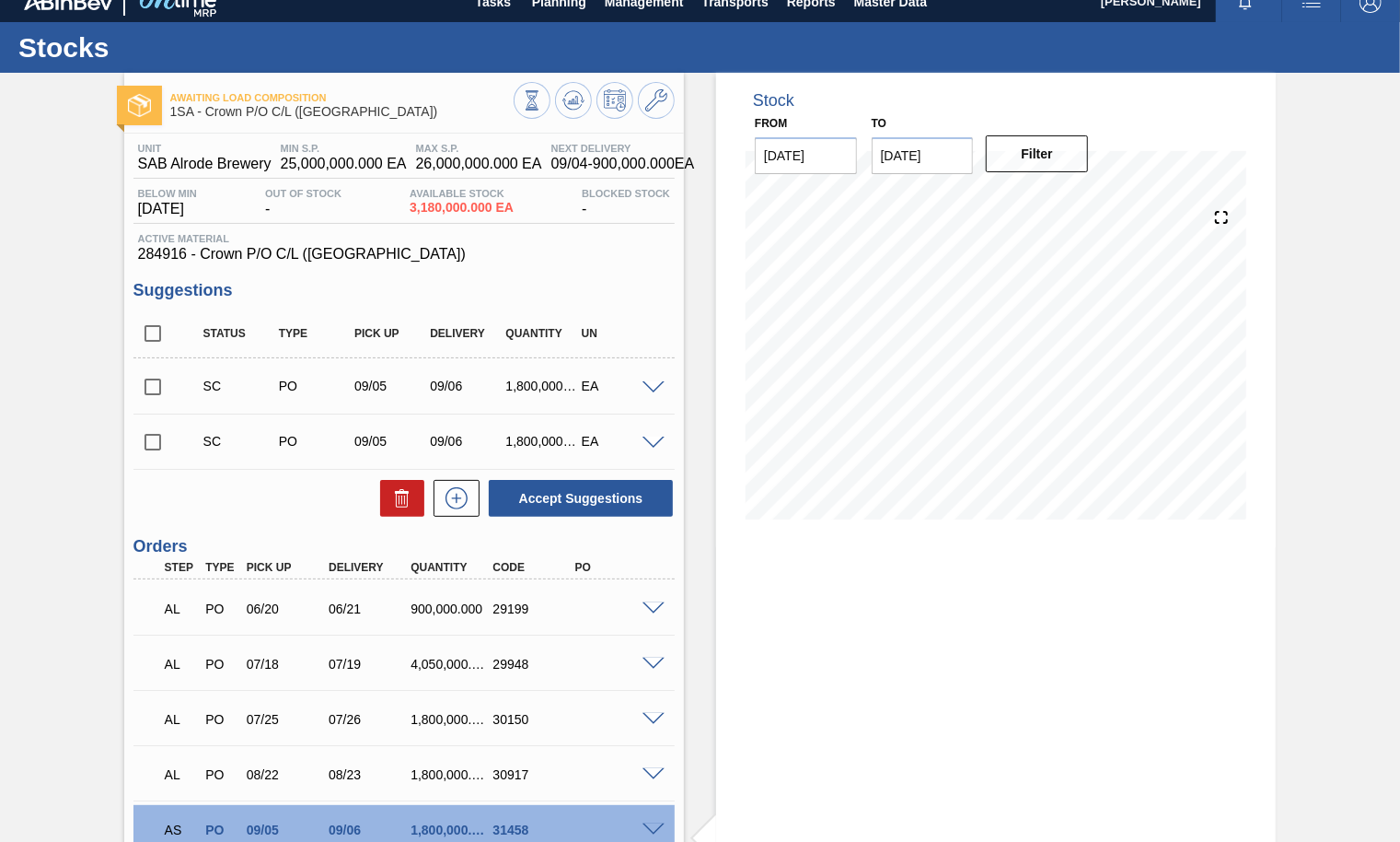
scroll to position [0, 0]
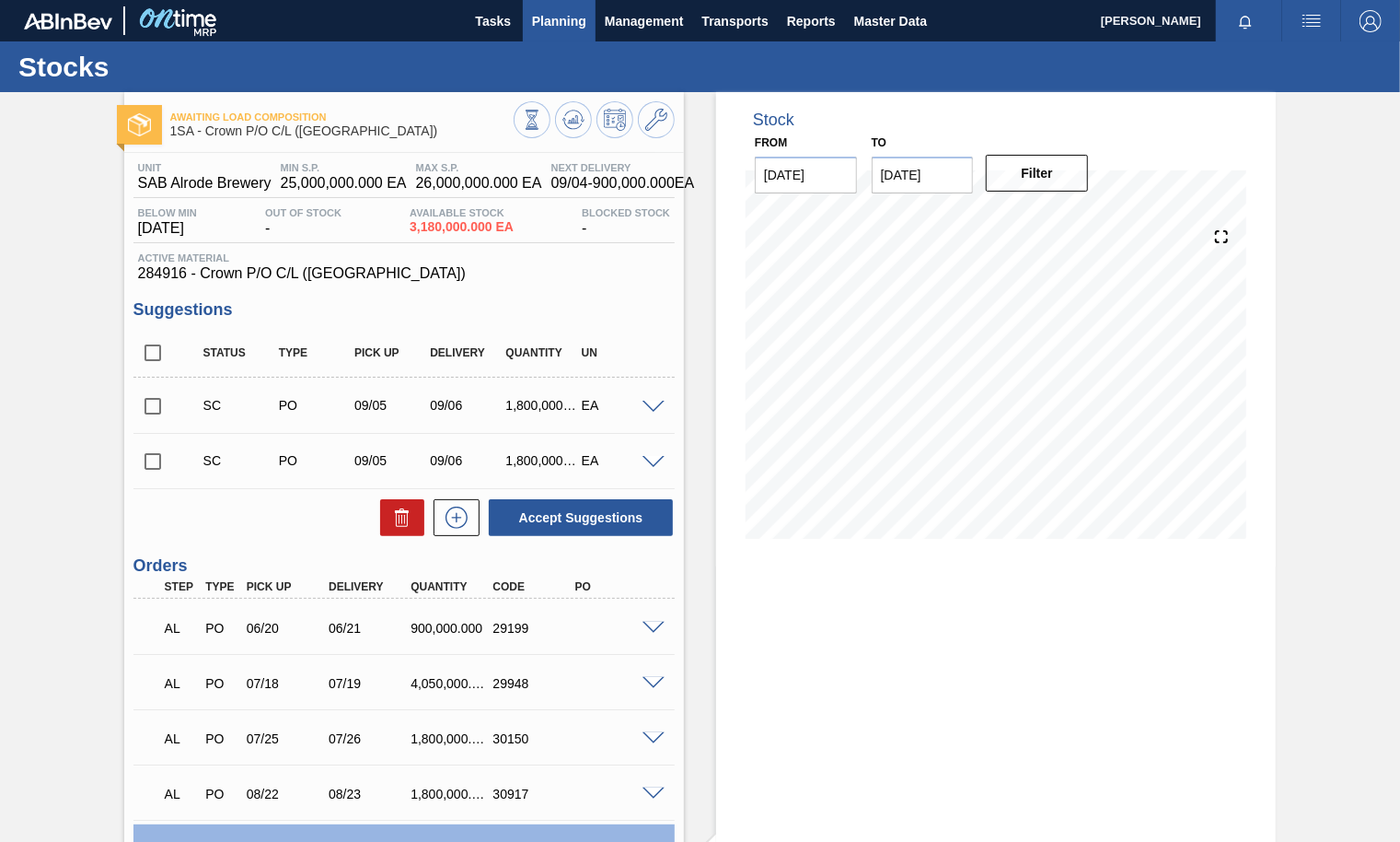
click at [563, 16] on span "Planning" at bounding box center [558, 21] width 54 height 22
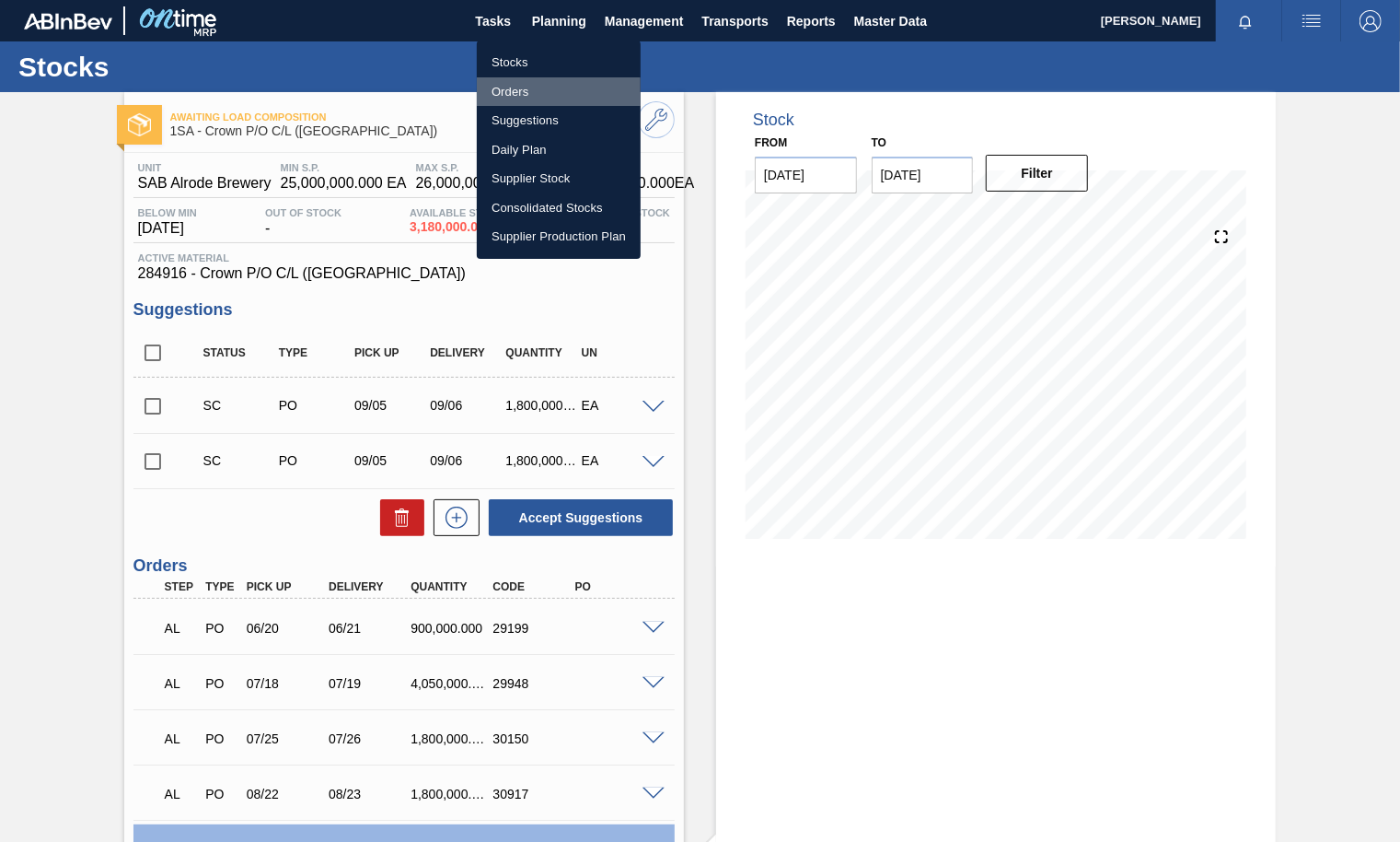
click at [523, 99] on li "Orders" at bounding box center [558, 92] width 164 height 29
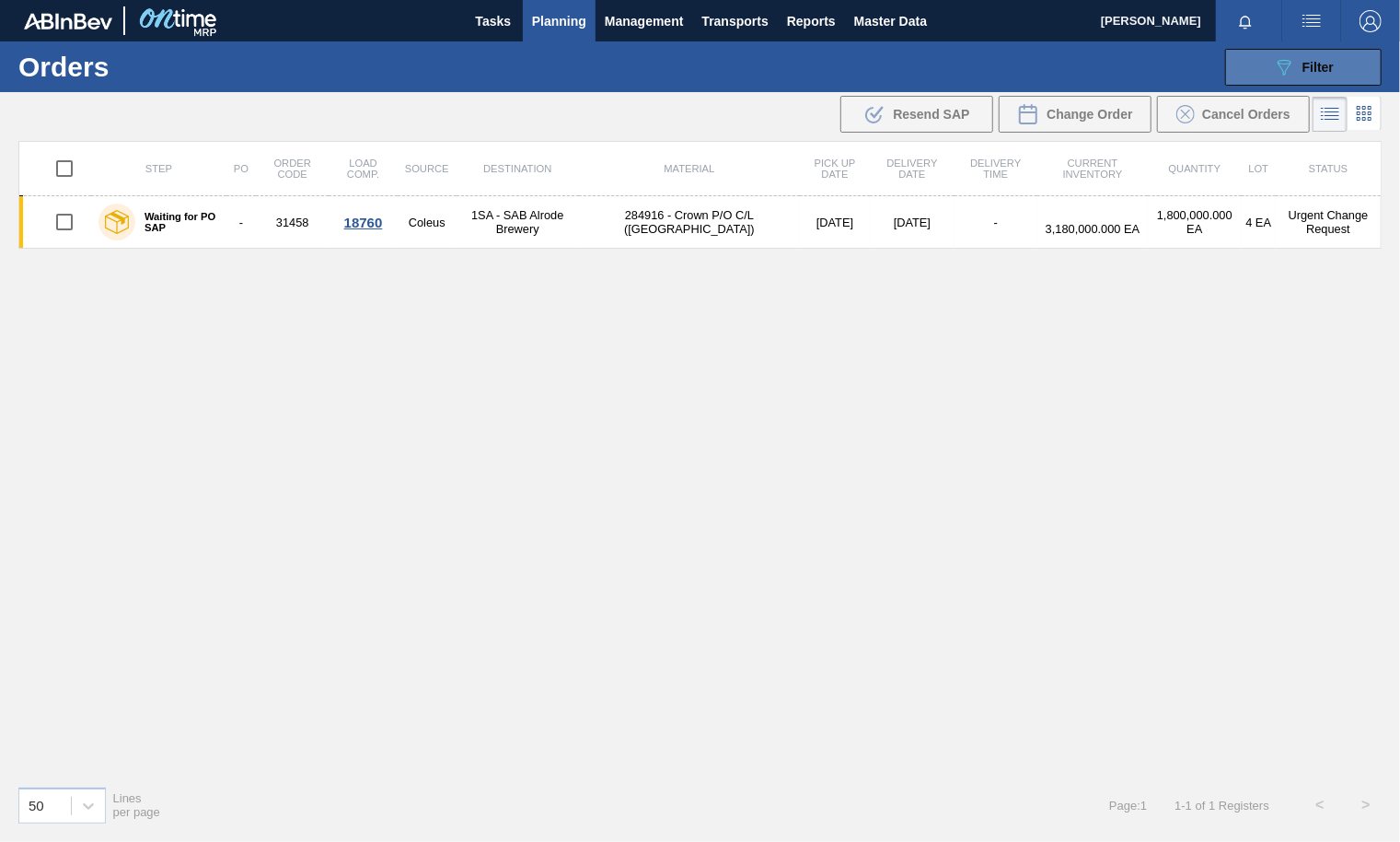
click at [1323, 70] on span "Filter" at bounding box center [1318, 67] width 31 height 15
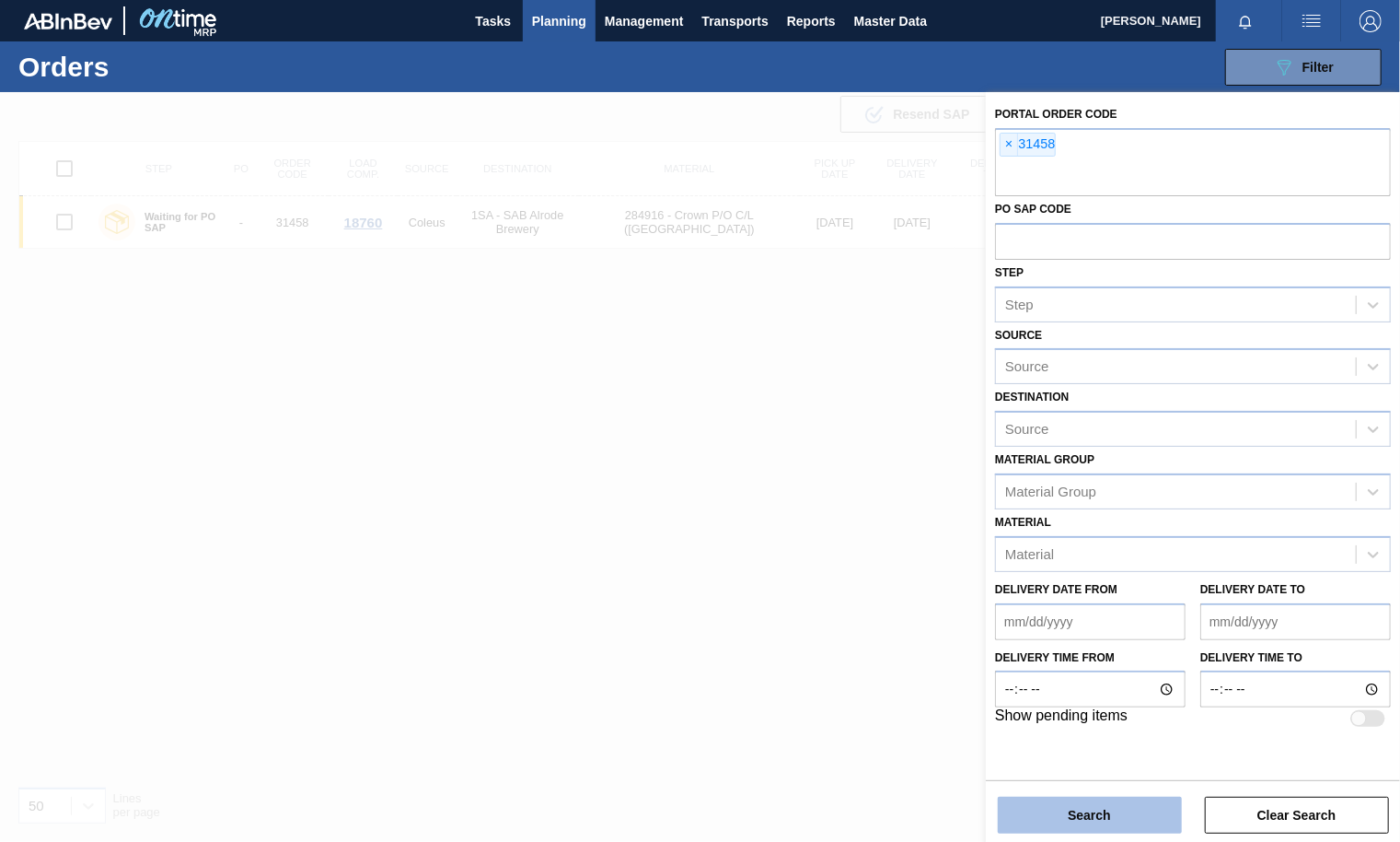
click at [1046, 809] on button "Search" at bounding box center [1090, 815] width 184 height 37
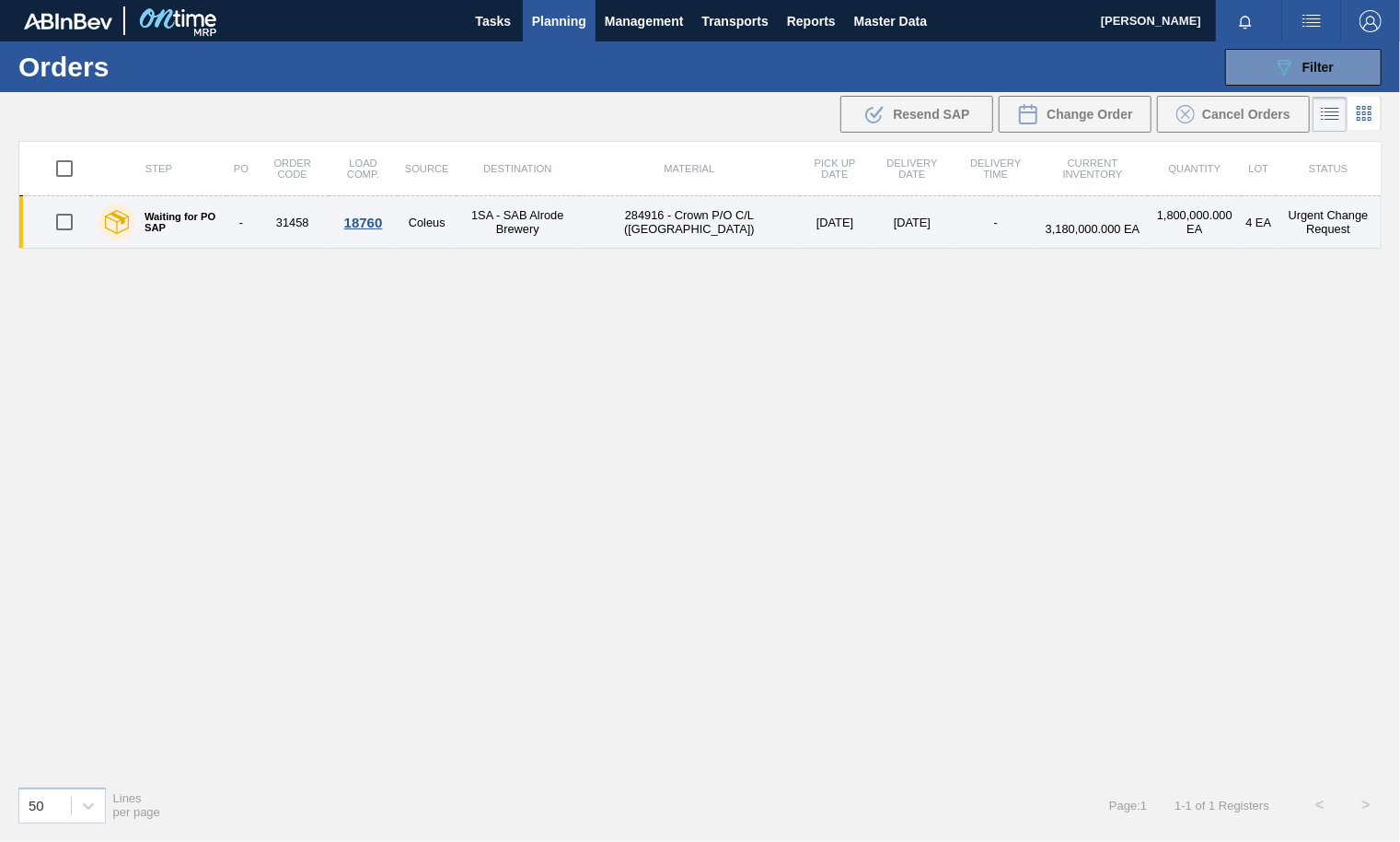
click at [373, 222] on div "18760" at bounding box center [363, 222] width 63 height 16
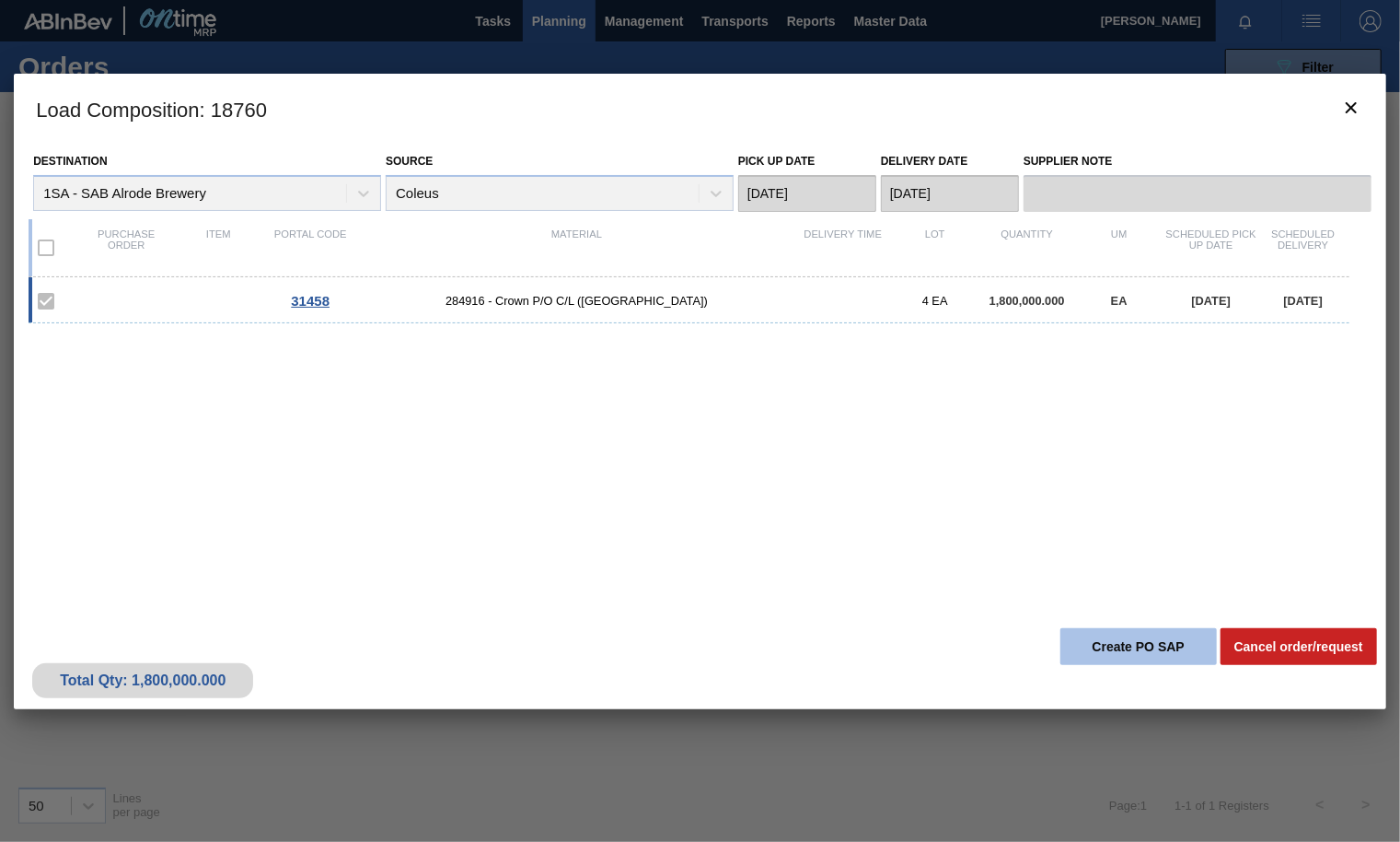
click at [1134, 645] on button "Create PO SAP" at bounding box center [1138, 646] width 156 height 37
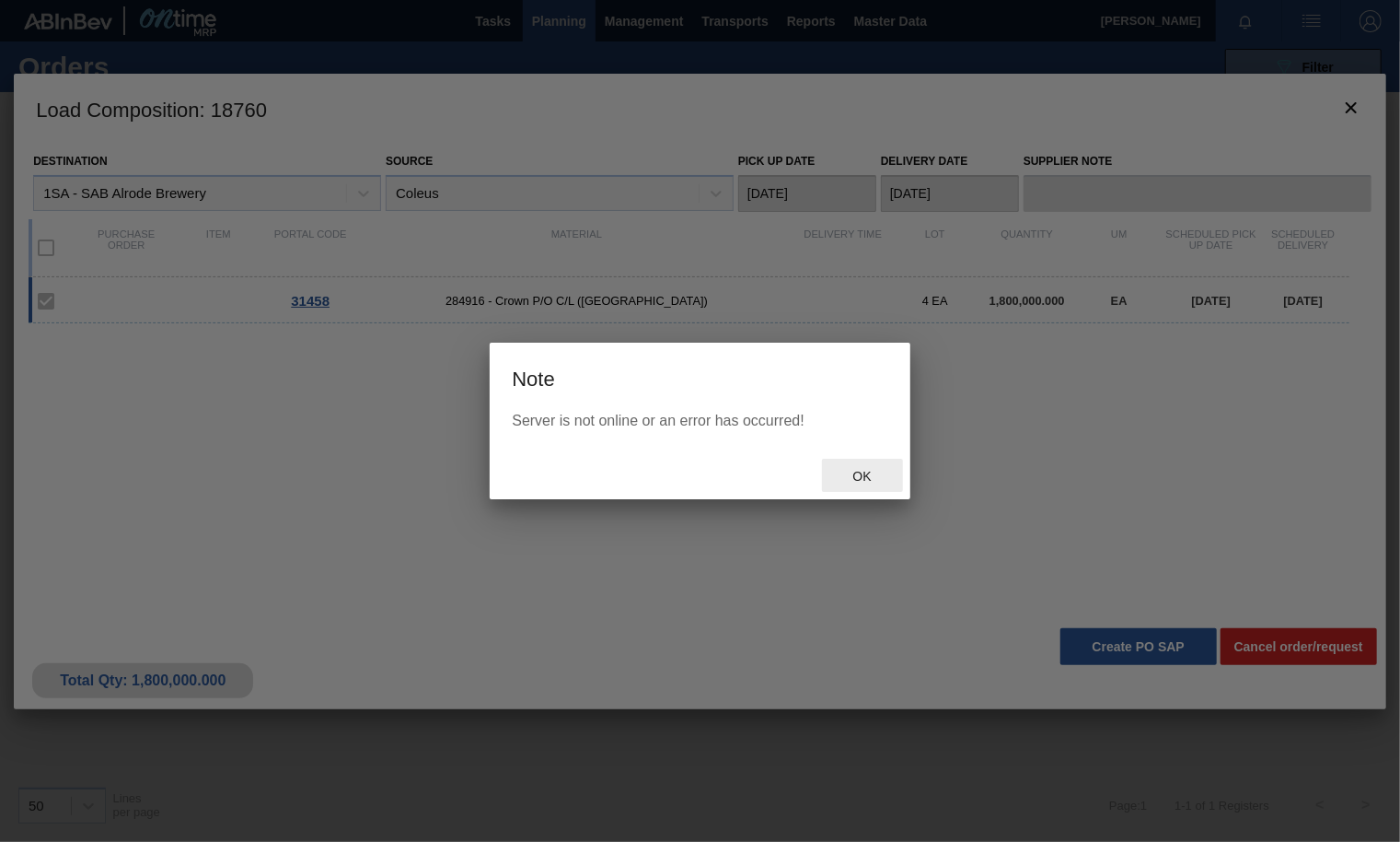
click at [863, 470] on span "Ok" at bounding box center [863, 476] width 48 height 15
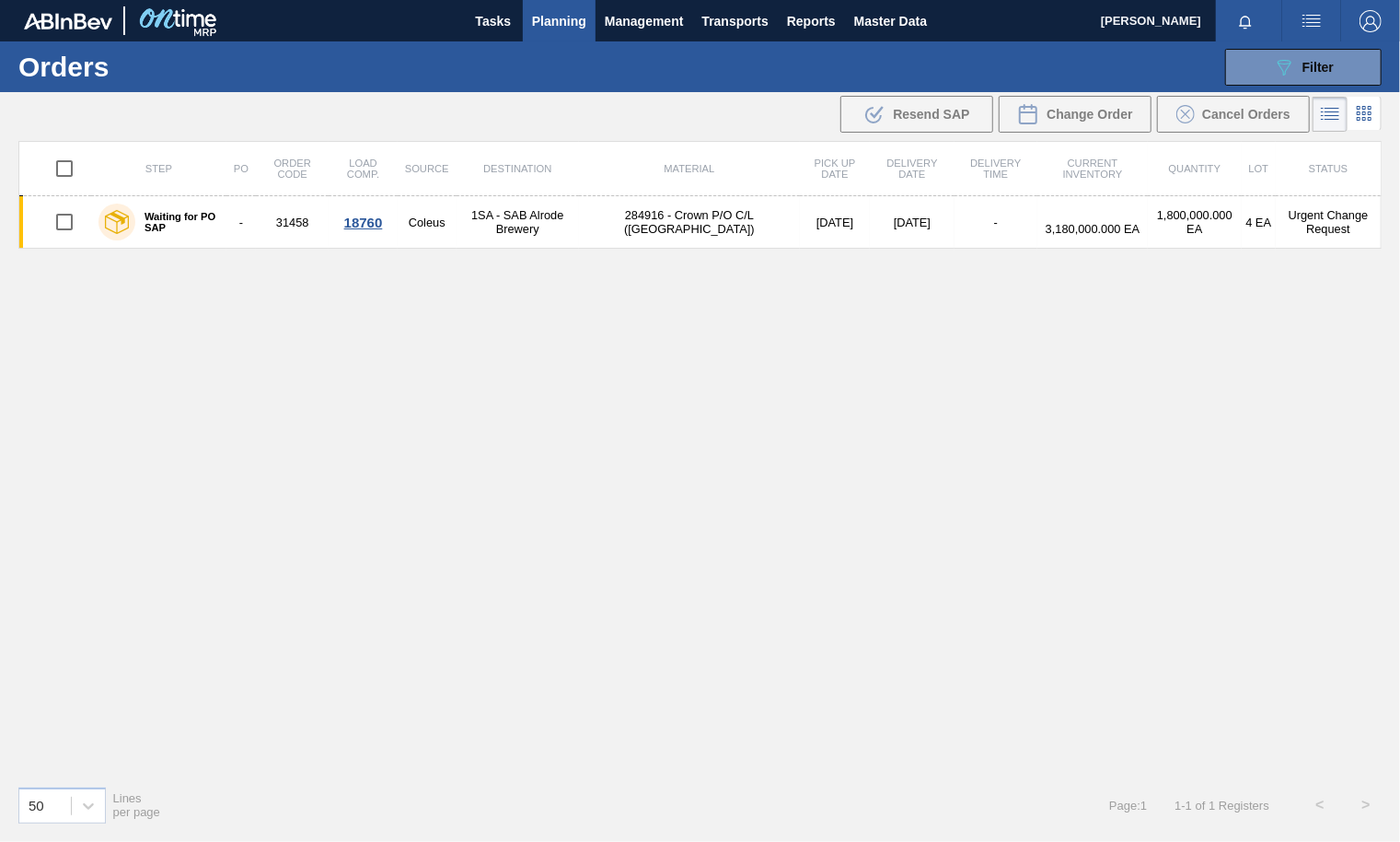
drag, startPoint x: 687, startPoint y: 329, endPoint x: 574, endPoint y: 300, distance: 116.7
click at [687, 329] on div "Step PO Order Code Load Comp. Source Destination Material Pick up Date Delivery…" at bounding box center [700, 456] width 1363 height 630
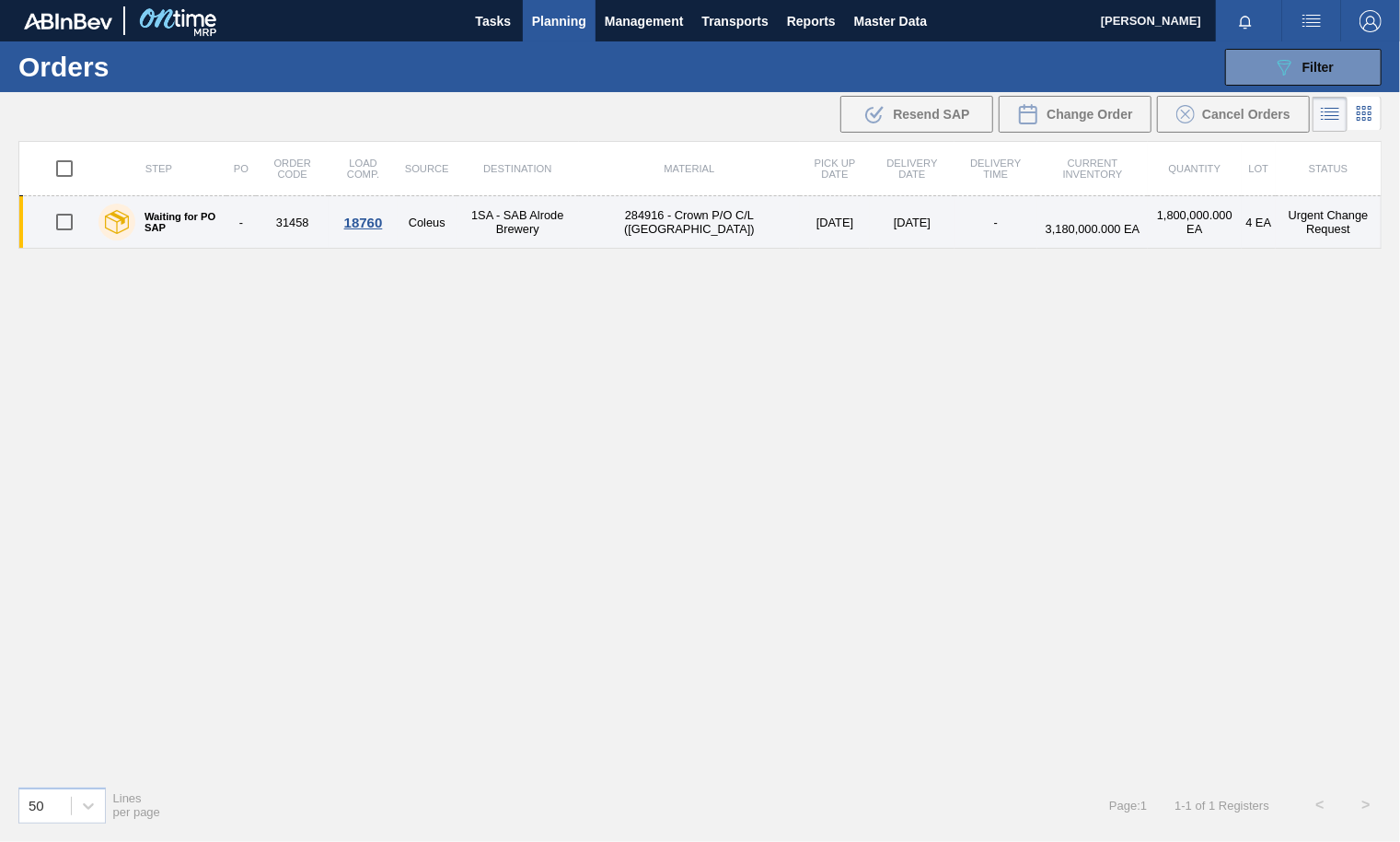
click at [375, 221] on div "18760" at bounding box center [363, 222] width 63 height 16
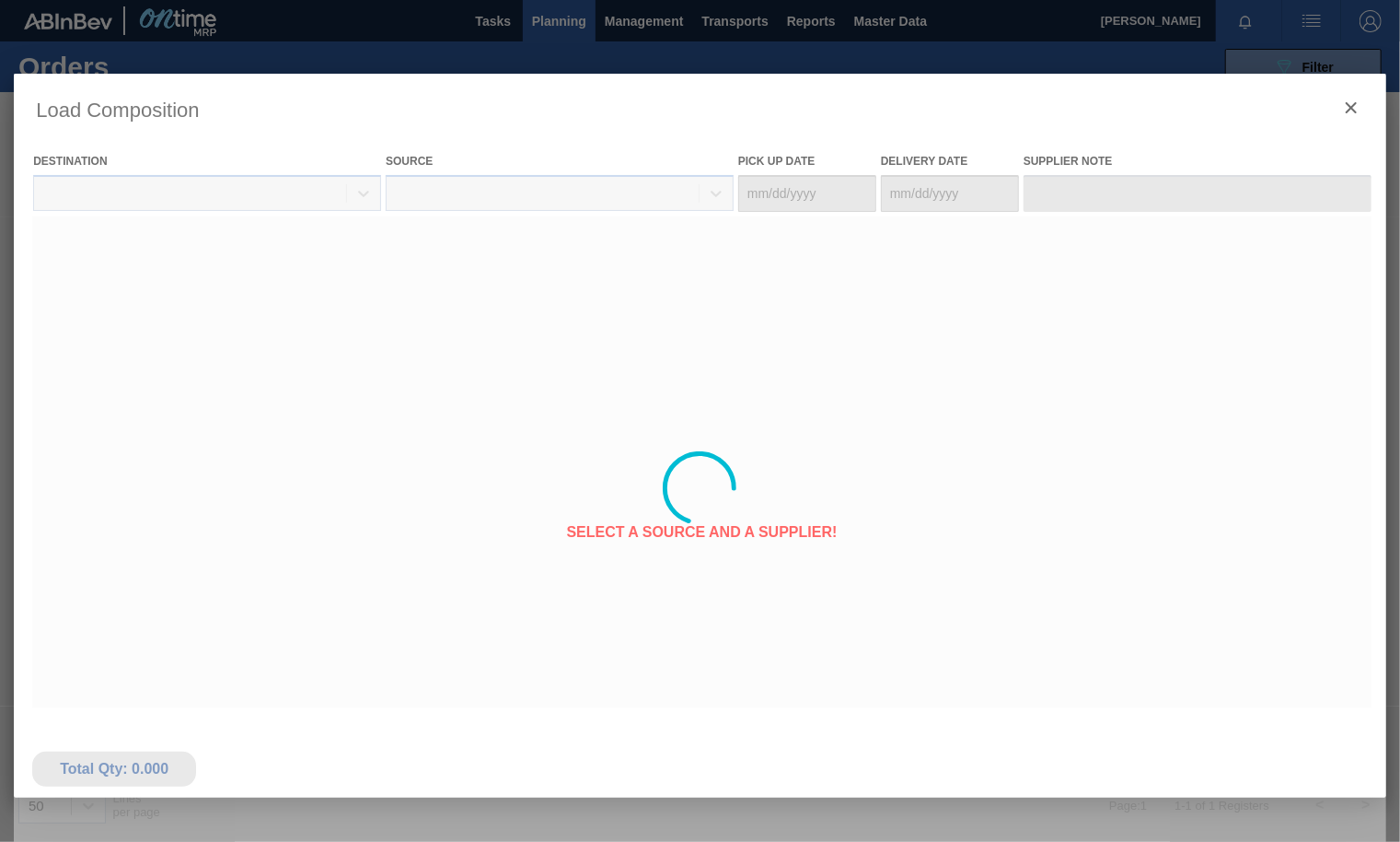
type Date "[DATE]"
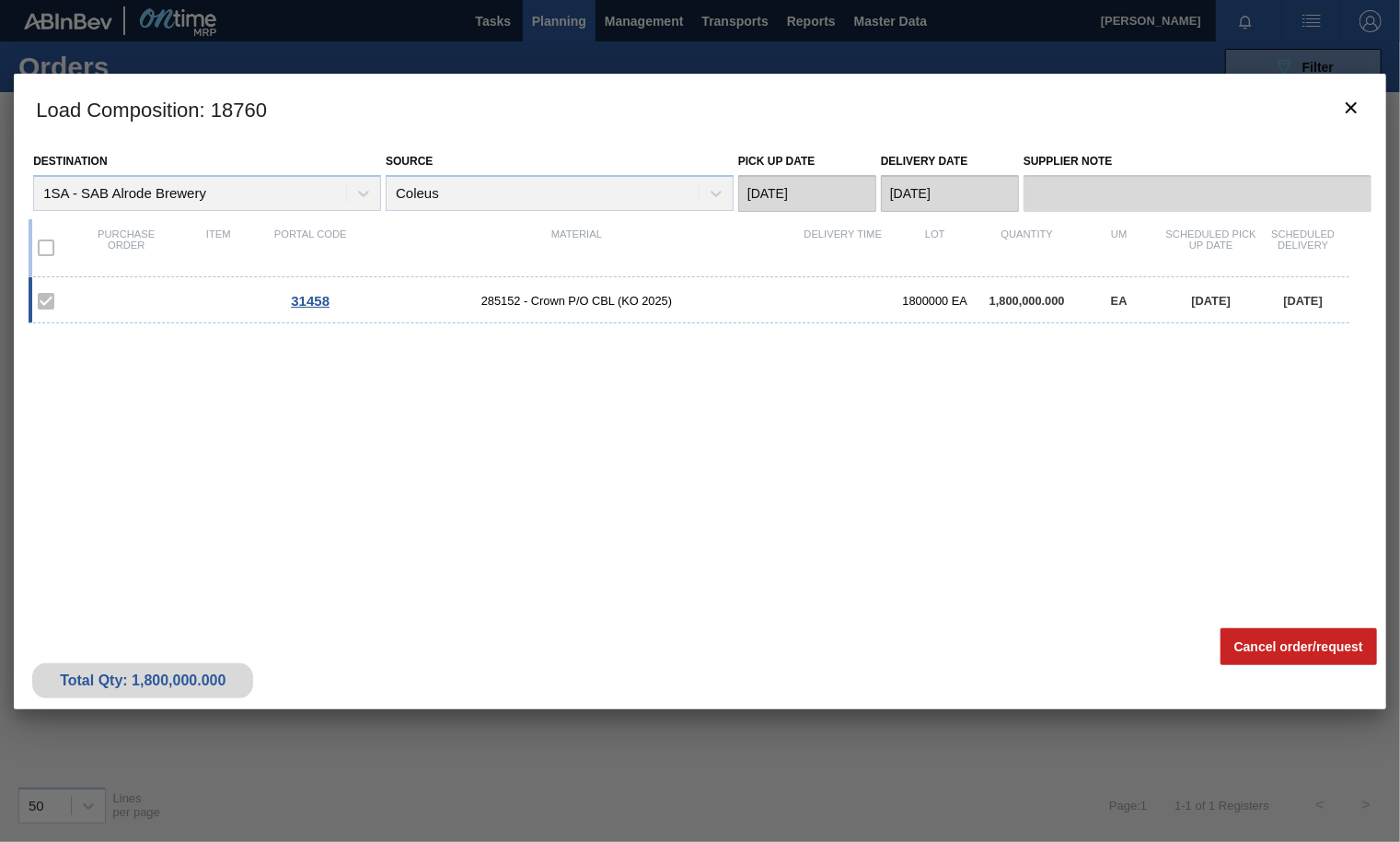
click at [315, 300] on span "31458" at bounding box center [310, 301] width 39 height 16
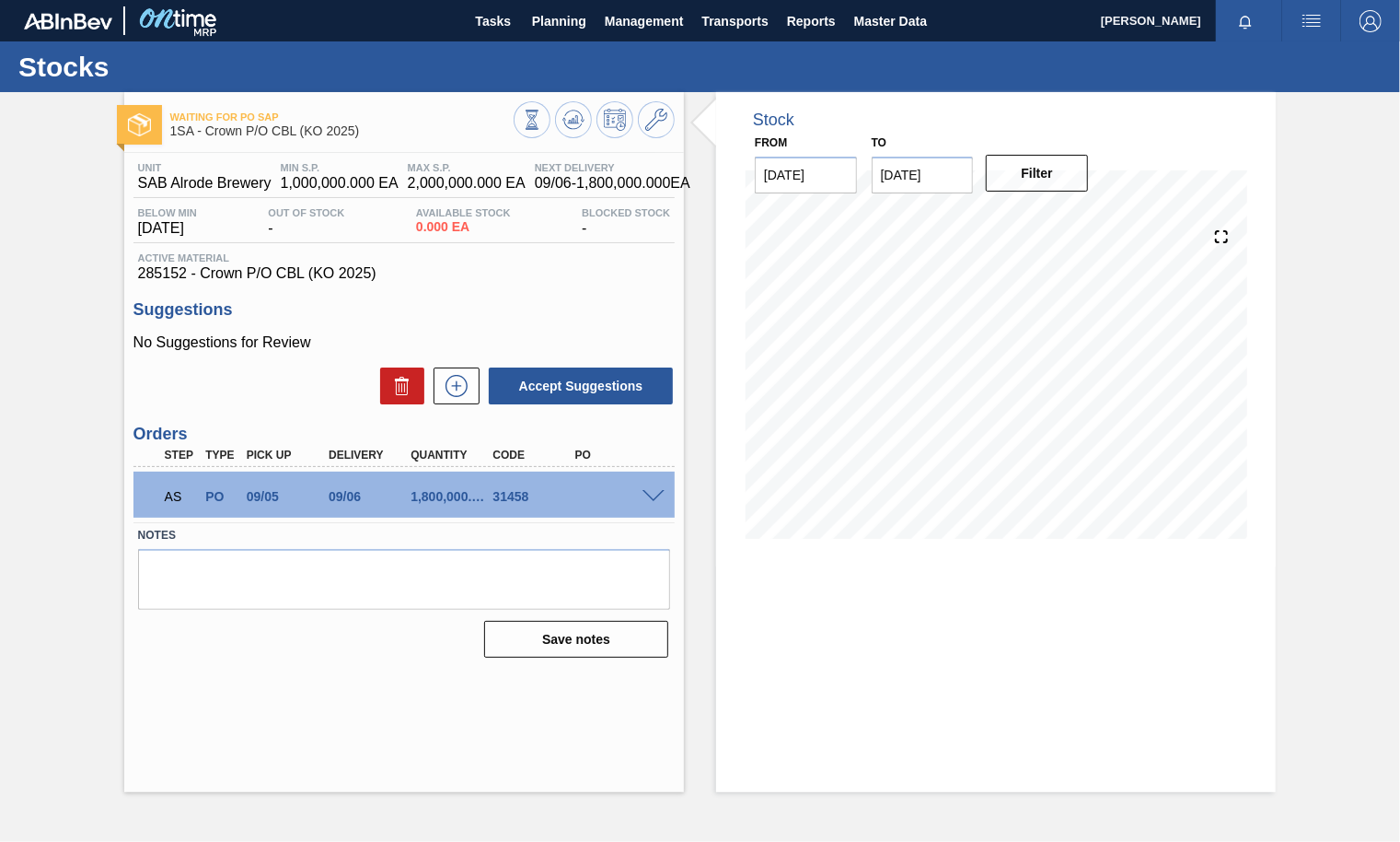
click at [649, 493] on span at bounding box center [653, 497] width 22 height 14
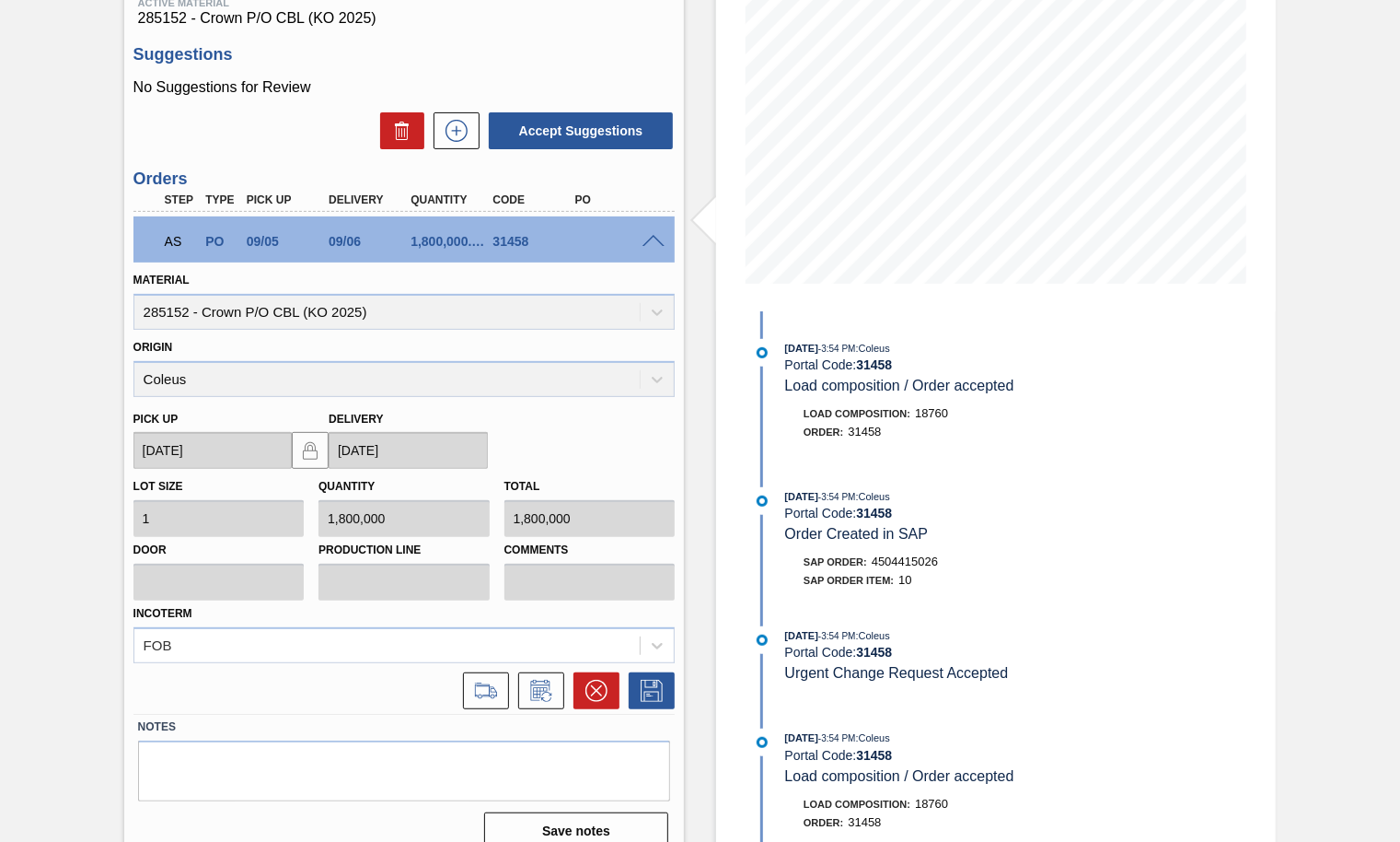
scroll to position [275, 0]
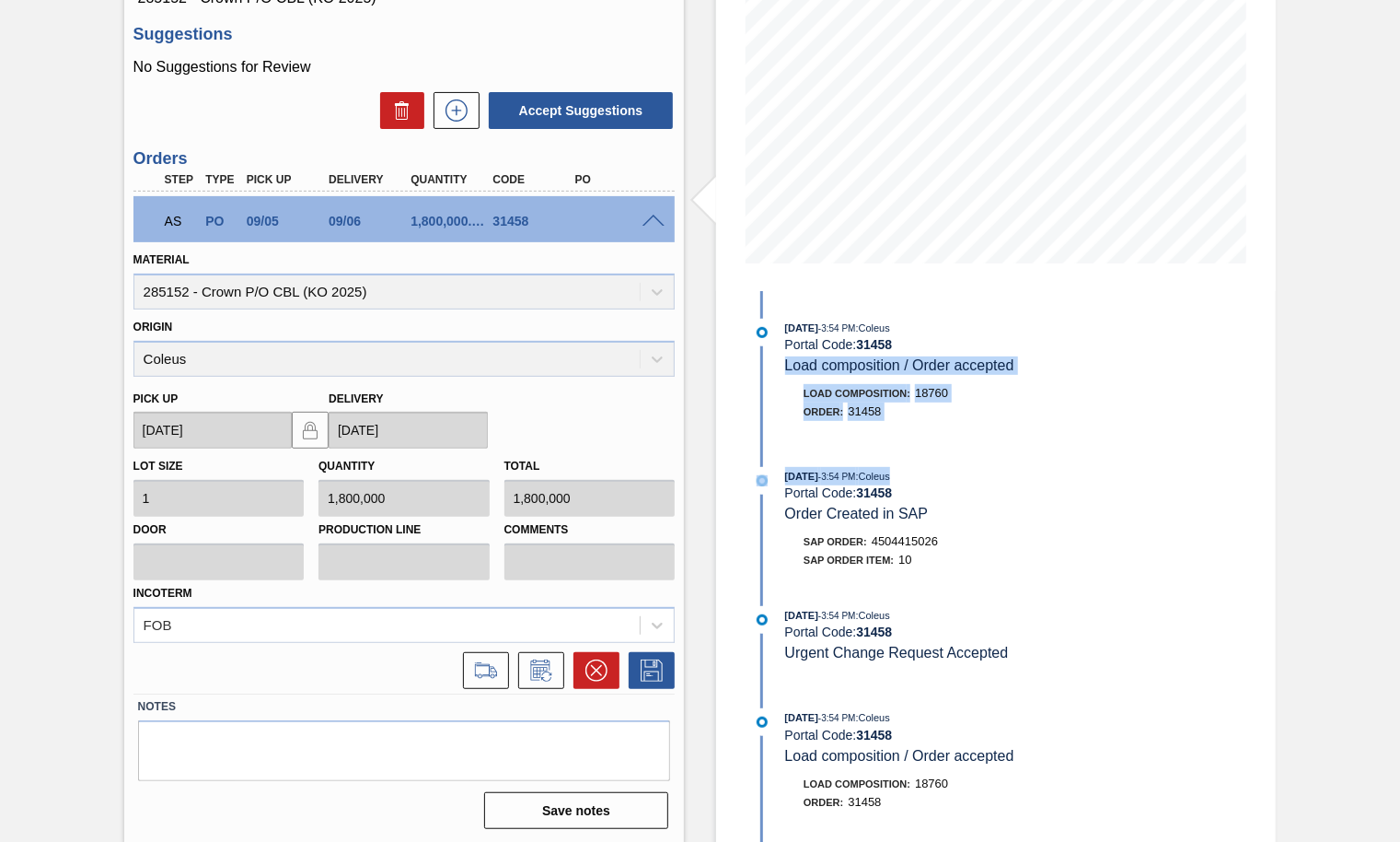
drag, startPoint x: 1219, startPoint y: 374, endPoint x: 1209, endPoint y: 486, distance: 112.4
click at [1209, 486] on div "[DATE] 3:54 PM : Coleus Portal Code: 31458 Load composition / Order accepted Lo…" at bounding box center [986, 567] width 474 height 552
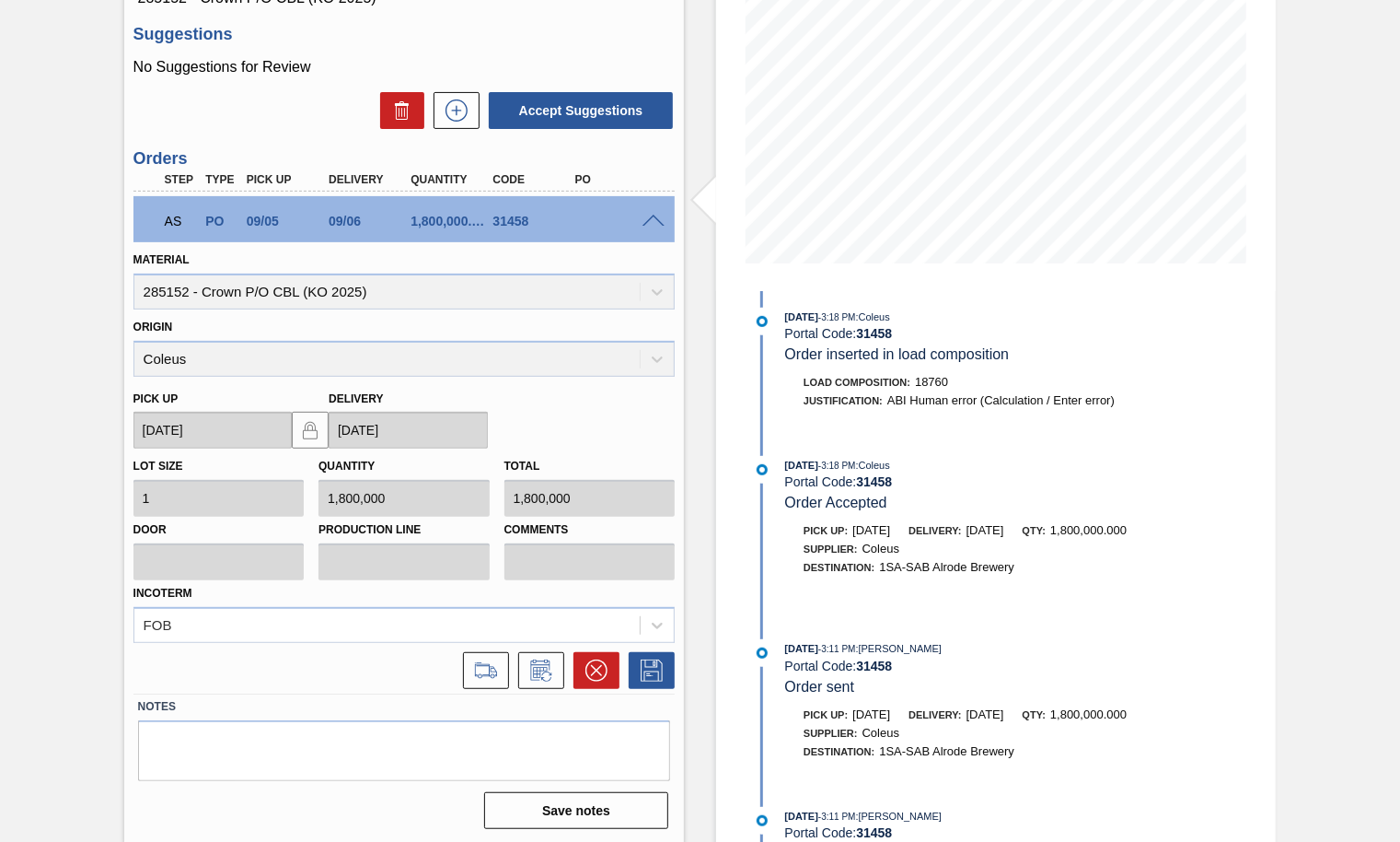
scroll to position [1510, 0]
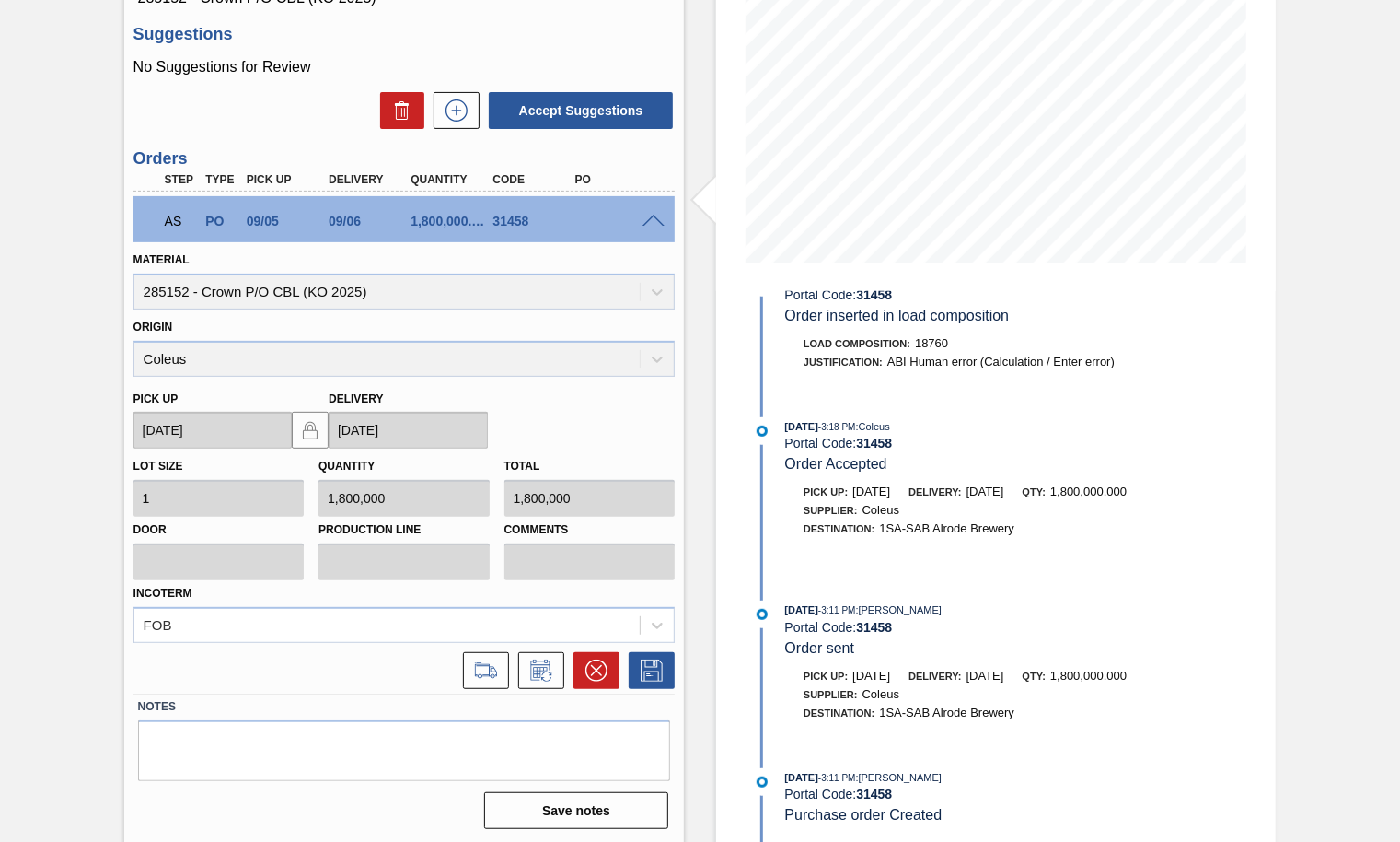
drag, startPoint x: 1068, startPoint y: 281, endPoint x: 1202, endPoint y: -122, distance: 424.7
click at [1202, 0] on html "Tasks Planning Management Transports Reports Master Data [PERSON_NAME] [PERSON_…" at bounding box center [700, 0] width 1400 height 0
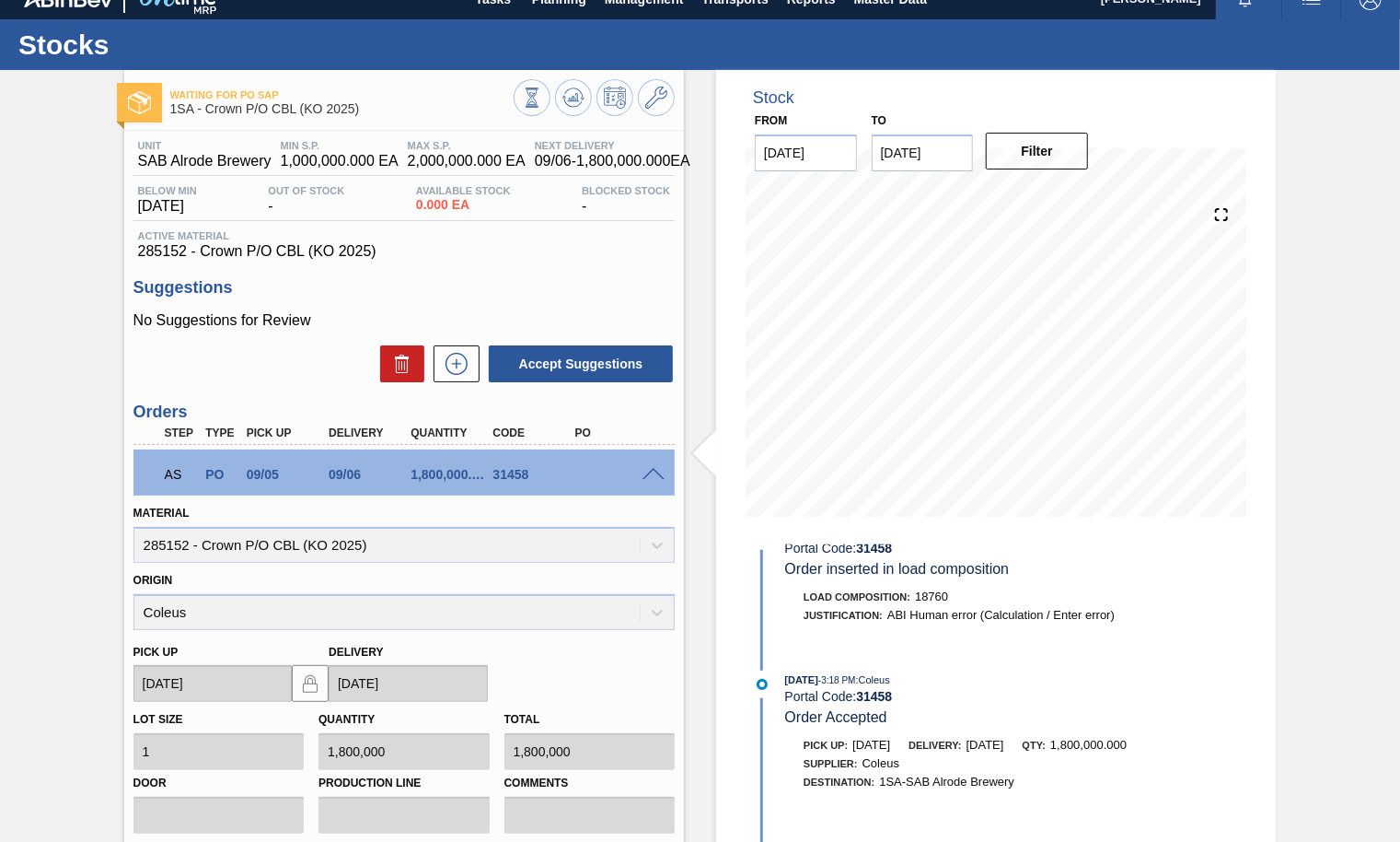
scroll to position [0, 0]
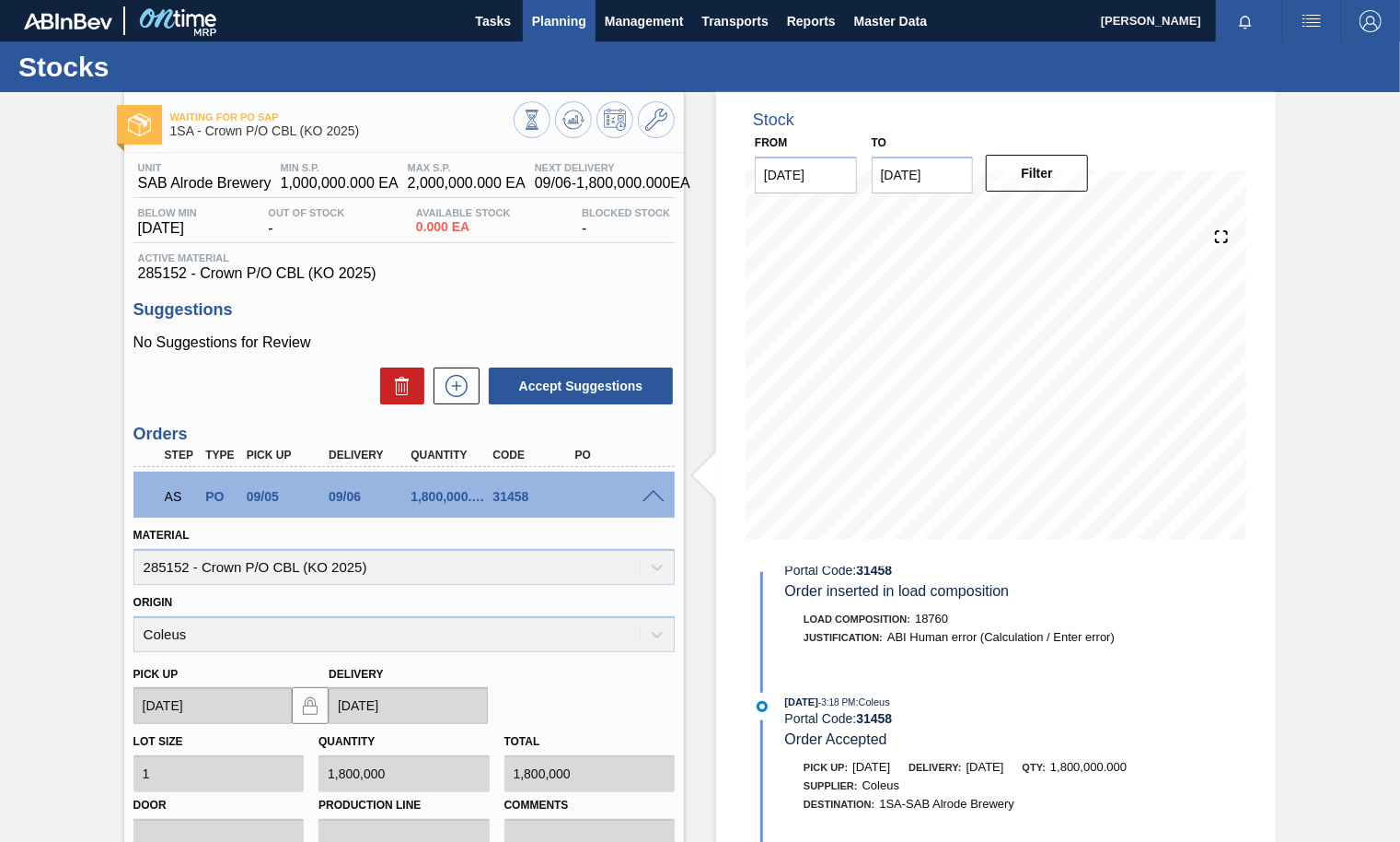
click at [574, 10] on span "Planning" at bounding box center [558, 21] width 54 height 22
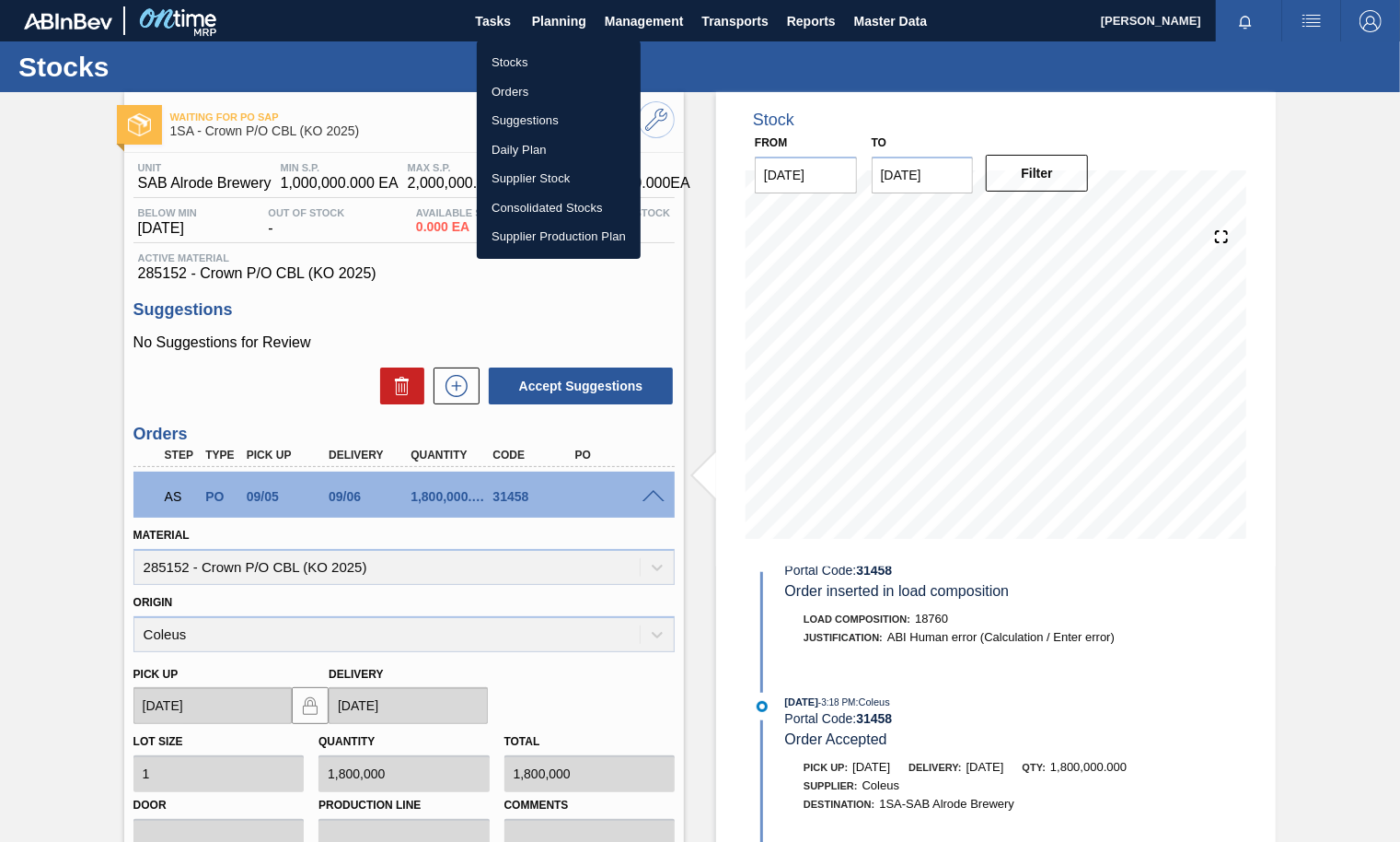
click at [508, 63] on li "Stocks" at bounding box center [558, 63] width 164 height 29
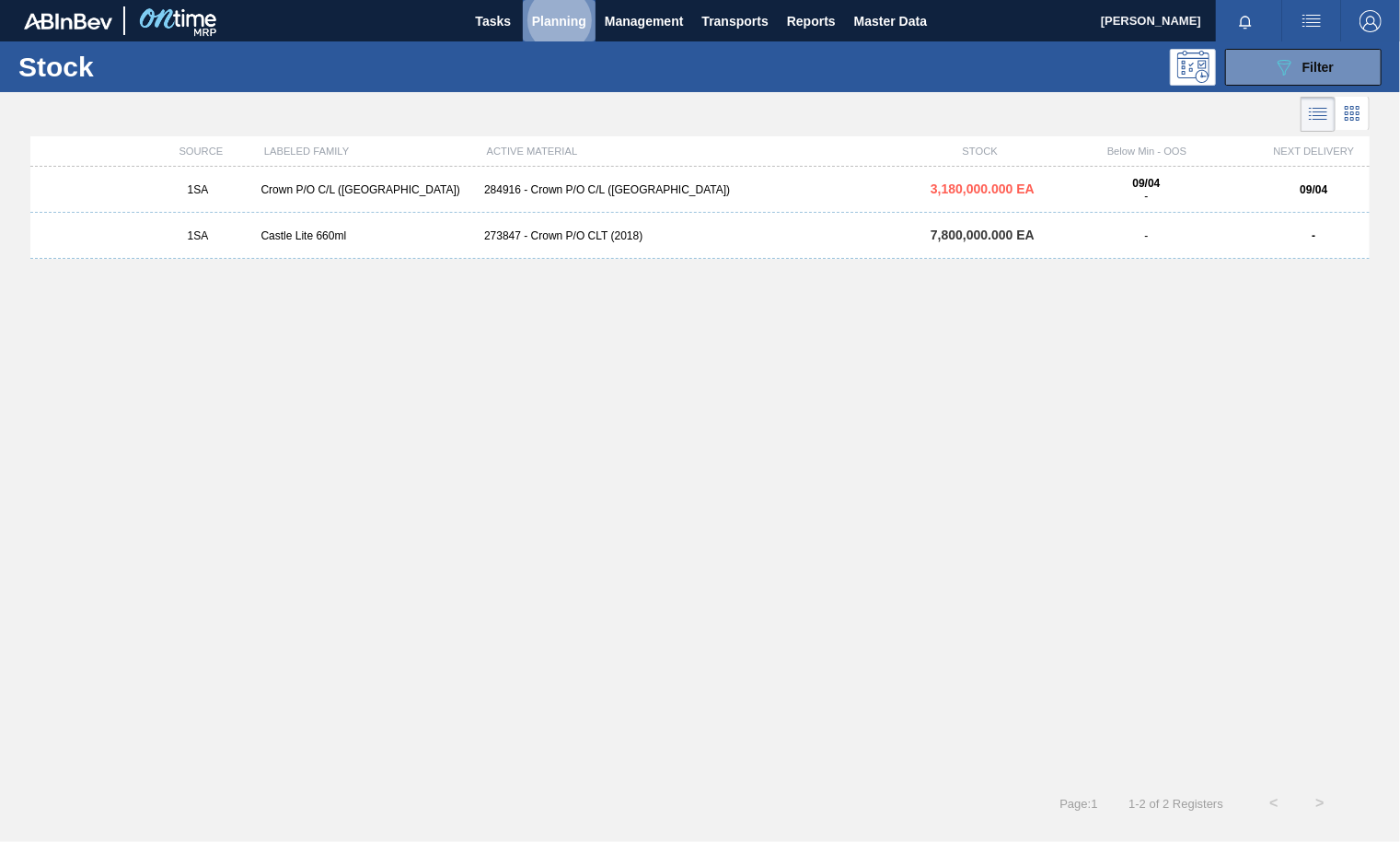
click at [558, 18] on span "Planning" at bounding box center [558, 21] width 54 height 22
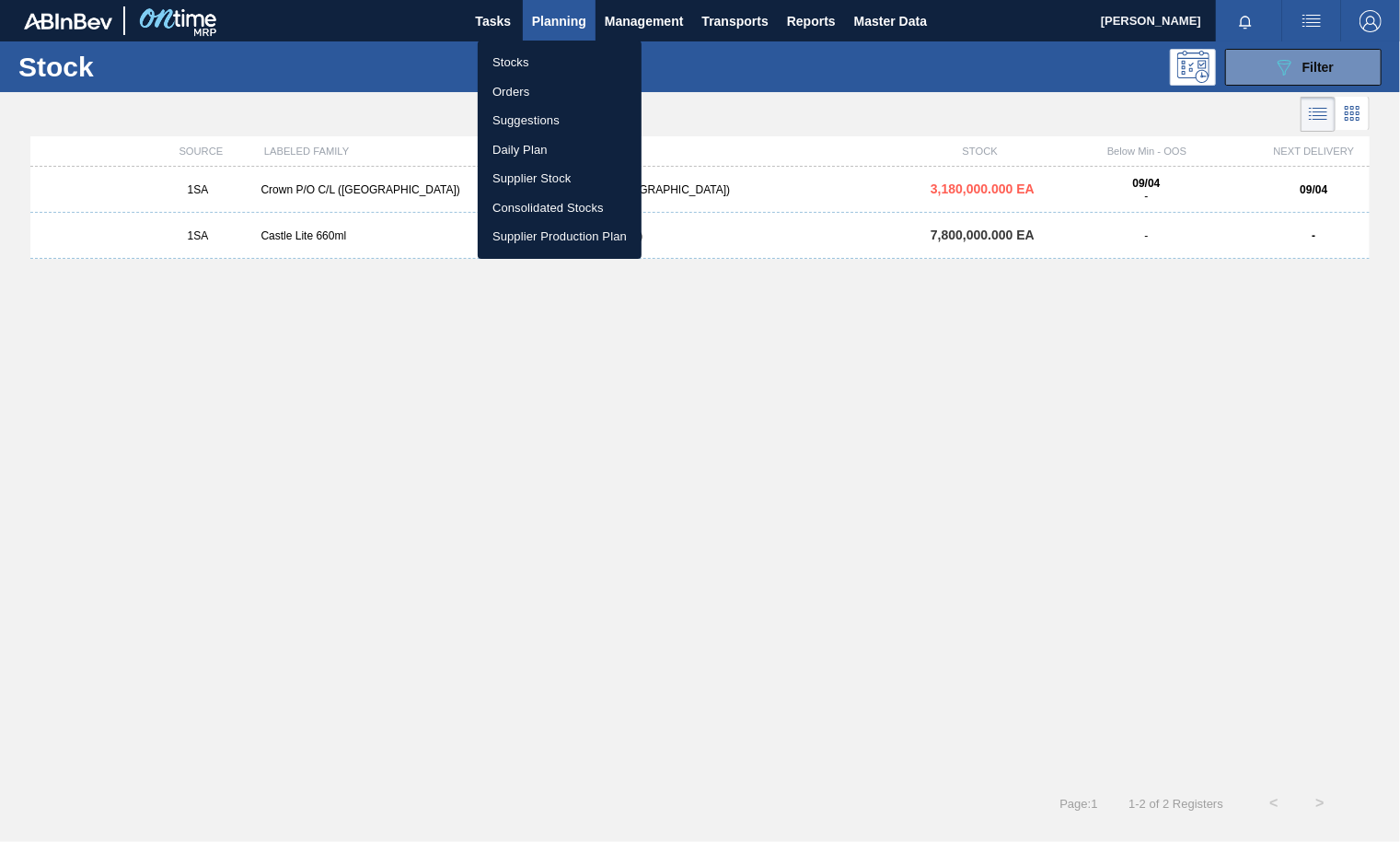
click at [510, 66] on li "Stocks" at bounding box center [559, 63] width 164 height 29
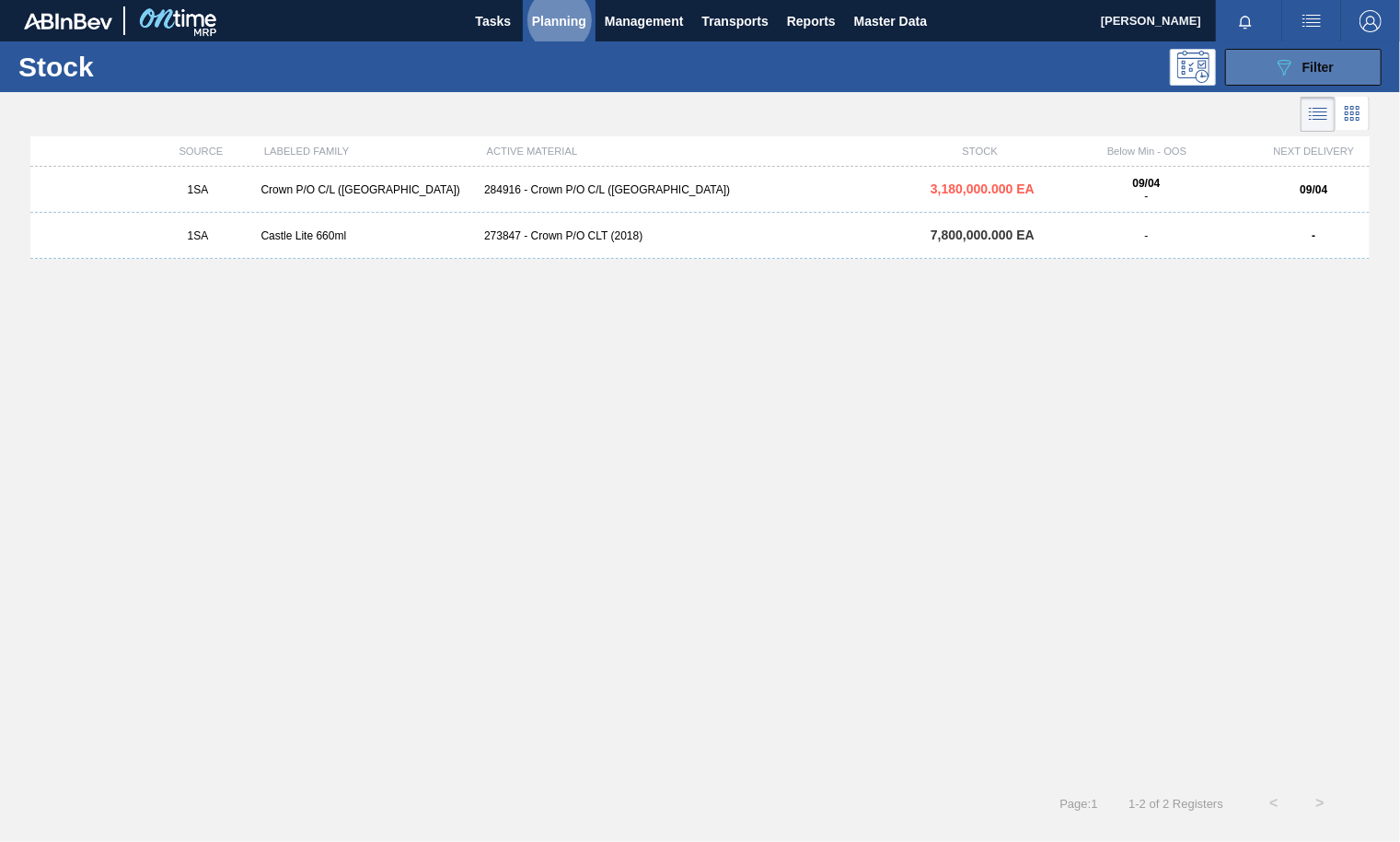
click at [1321, 64] on span "Filter" at bounding box center [1318, 67] width 31 height 15
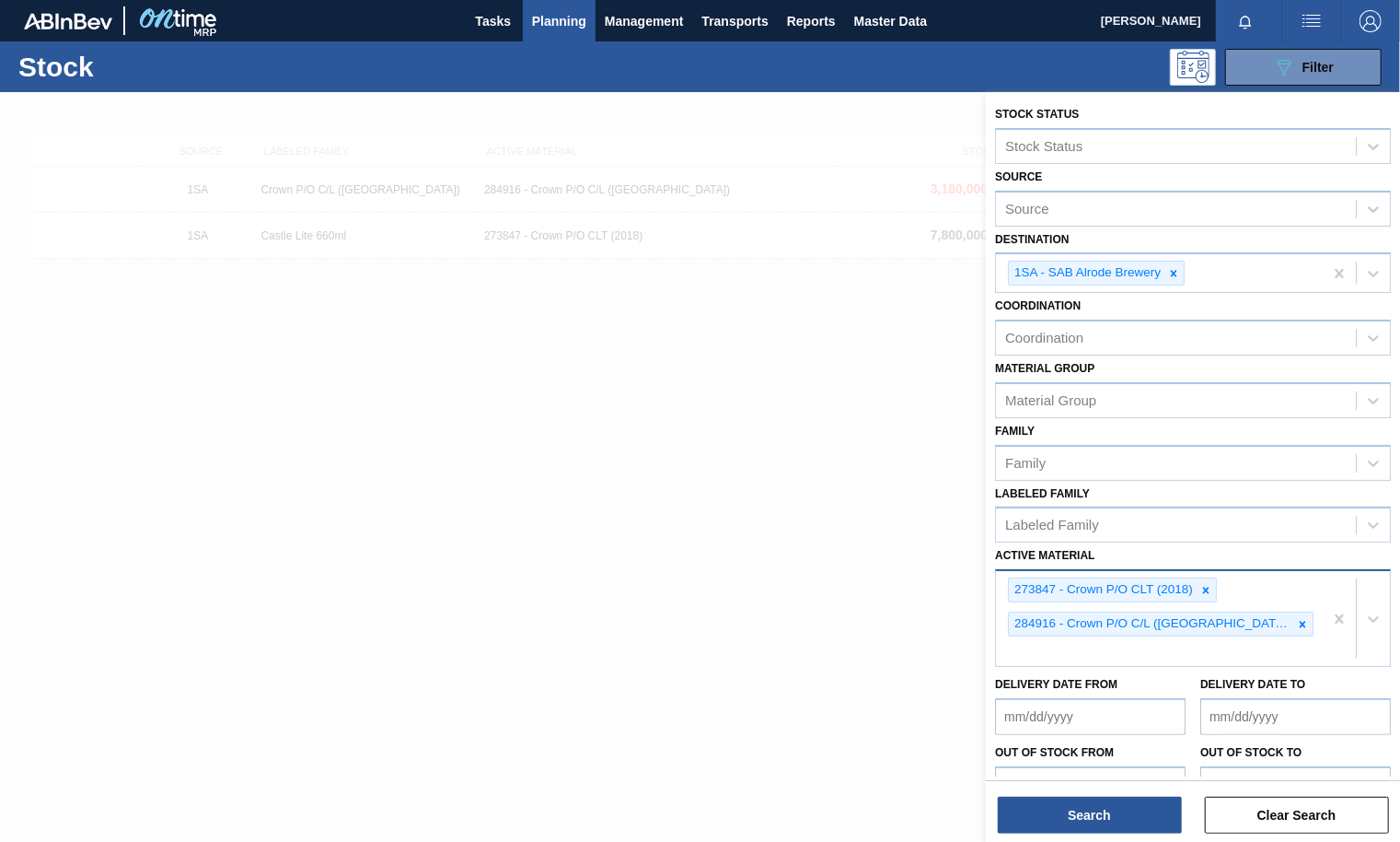
click at [1258, 608] on div "273847 - Crown P/O CLT (2018) 284916 - Crown P/O C/L ([GEOGRAPHIC_DATA])" at bounding box center [1159, 618] width 327 height 95
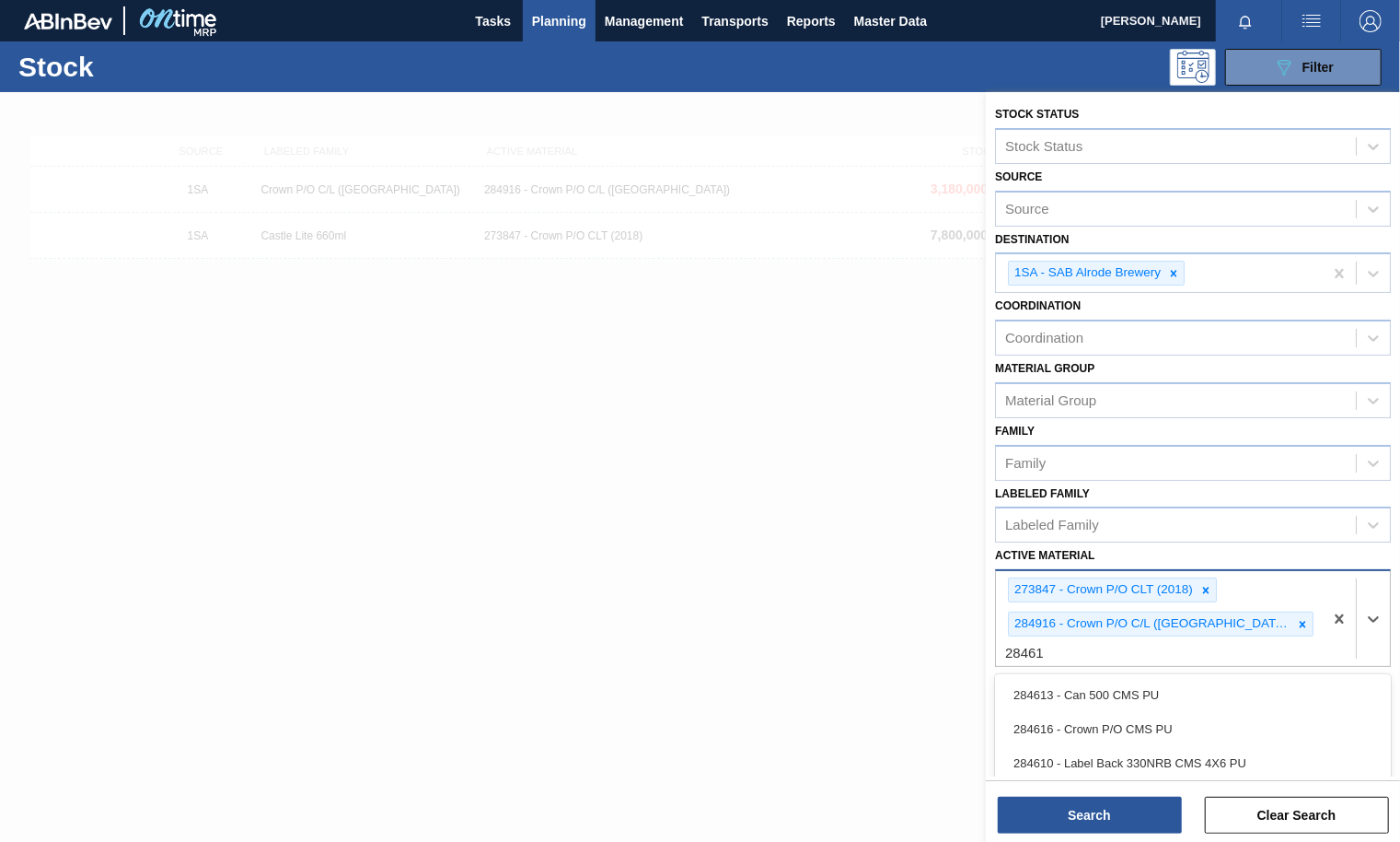
type Material "284616"
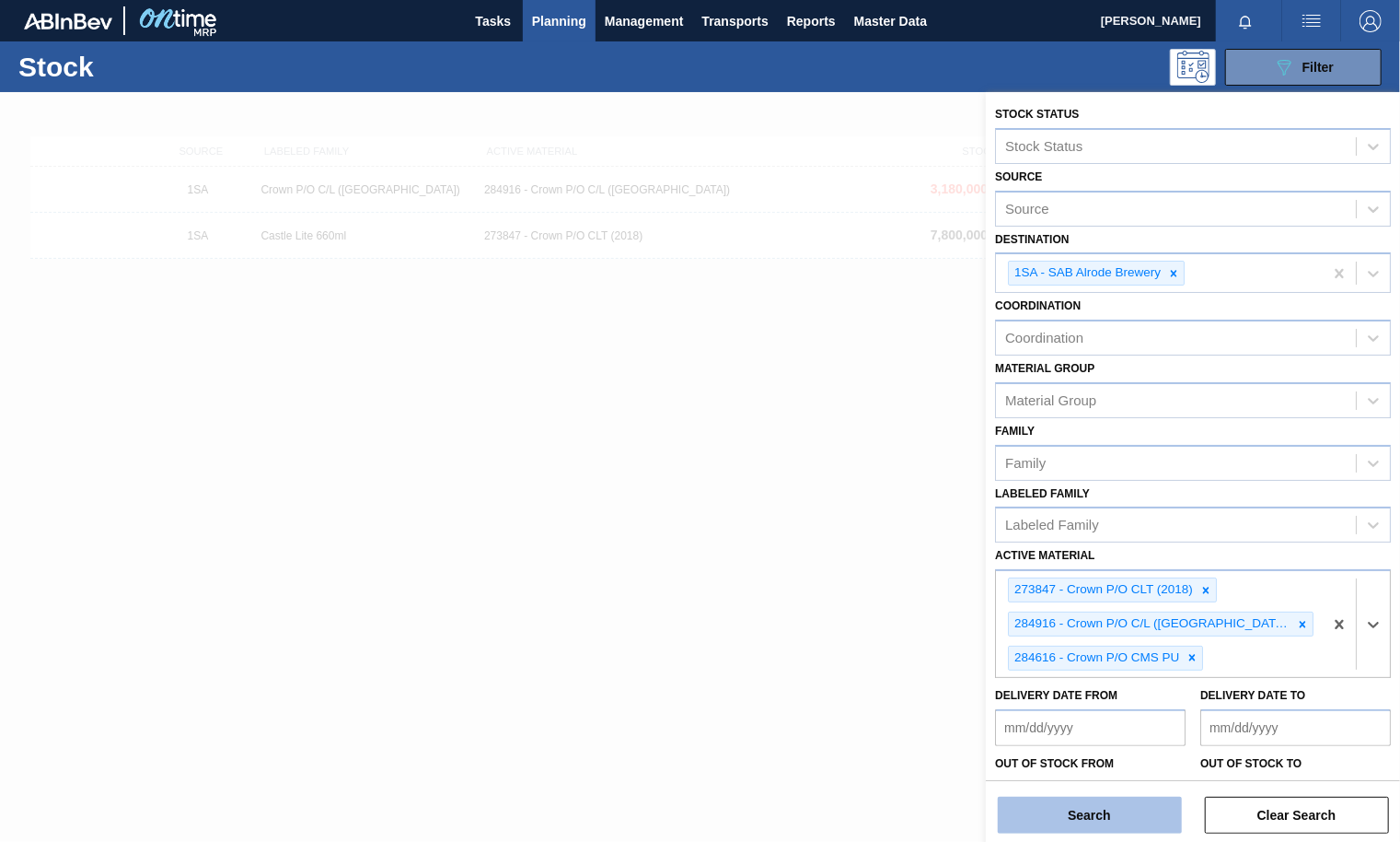
click at [1130, 815] on button "Search" at bounding box center [1090, 815] width 184 height 37
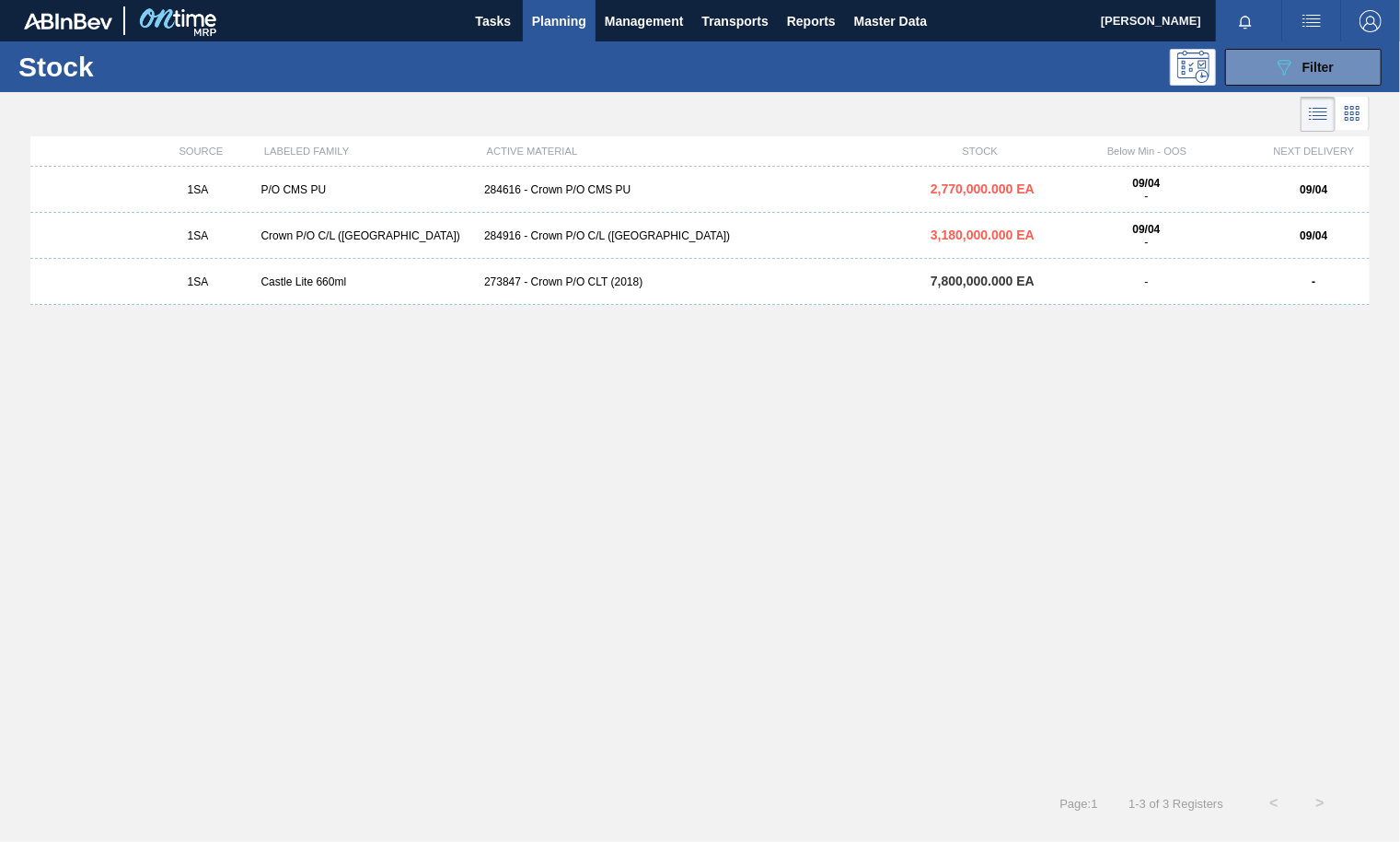
click at [583, 234] on div "284916 - Crown P/O C/L ([GEOGRAPHIC_DATA])" at bounding box center [700, 236] width 446 height 13
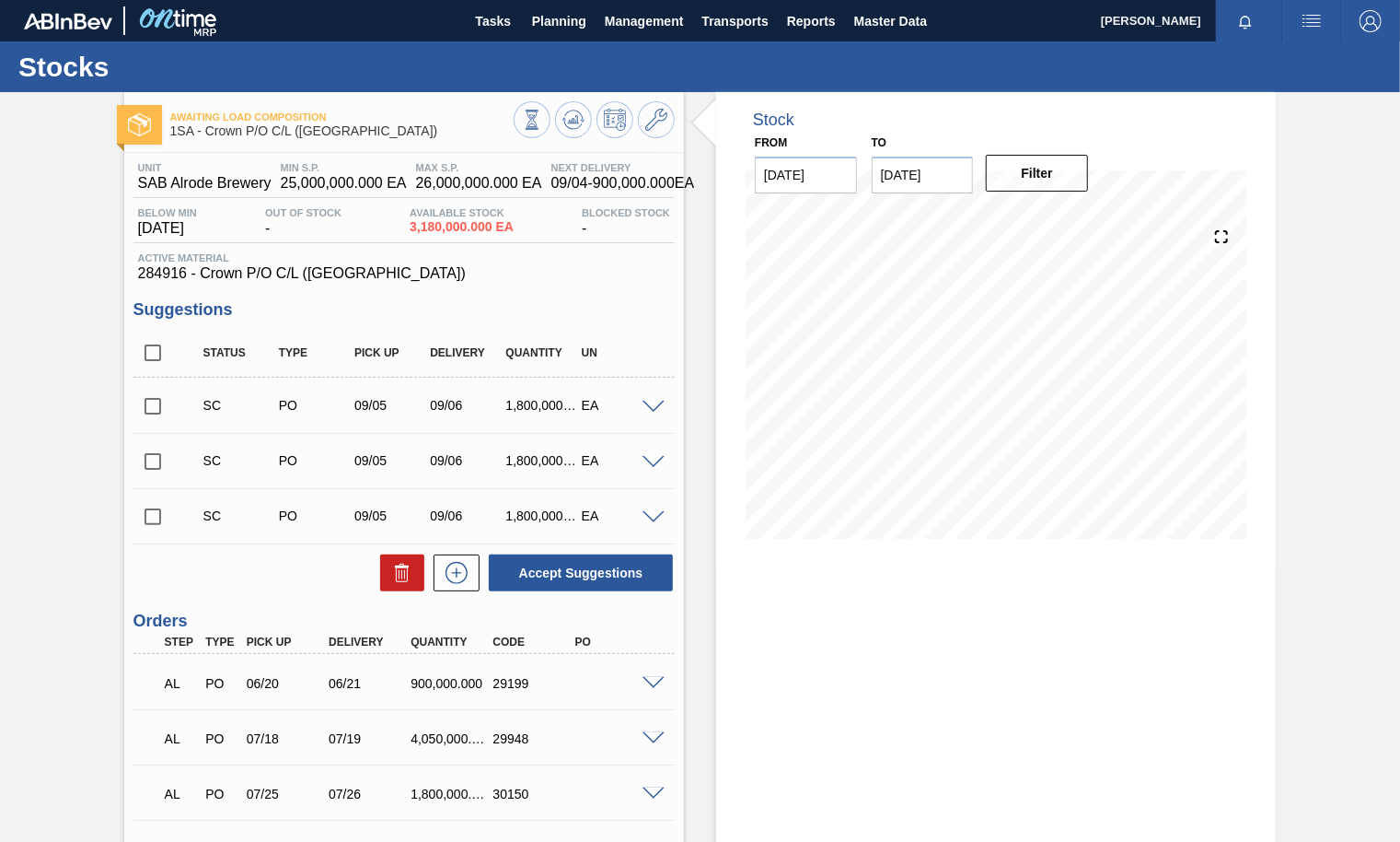
click at [148, 408] on input "checkbox" at bounding box center [153, 406] width 39 height 39
click at [609, 571] on button "Accept Suggestions" at bounding box center [581, 573] width 184 height 37
checkbox input "false"
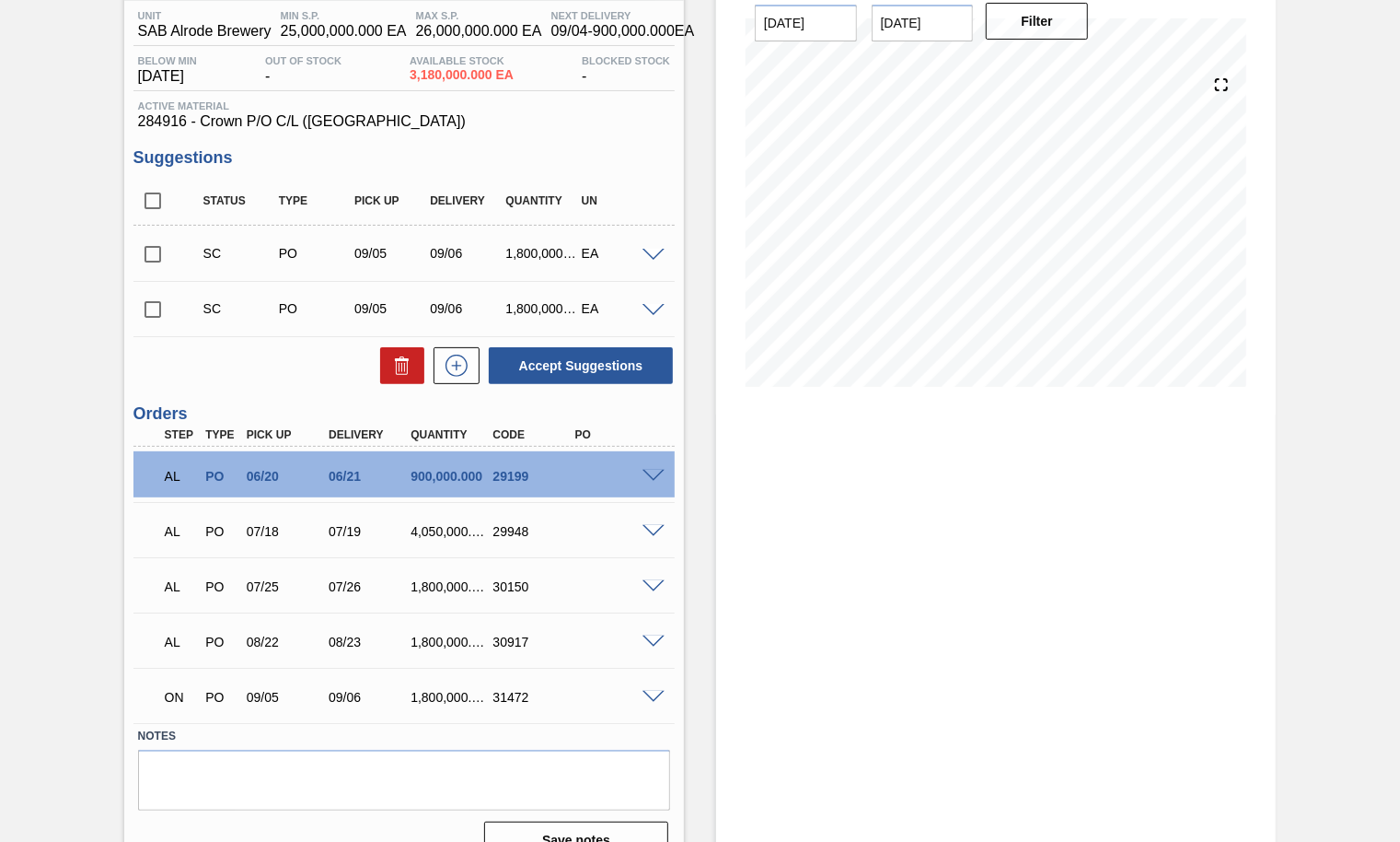
scroll to position [184, 0]
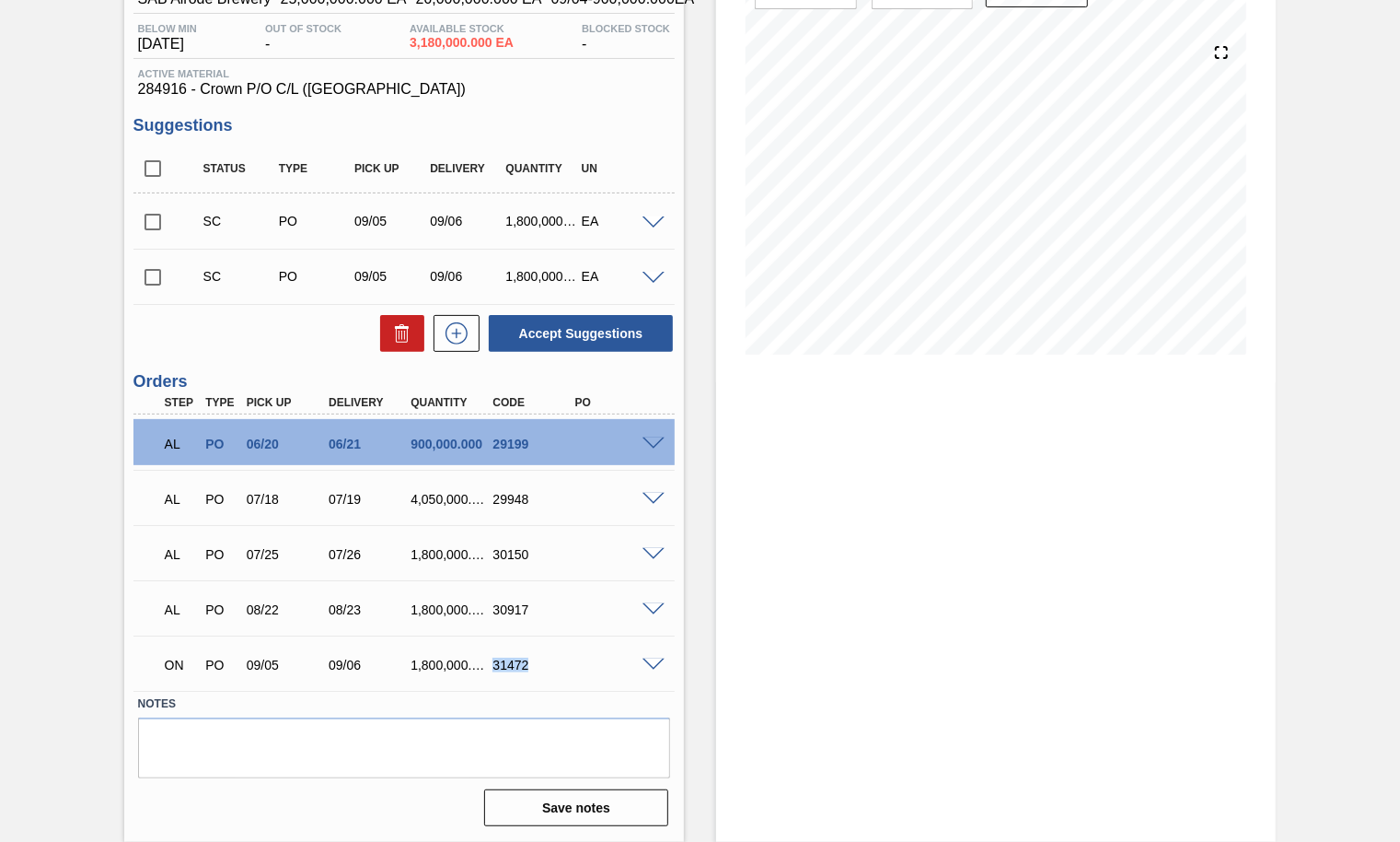
drag, startPoint x: 527, startPoint y: 663, endPoint x: 495, endPoint y: 663, distance: 32.0
click at [495, 663] on div "31472" at bounding box center [533, 665] width 90 height 15
copy div "31472"
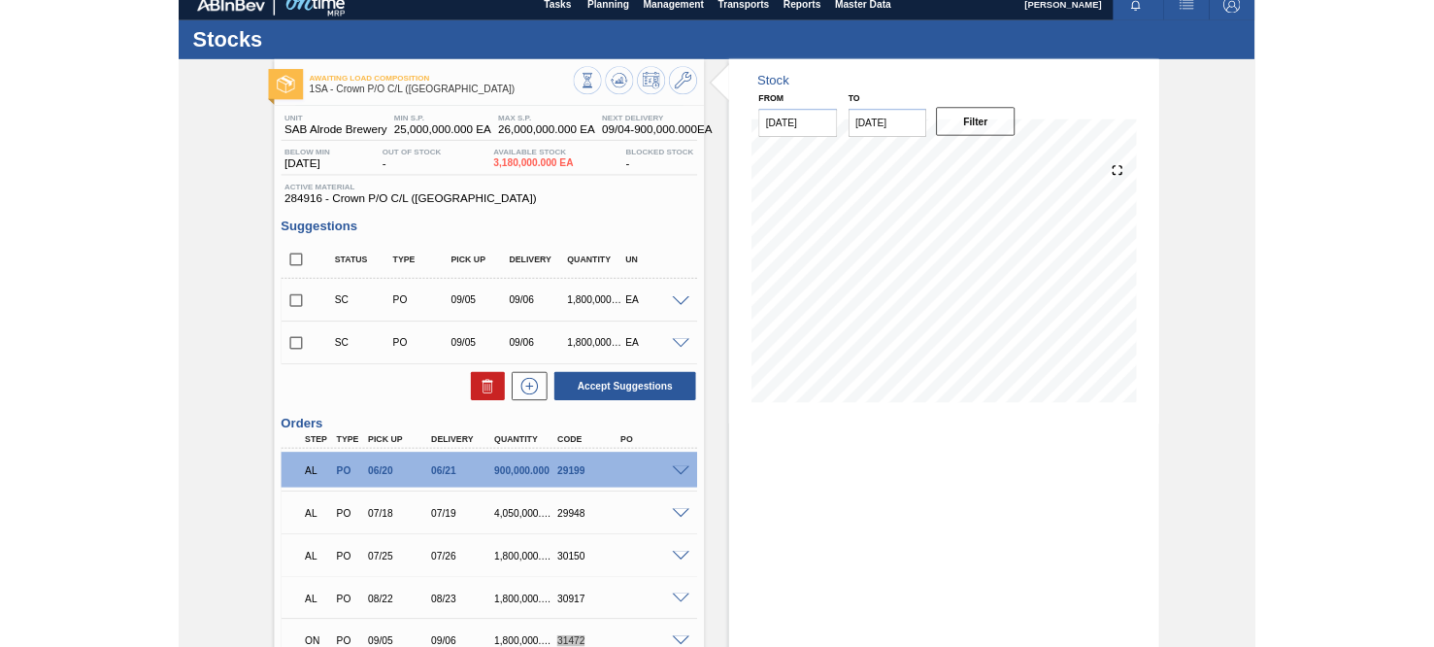
scroll to position [0, 0]
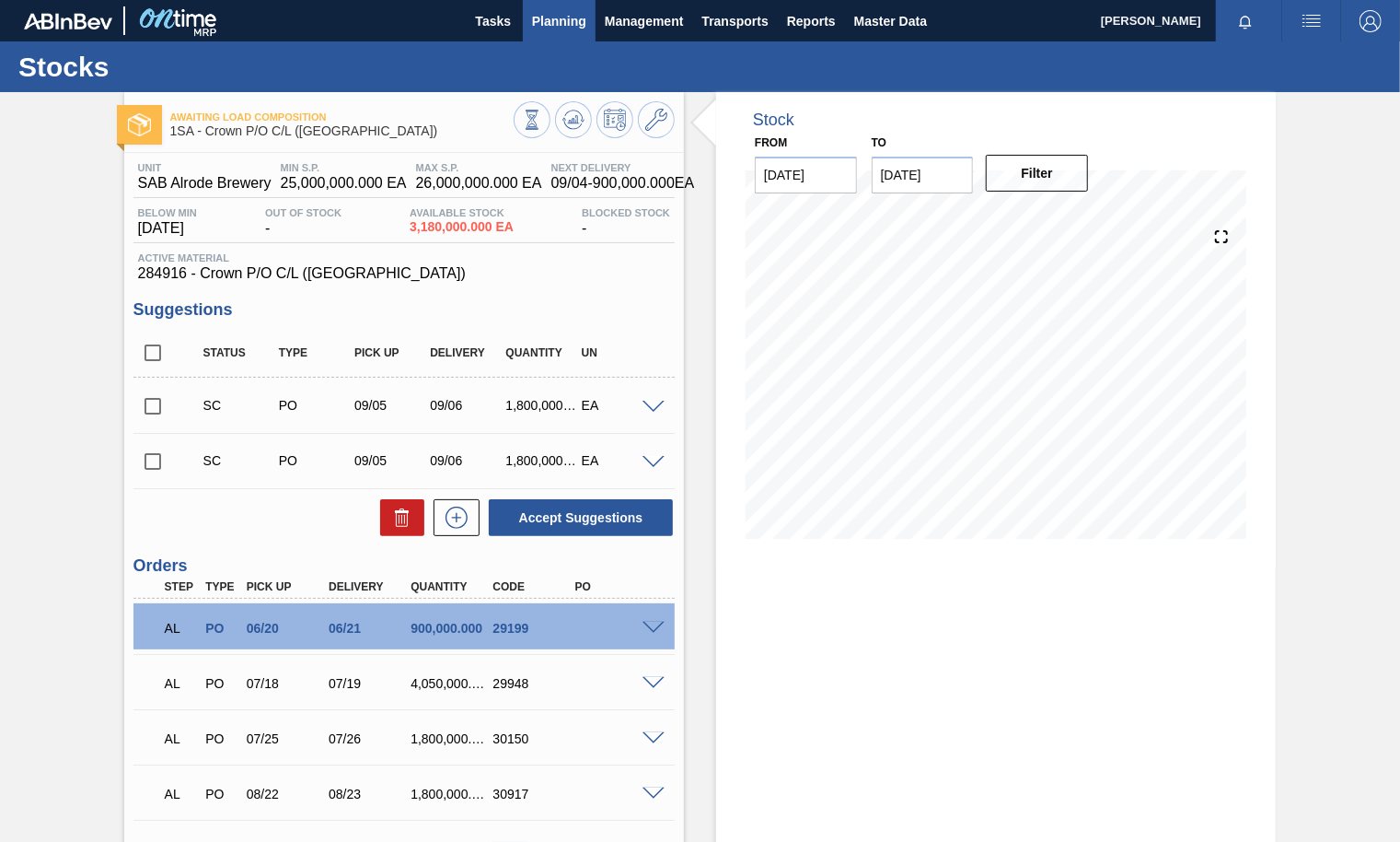
click at [546, 17] on span "Planning" at bounding box center [558, 21] width 54 height 22
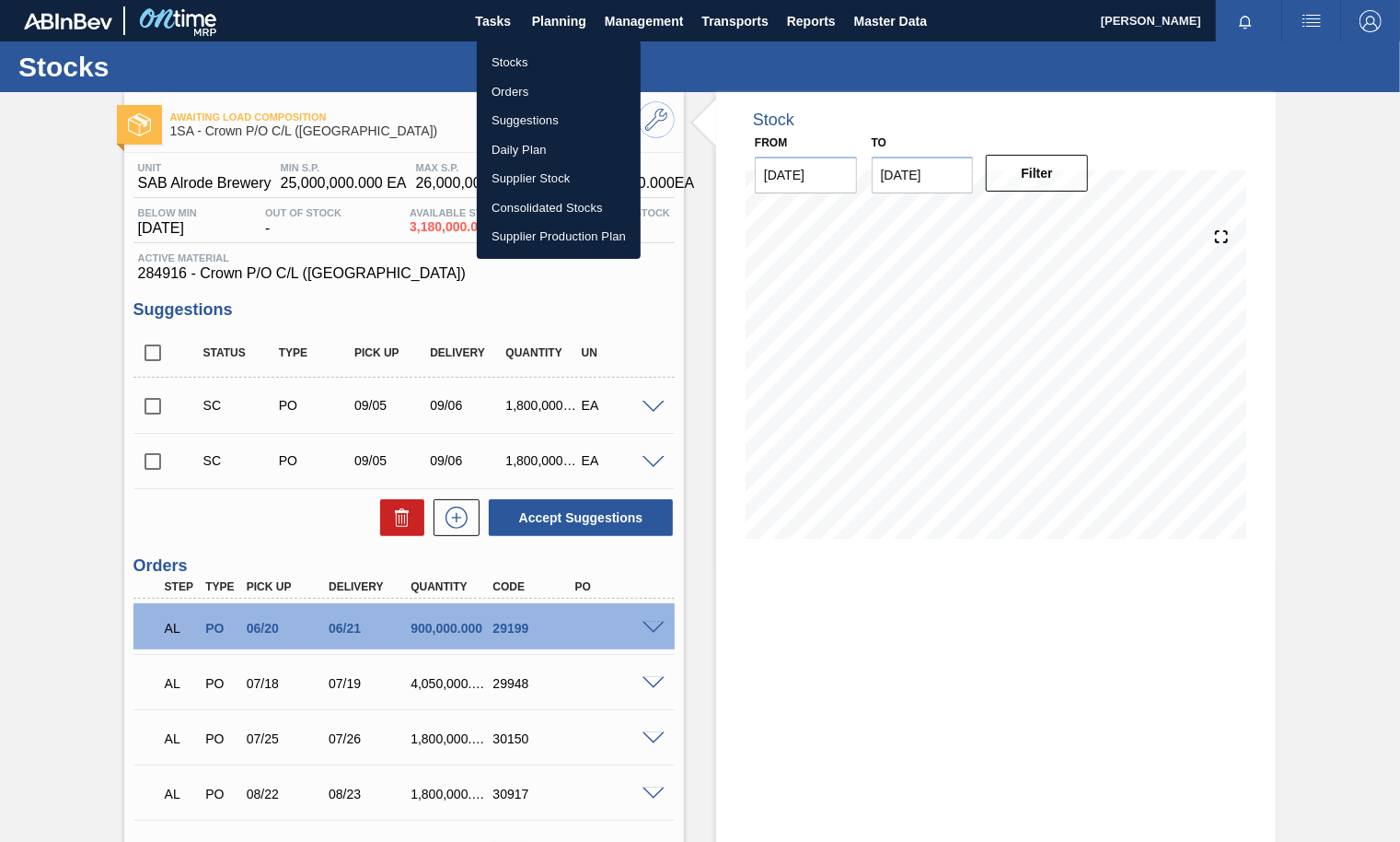
click at [509, 58] on li "Stocks" at bounding box center [558, 63] width 164 height 29
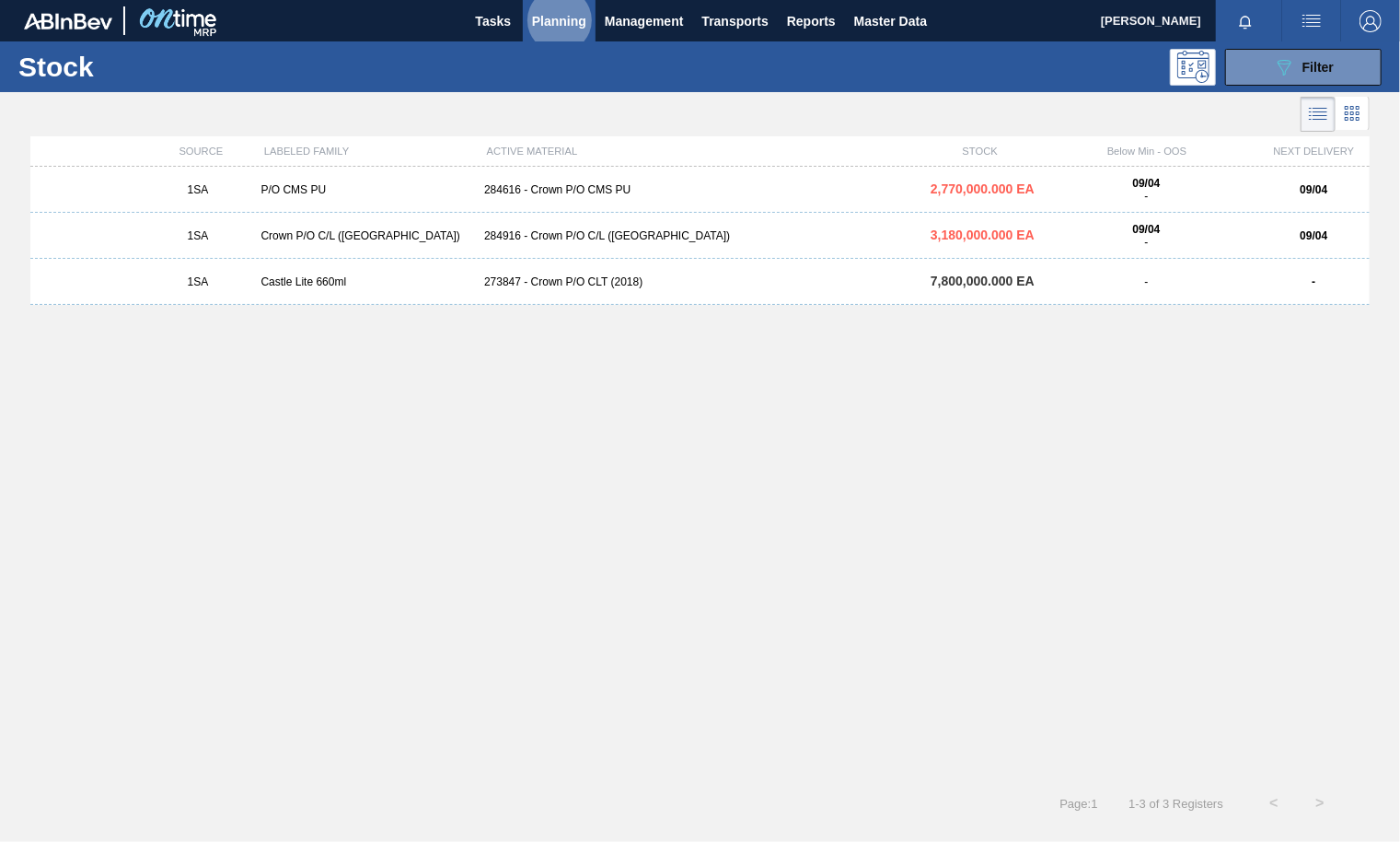
click at [552, 15] on span "Planning" at bounding box center [558, 21] width 54 height 22
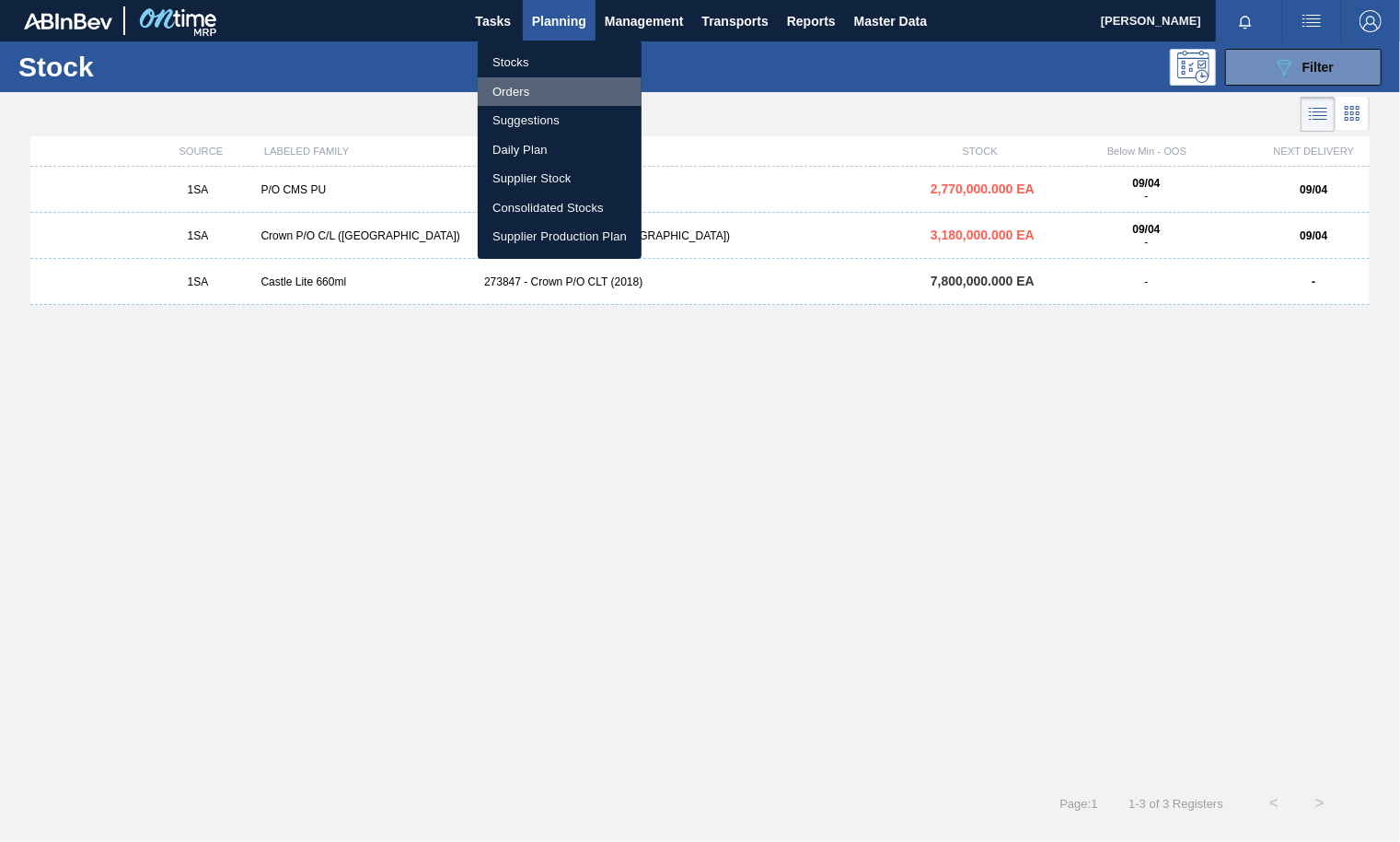
click at [537, 94] on li "Orders" at bounding box center [559, 92] width 164 height 29
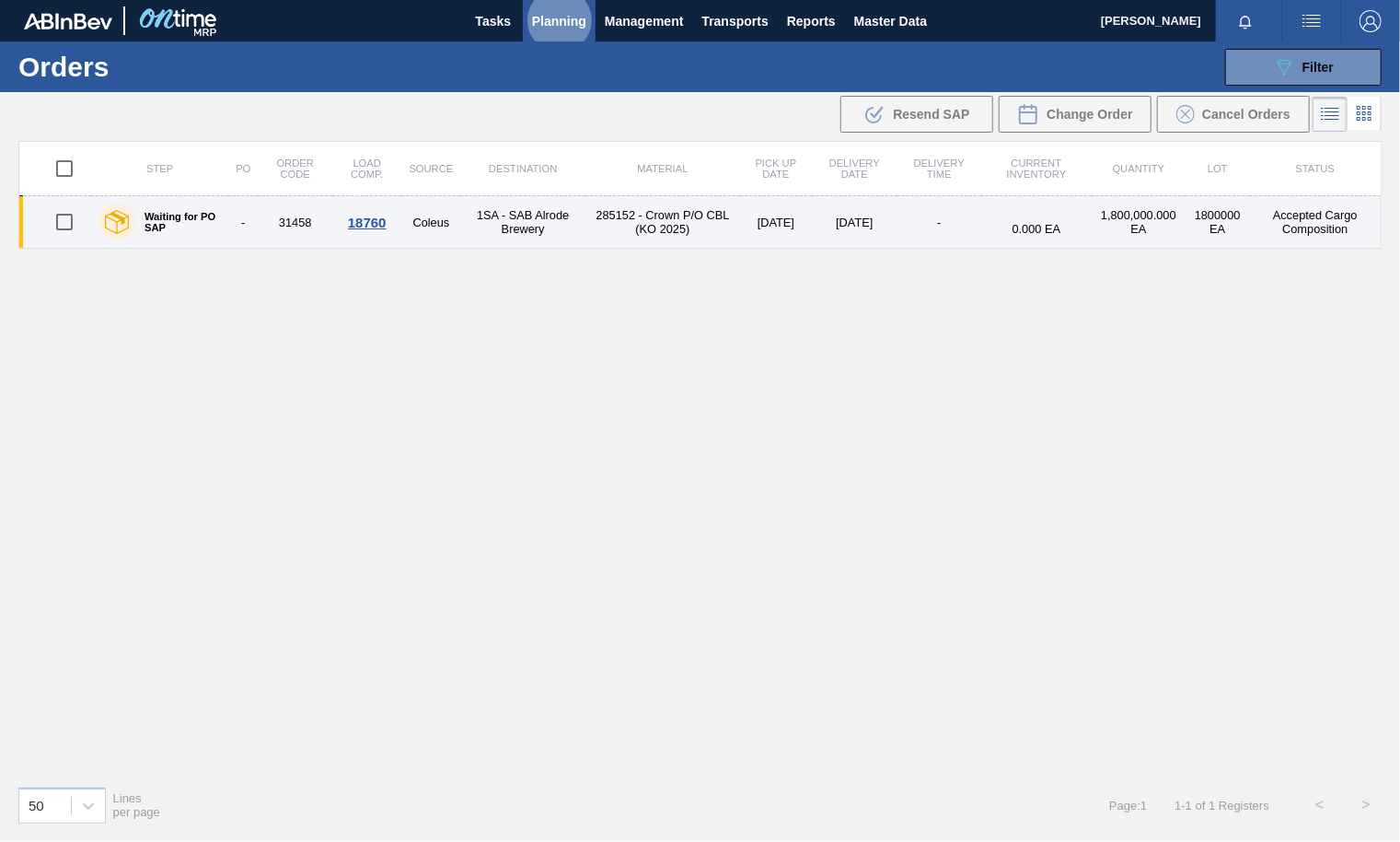
click at [368, 220] on div "18760" at bounding box center [368, 222] width 64 height 16
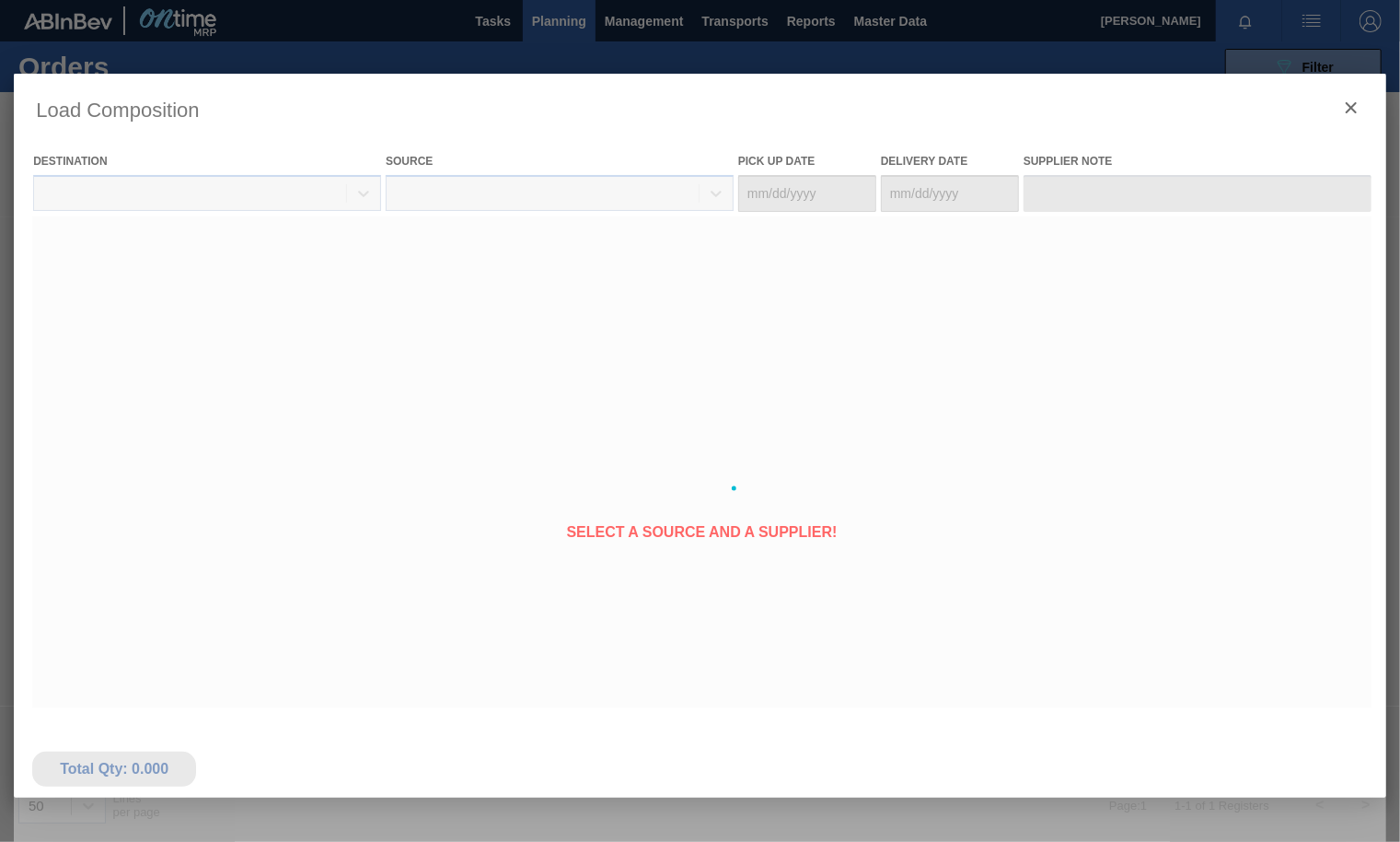
type Date "[DATE]"
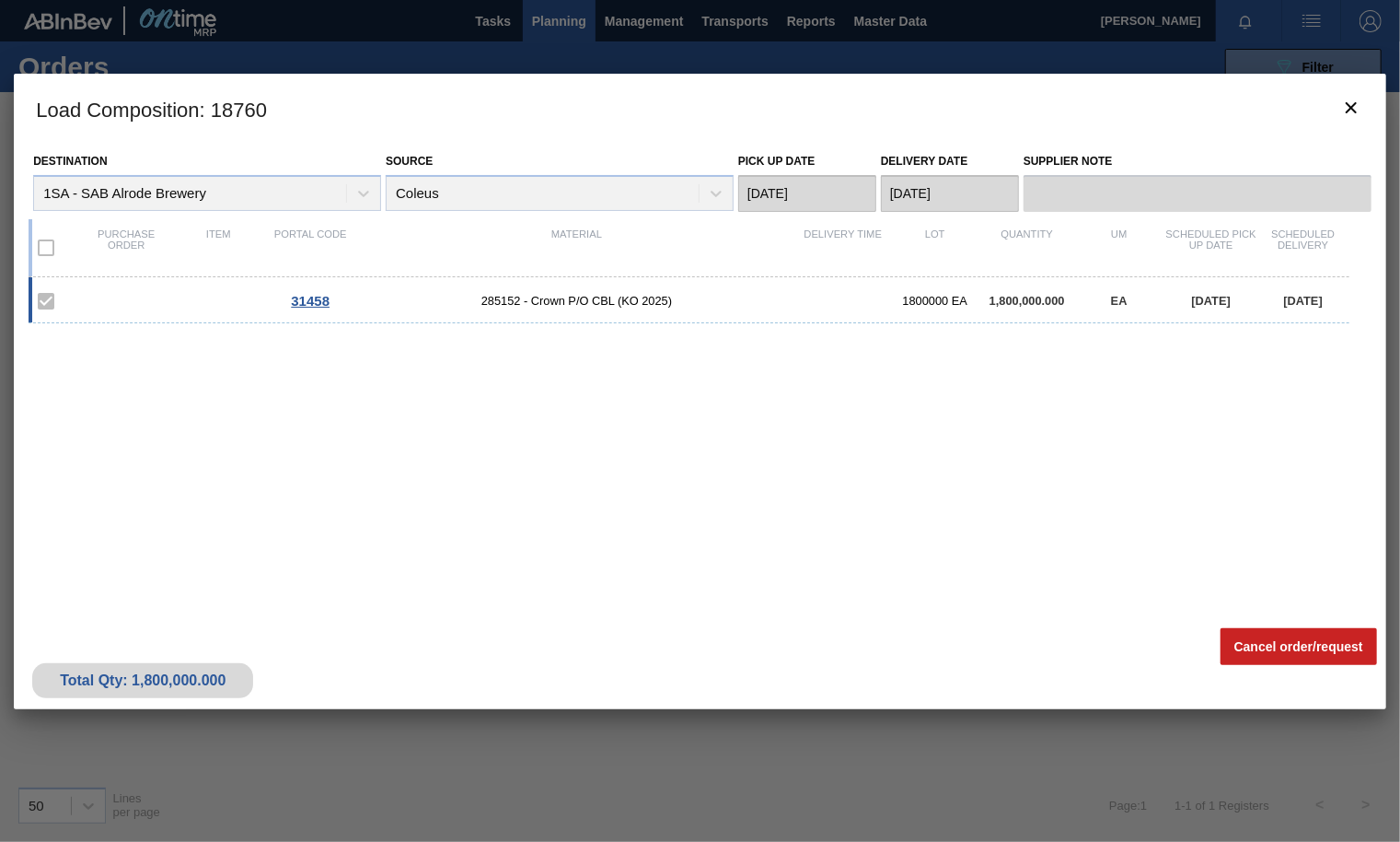
click at [1377, 116] on h3 "Load Composition : 18760" at bounding box center [700, 109] width 1373 height 70
click at [1350, 108] on icon "botão de ícone" at bounding box center [1352, 108] width 11 height 11
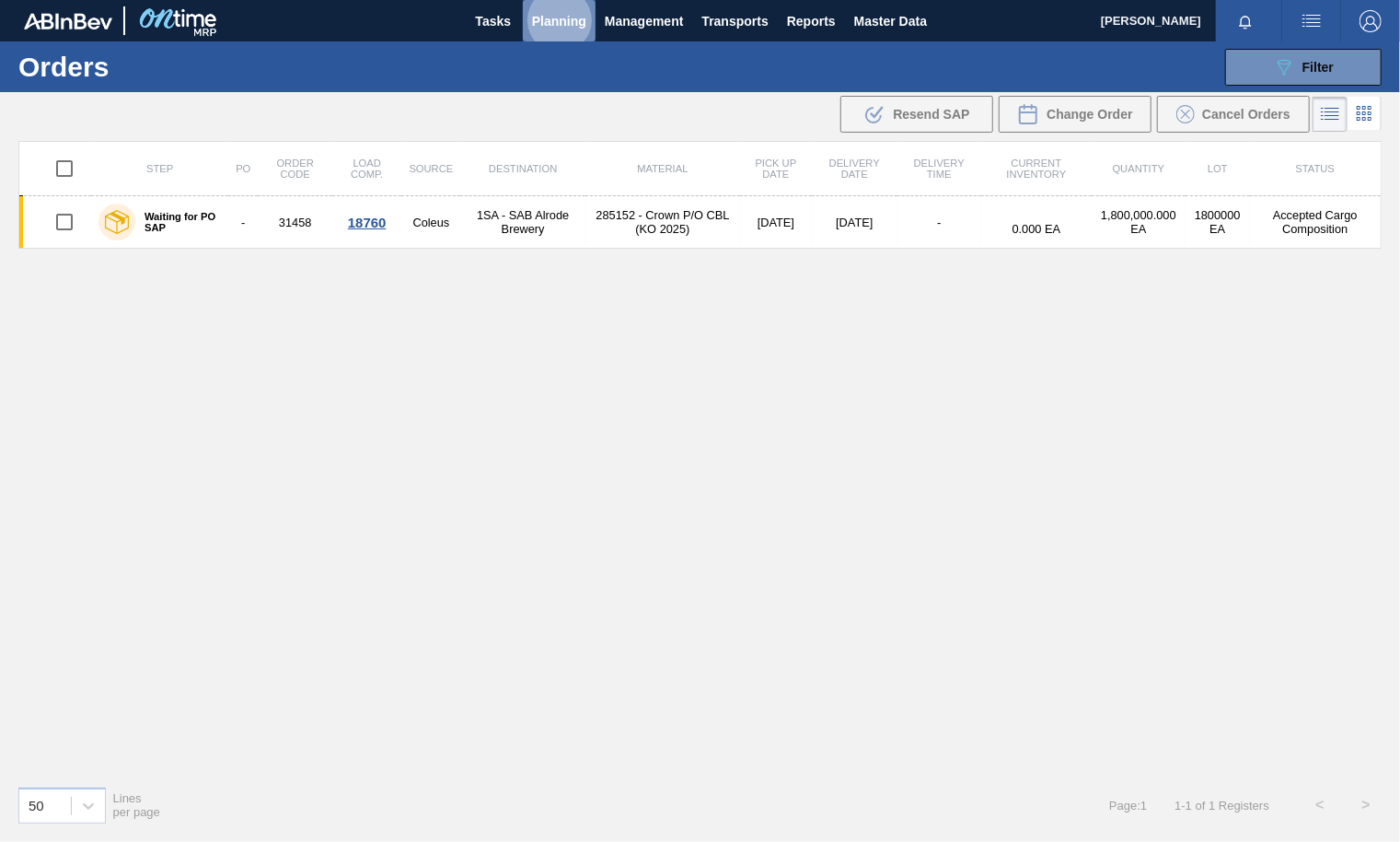
click at [579, 23] on span "Planning" at bounding box center [558, 21] width 54 height 22
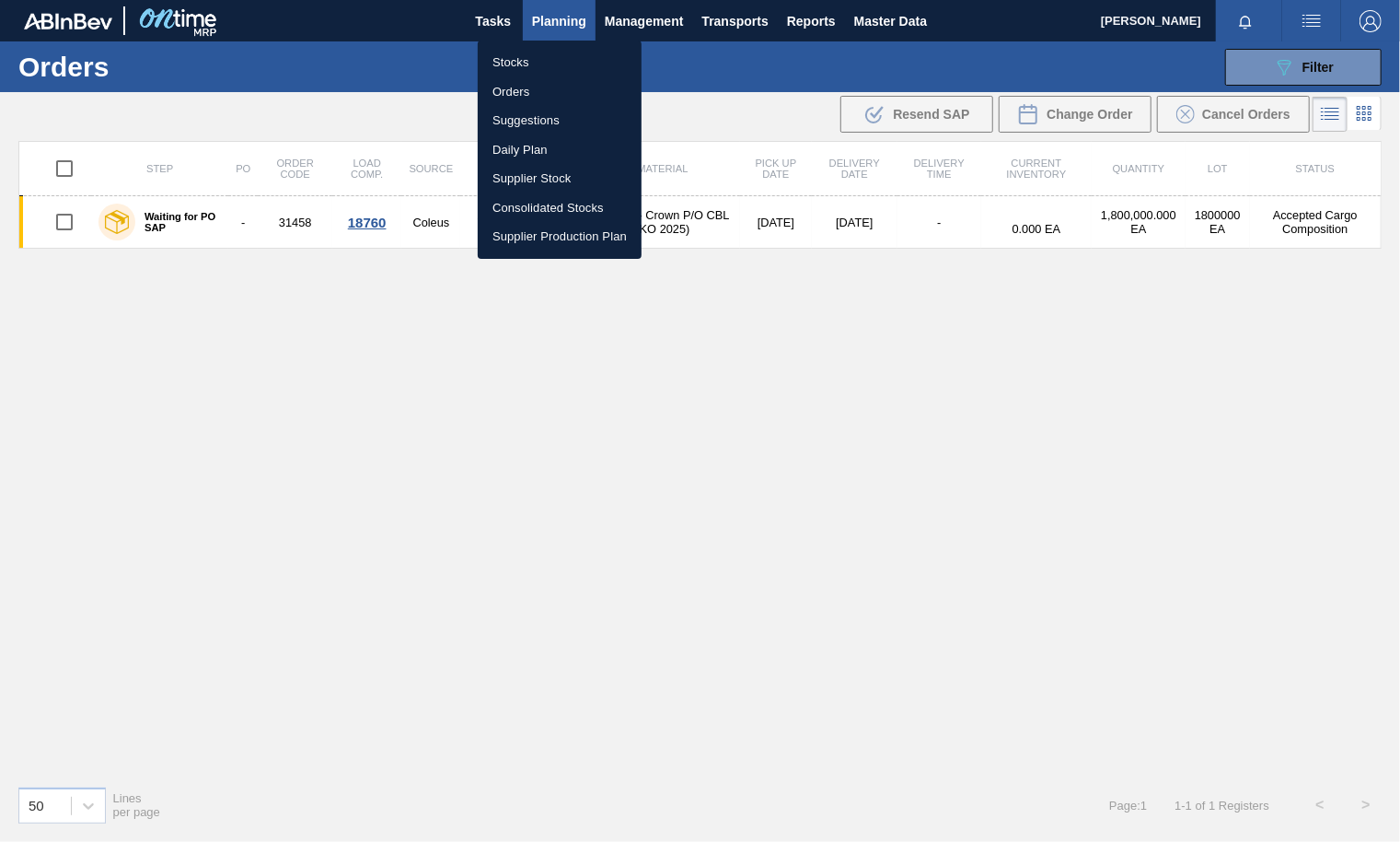
click at [521, 87] on li "Orders" at bounding box center [559, 92] width 164 height 29
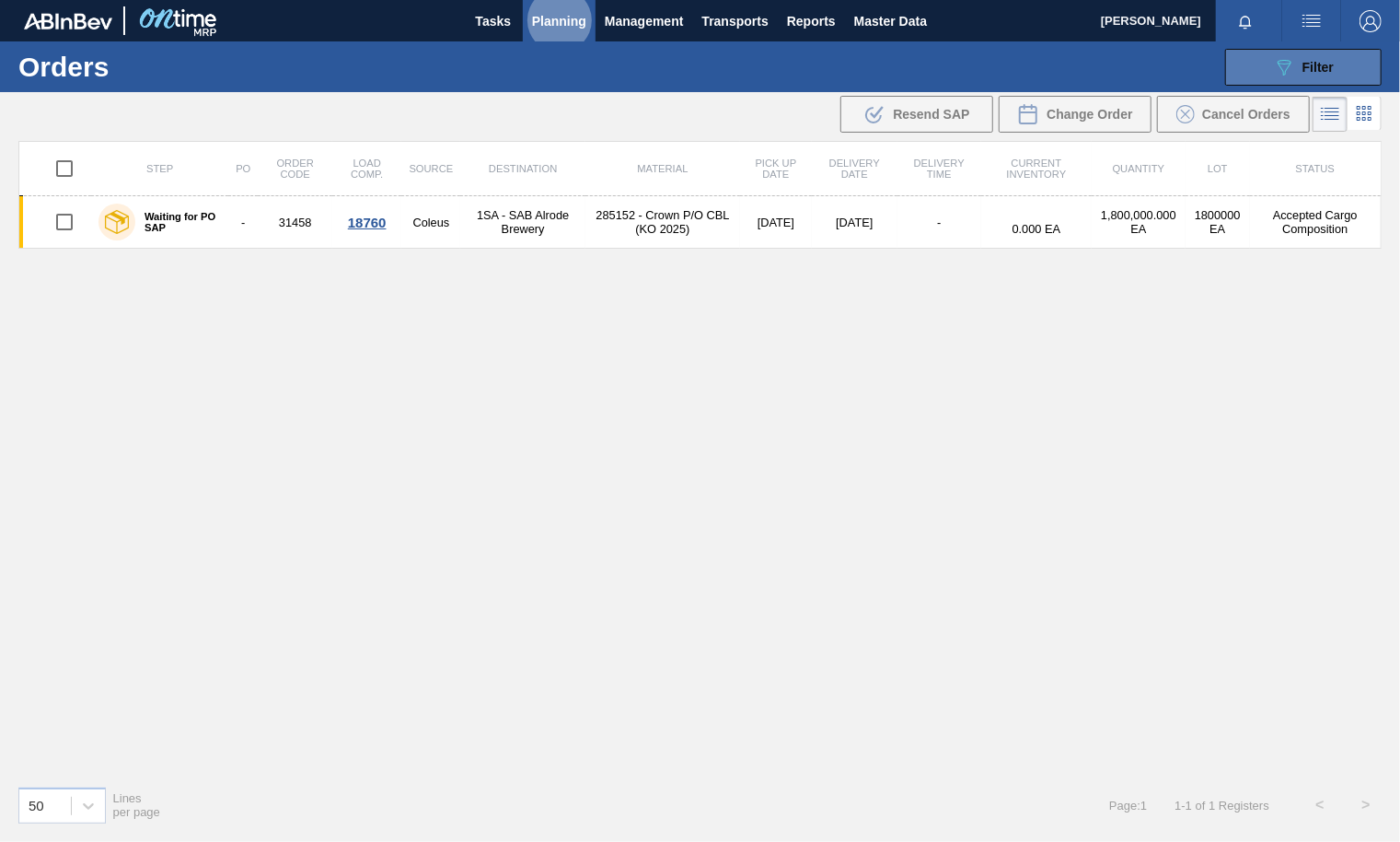
click at [1330, 68] on span "Filter" at bounding box center [1318, 67] width 31 height 15
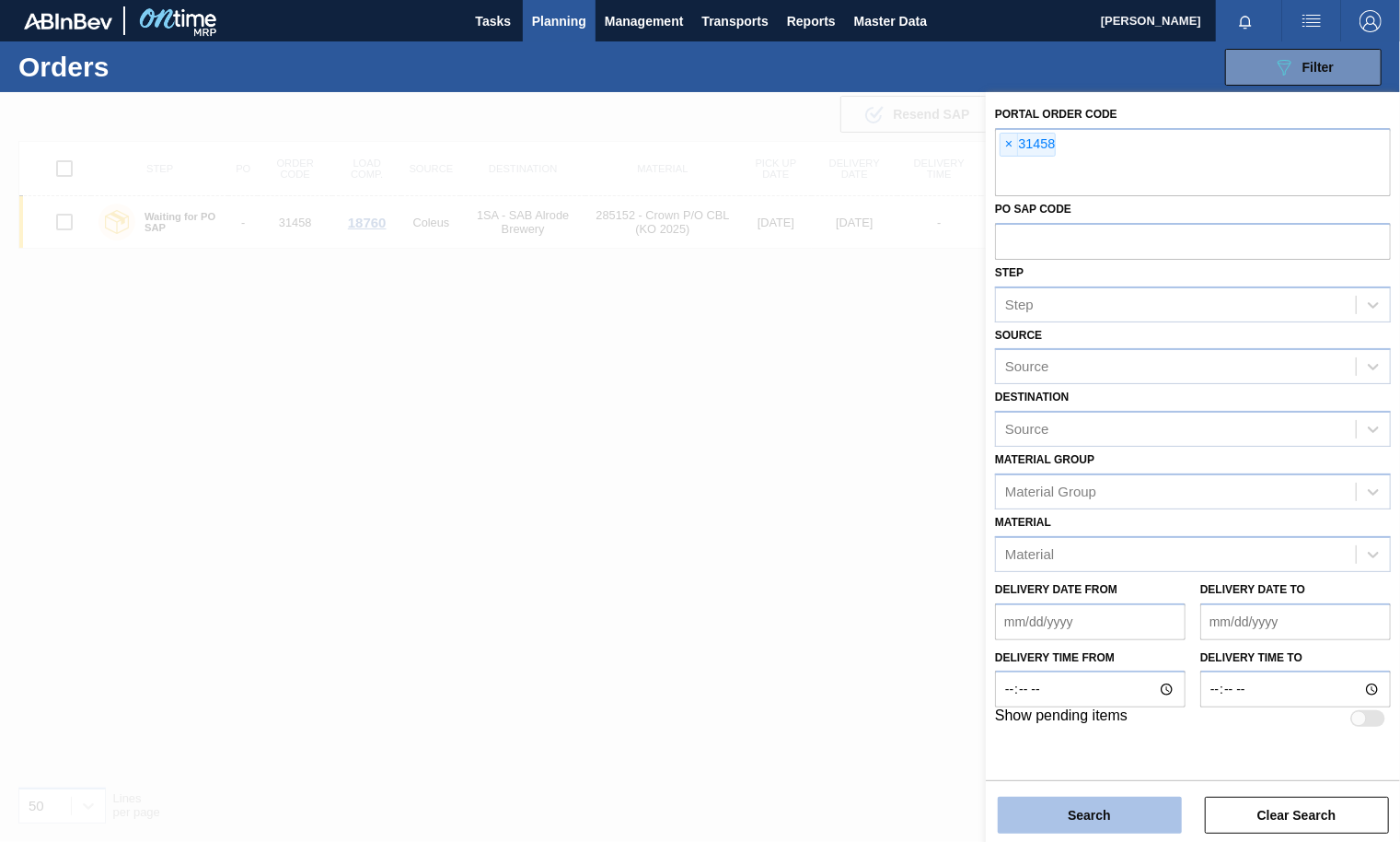
click at [1073, 815] on button "Search" at bounding box center [1090, 815] width 184 height 37
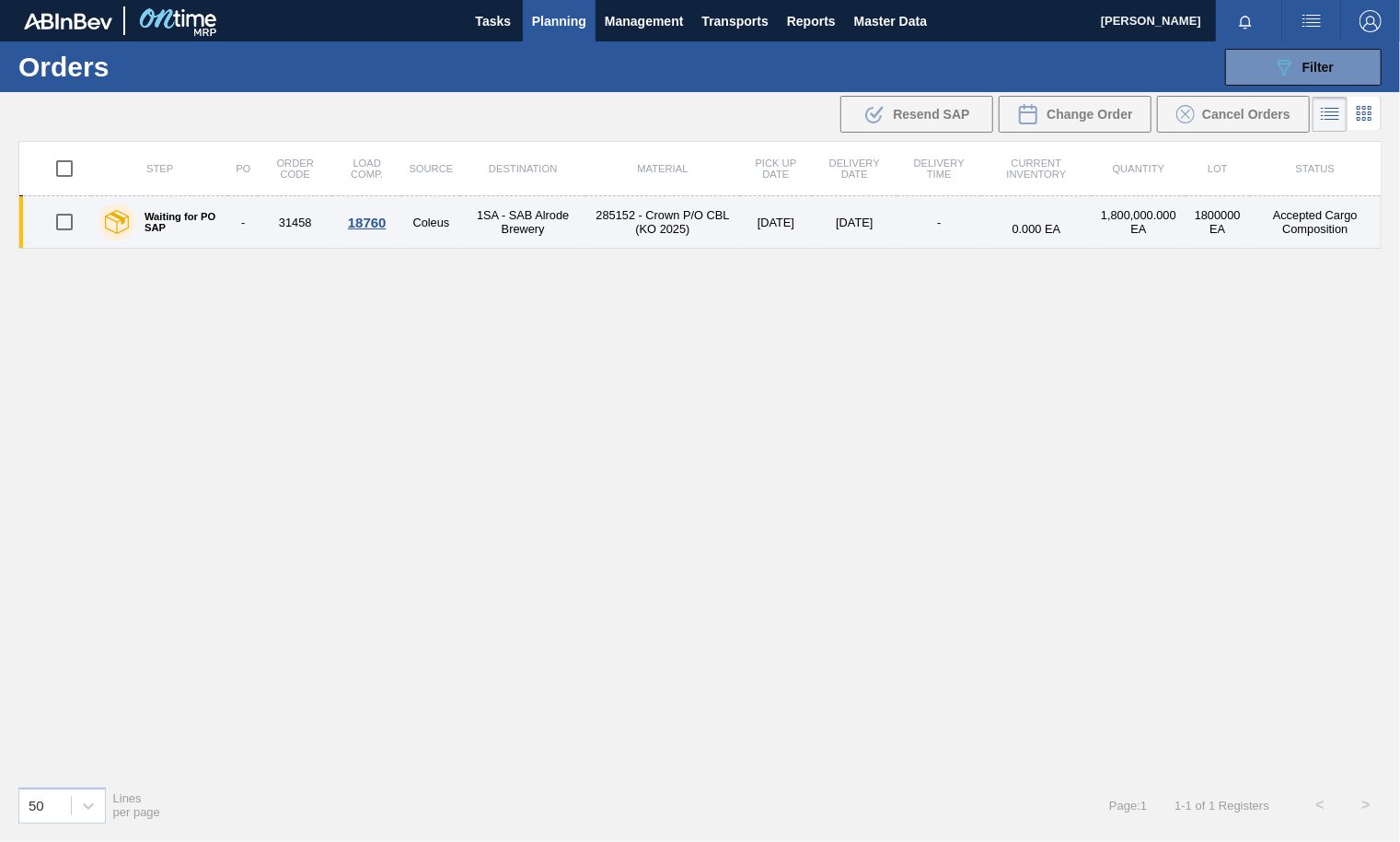
click at [379, 222] on div "18760" at bounding box center [368, 222] width 64 height 16
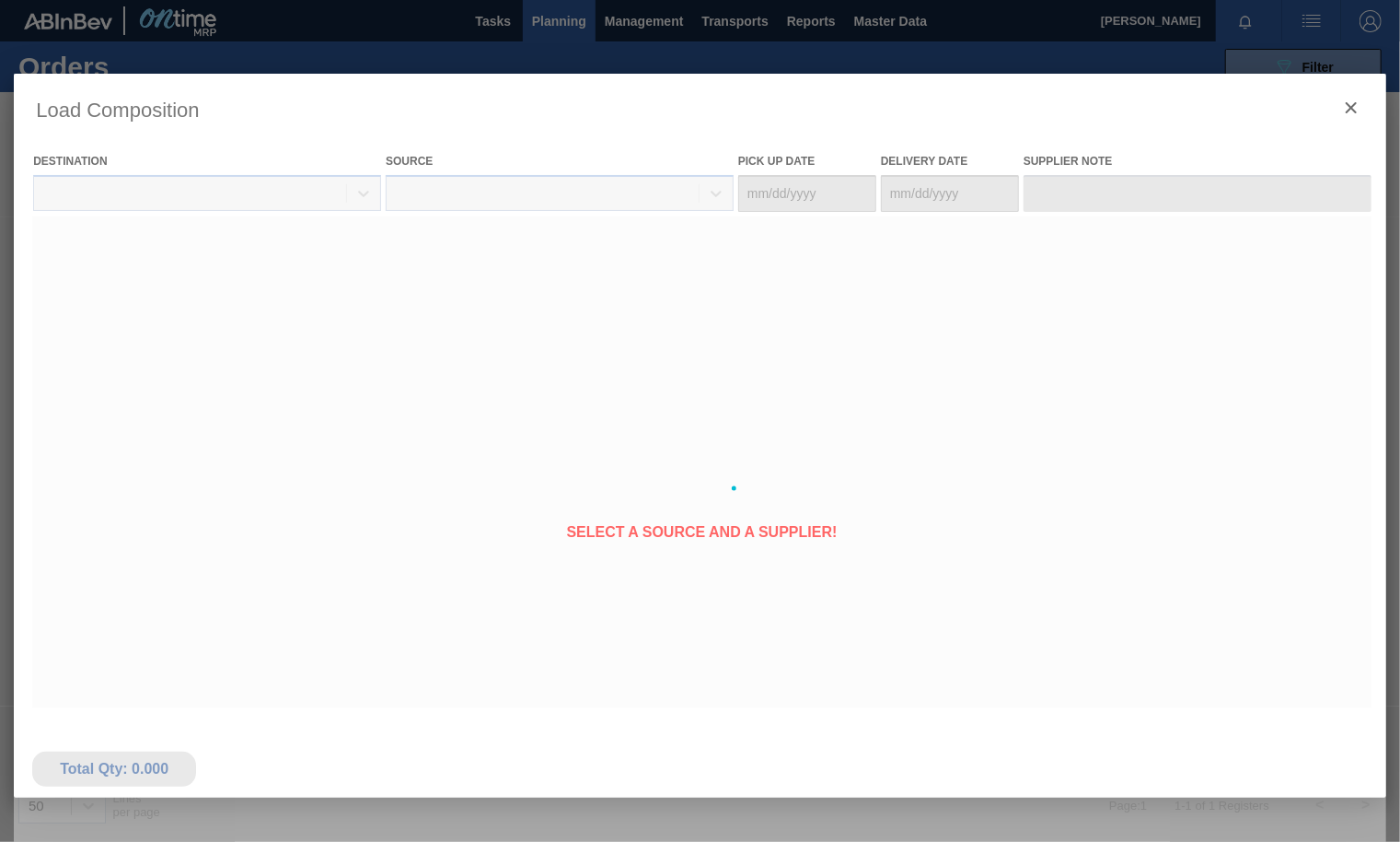
type Date "[DATE]"
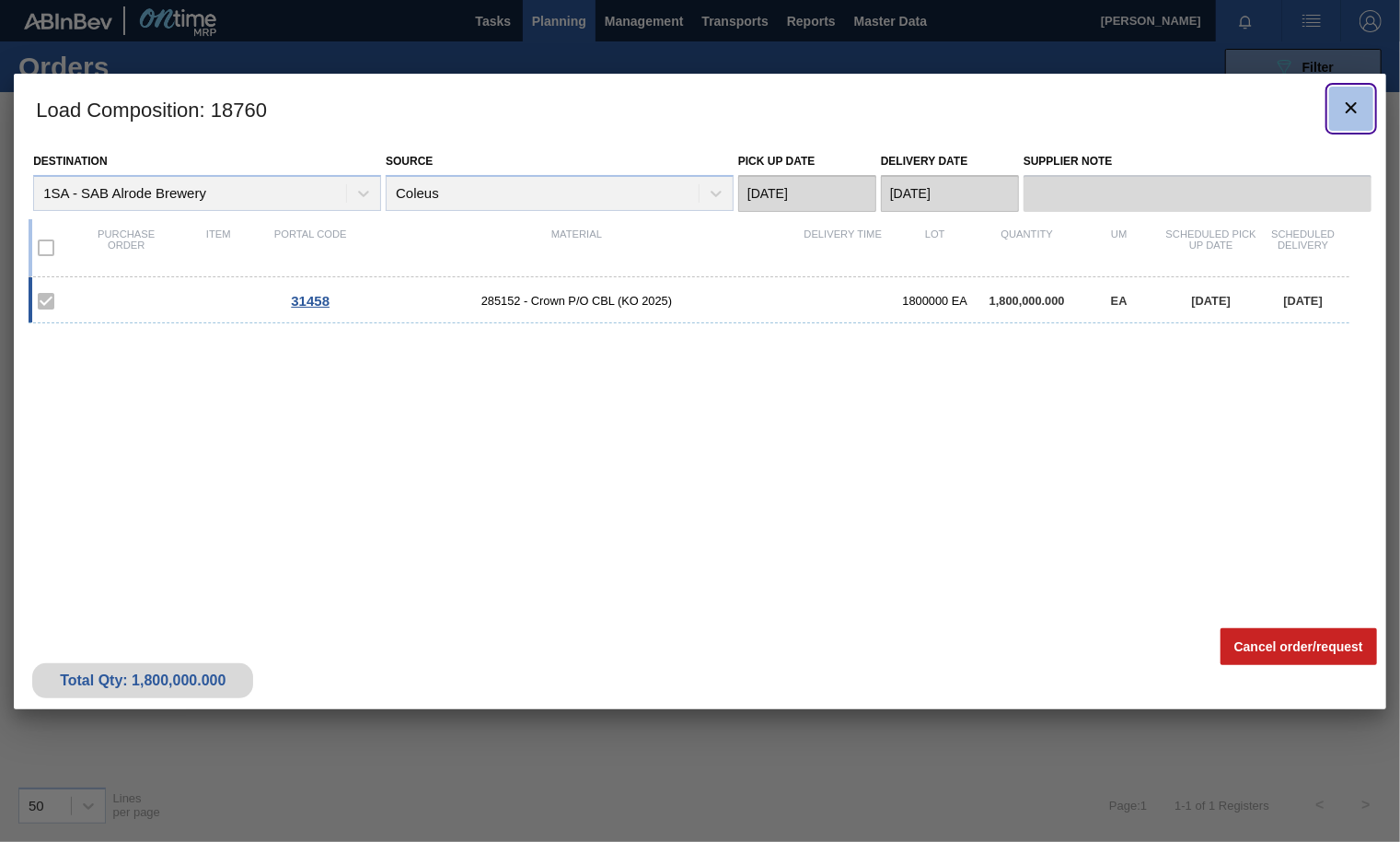
click at [1348, 109] on icon "botão de ícone" at bounding box center [1351, 107] width 22 height 22
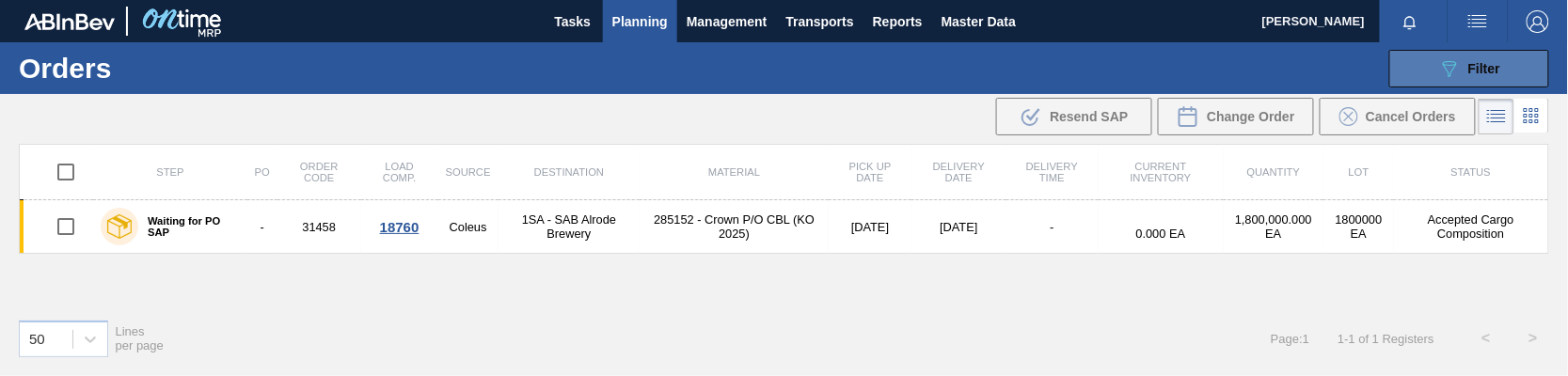
click at [1430, 61] on span "Filter" at bounding box center [1484, 69] width 32 height 16
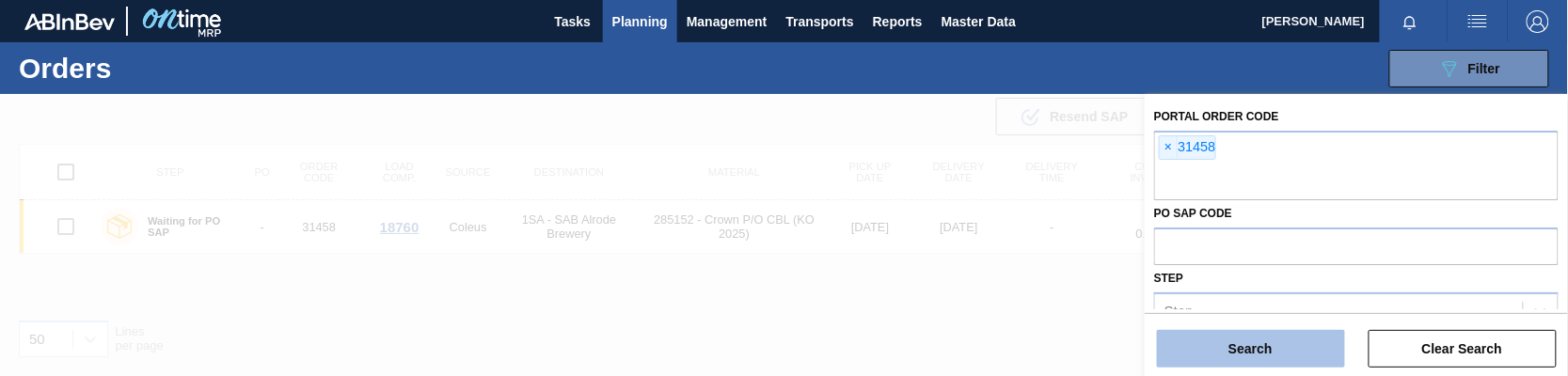
click at [1201, 354] on button "Search" at bounding box center [1251, 349] width 188 height 38
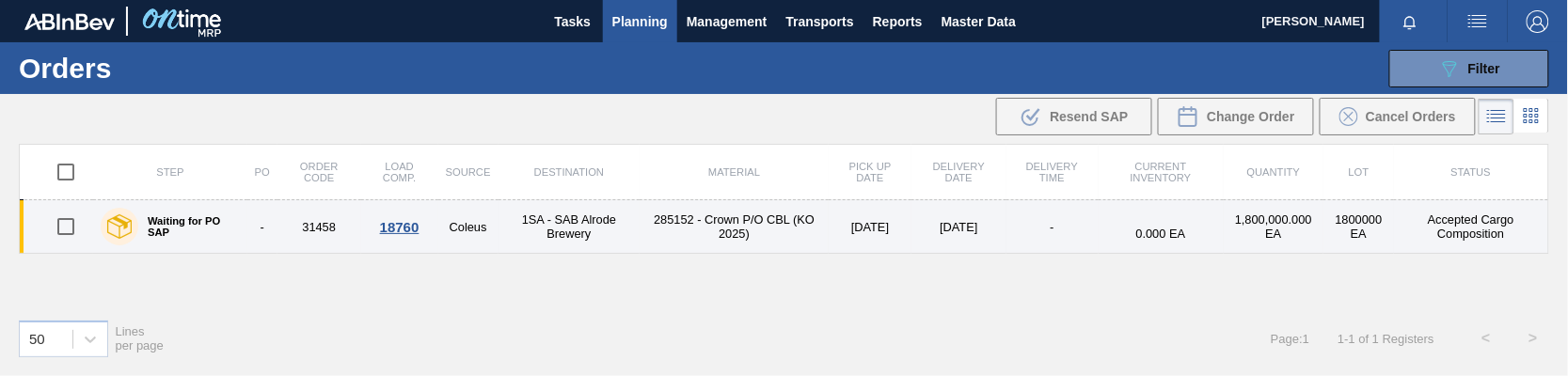
click at [404, 225] on div "18760" at bounding box center [400, 227] width 72 height 16
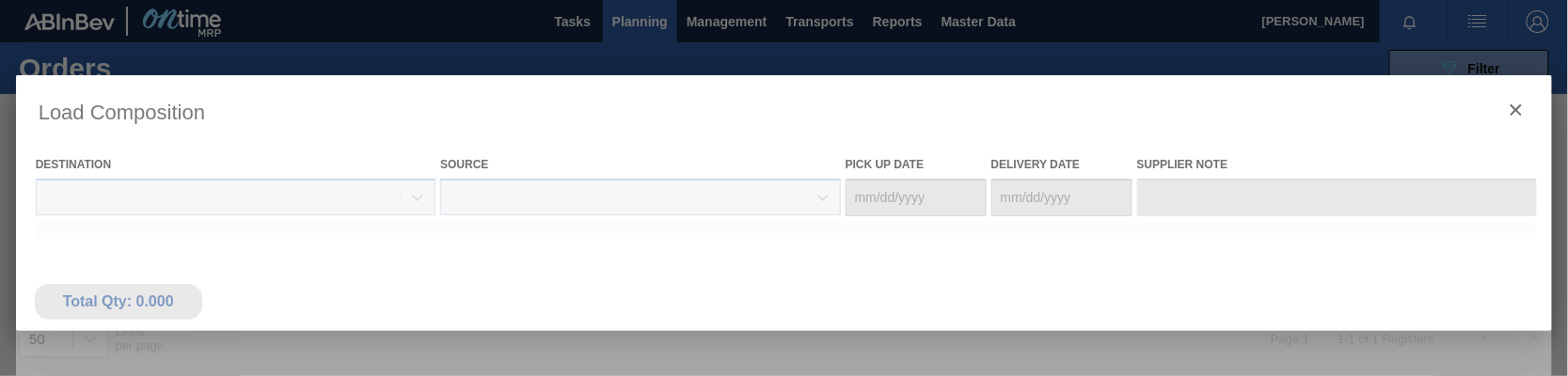
type Date "[DATE]"
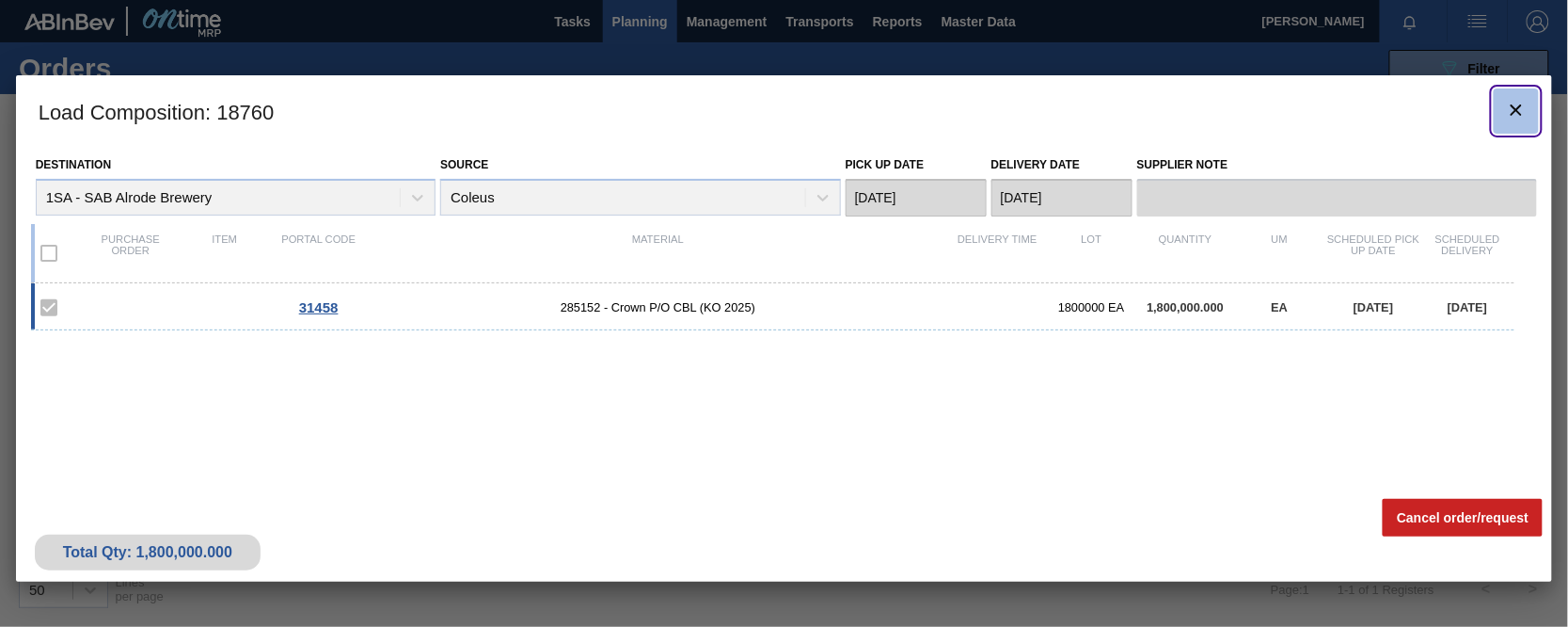
click at [1430, 103] on icon "botão de ícone" at bounding box center [1516, 110] width 22 height 22
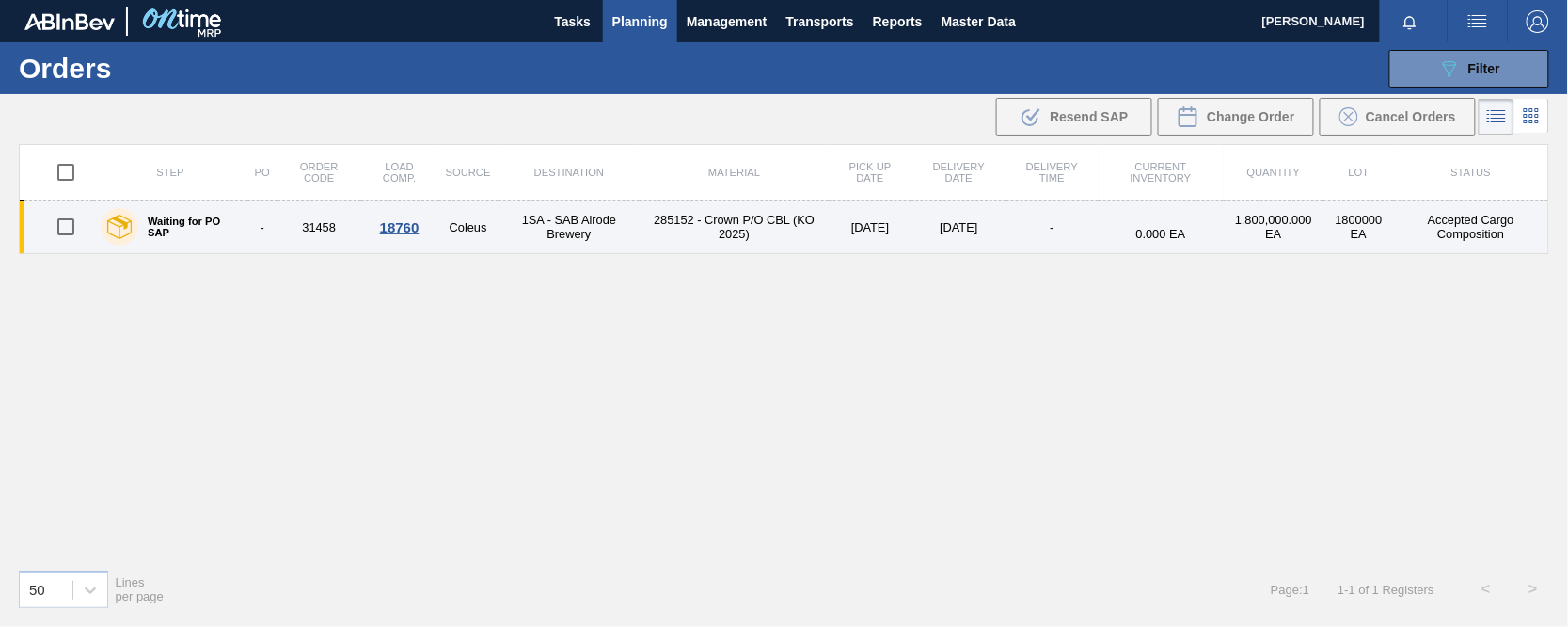
click at [380, 224] on div "18760" at bounding box center [400, 227] width 72 height 16
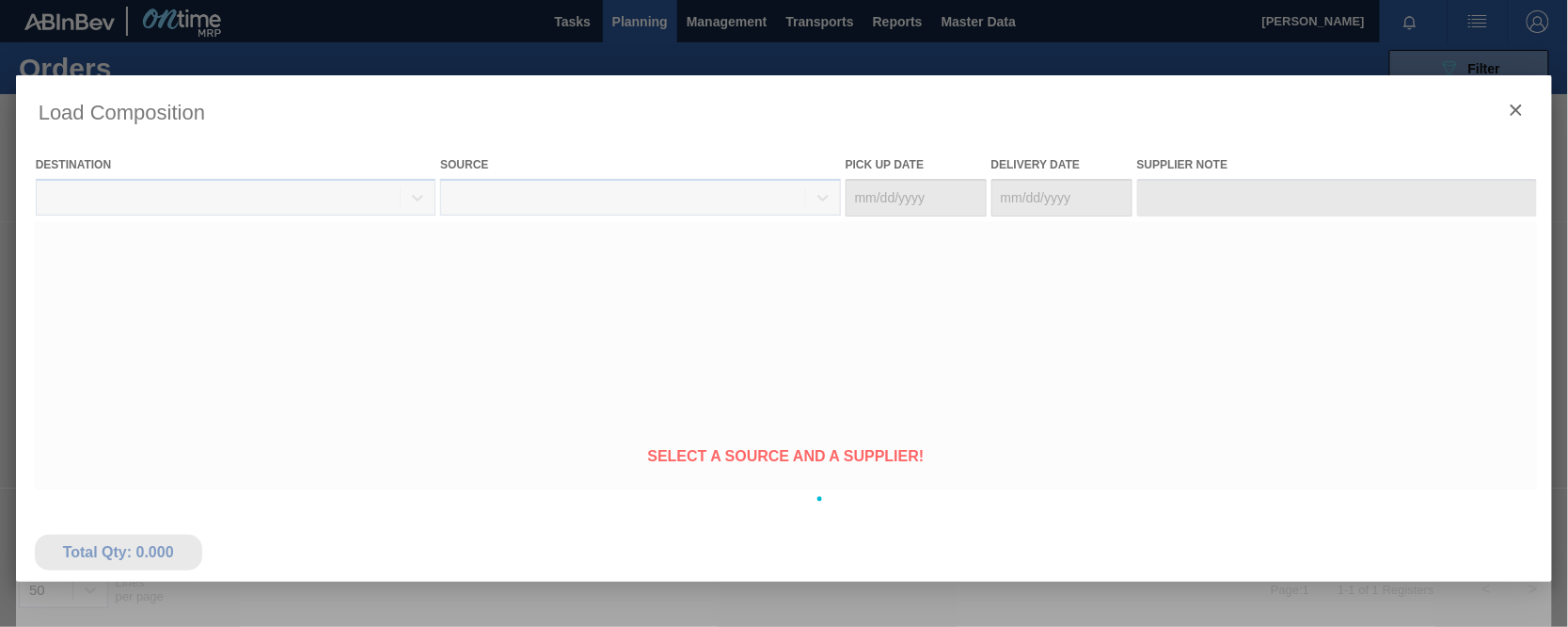
type Date "[DATE]"
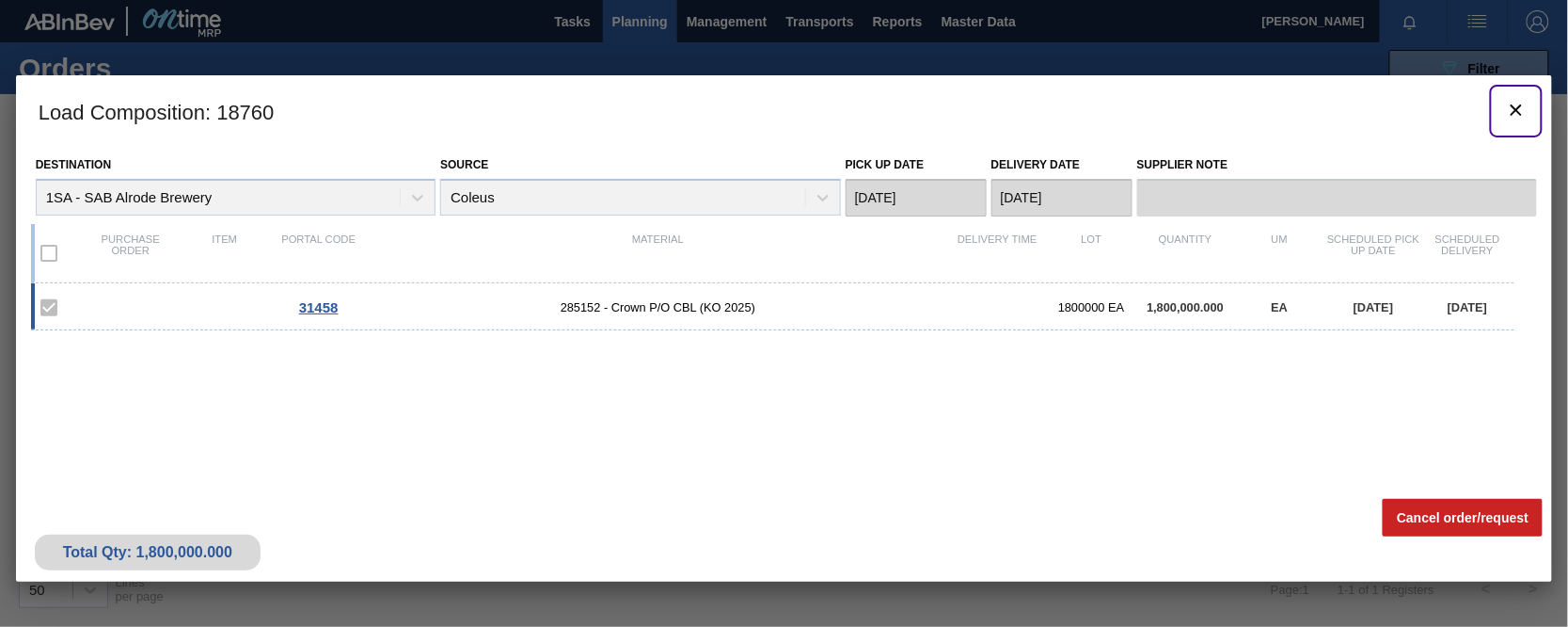
click at [1430, 114] on icon "botão de ícone" at bounding box center [1517, 110] width 12 height 12
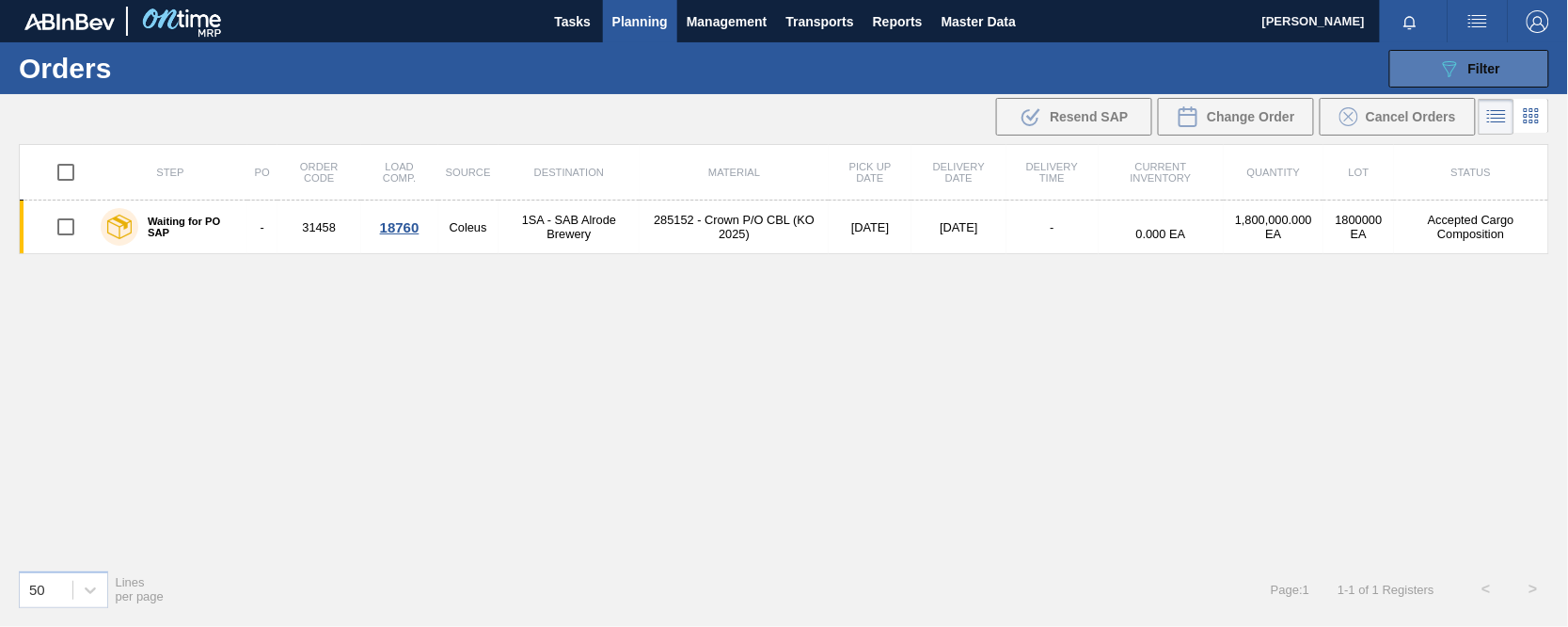
click at [1430, 71] on span "Filter" at bounding box center [1484, 69] width 32 height 16
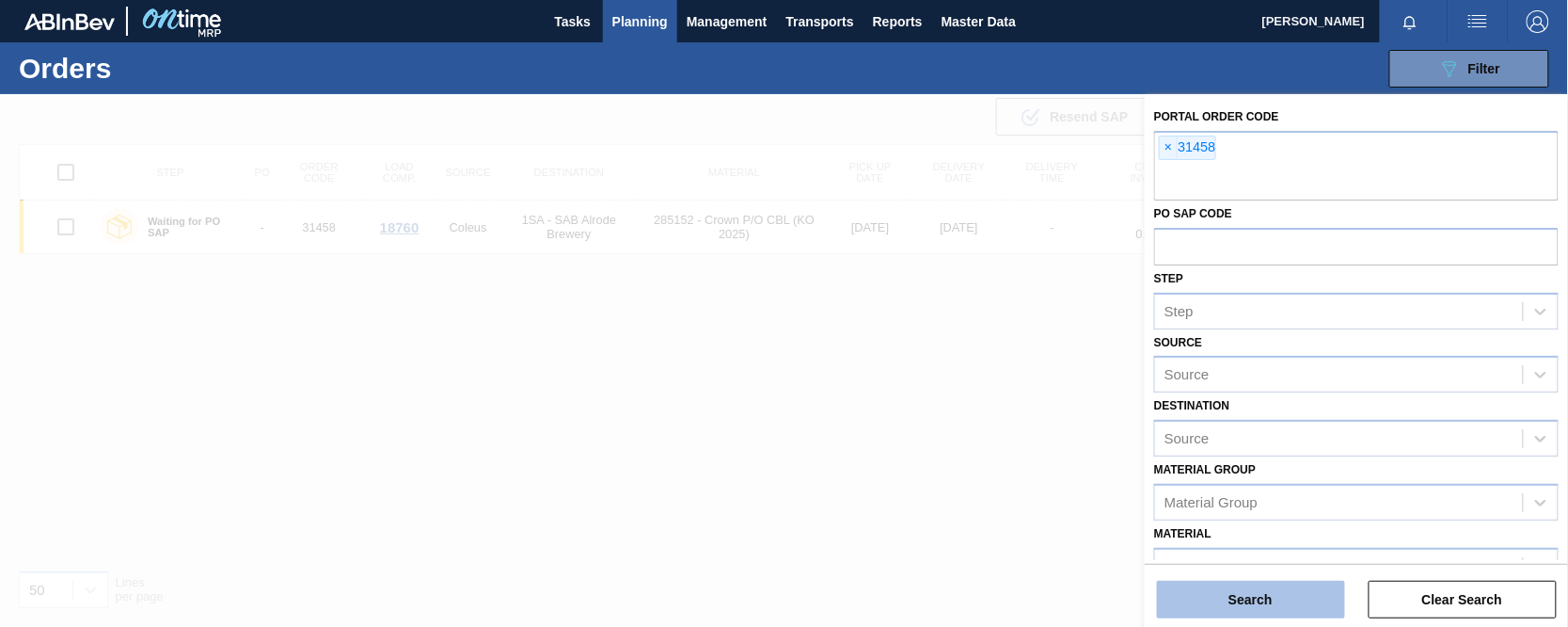
click at [1289, 604] on button "Search" at bounding box center [1251, 599] width 188 height 38
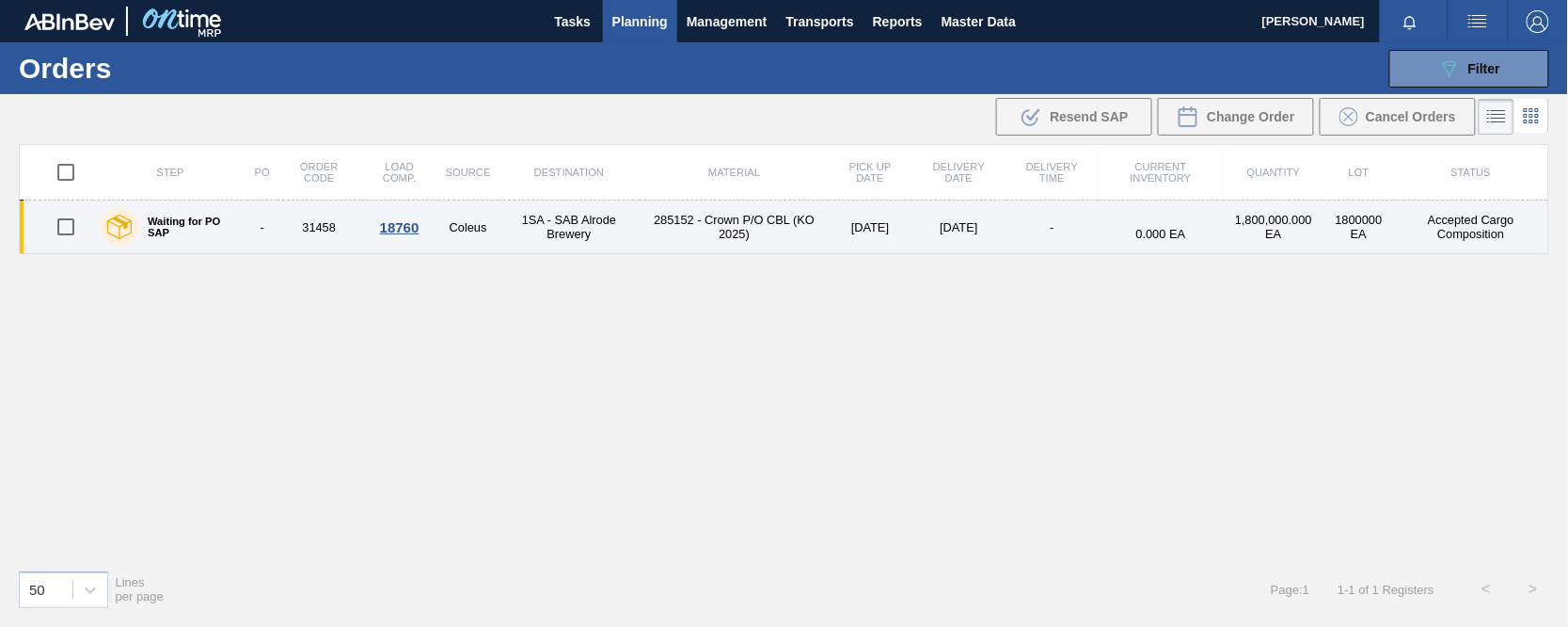
click at [398, 224] on div "18760" at bounding box center [400, 227] width 72 height 16
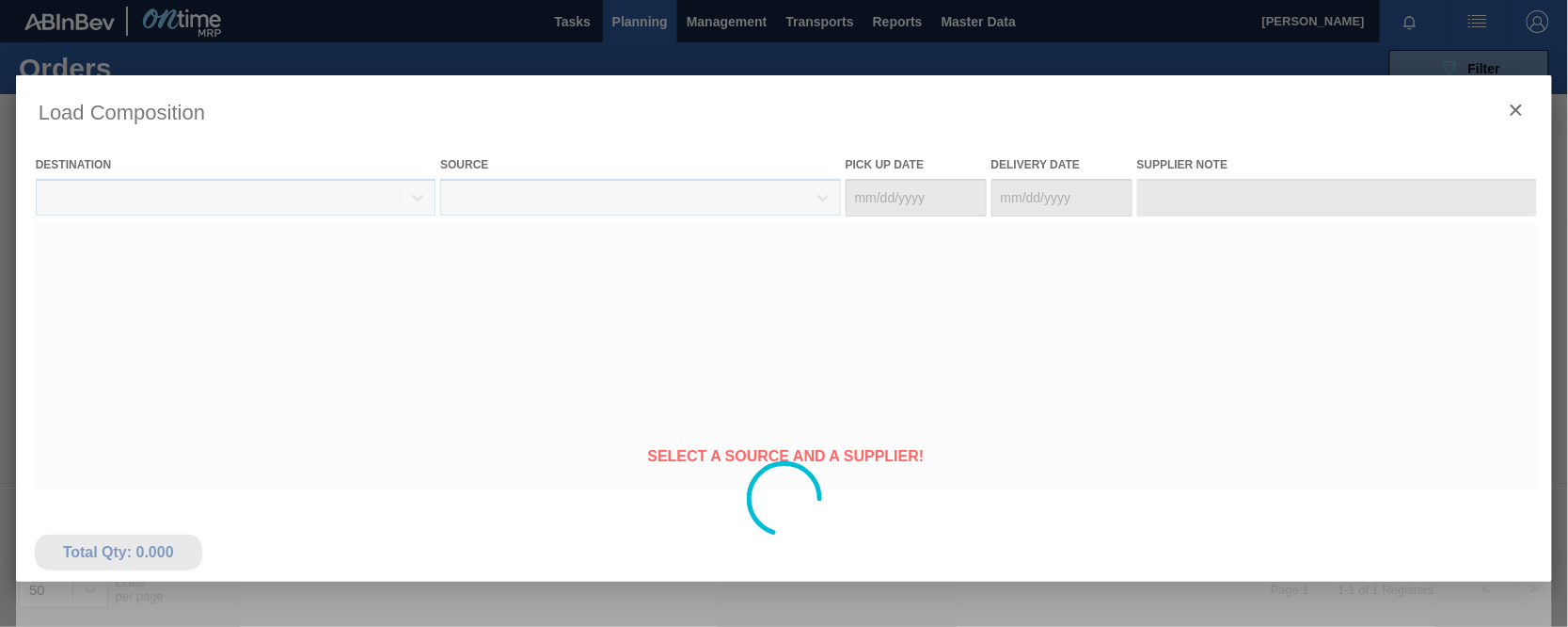
type Date "[DATE]"
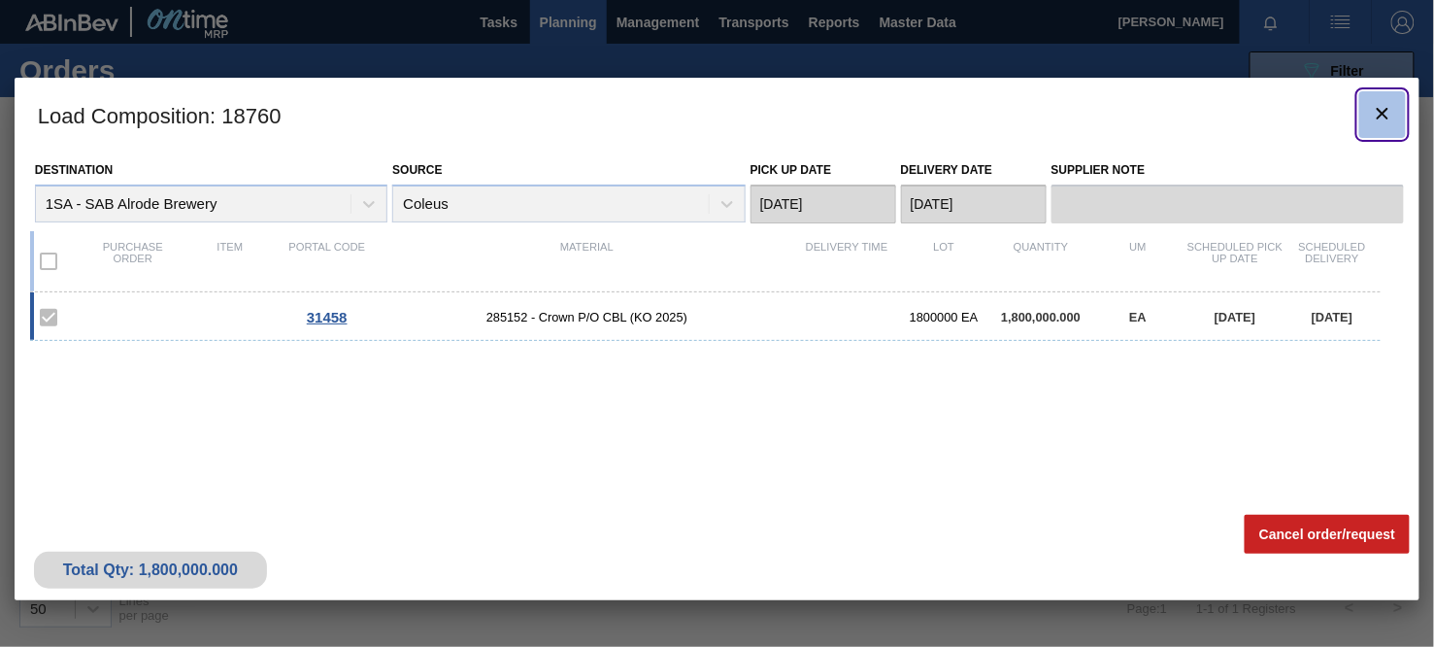
click at [1394, 114] on icon "botão de ícone" at bounding box center [1382, 113] width 23 height 23
